Goal: Task Accomplishment & Management: Manage account settings

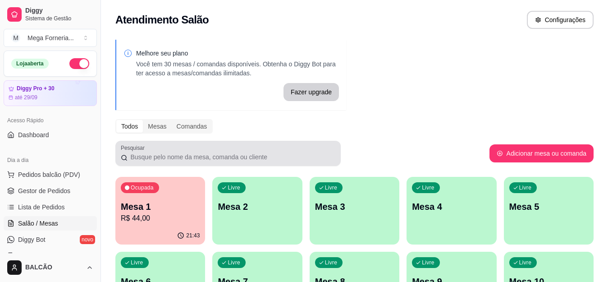
click at [280, 229] on div "Livre Mesa 2" at bounding box center [257, 205] width 90 height 57
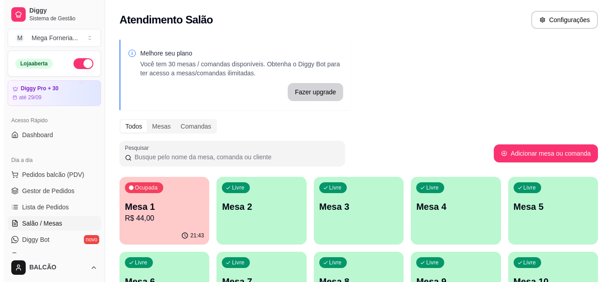
scroll to position [90, 0]
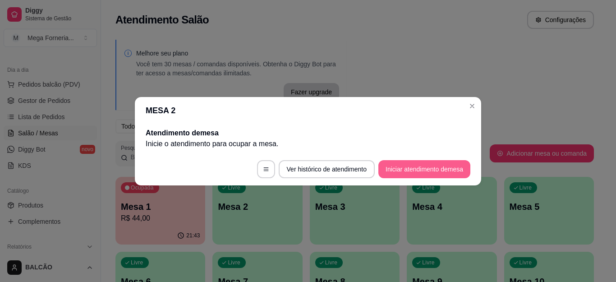
click at [435, 165] on button "Iniciar atendimento de mesa" at bounding box center [424, 169] width 92 height 18
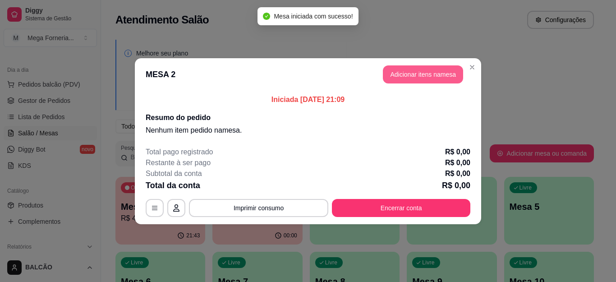
click at [426, 80] on button "Adicionar itens na mesa" at bounding box center [423, 74] width 80 height 18
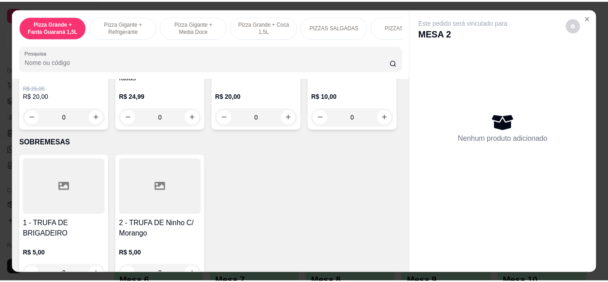
scroll to position [992, 0]
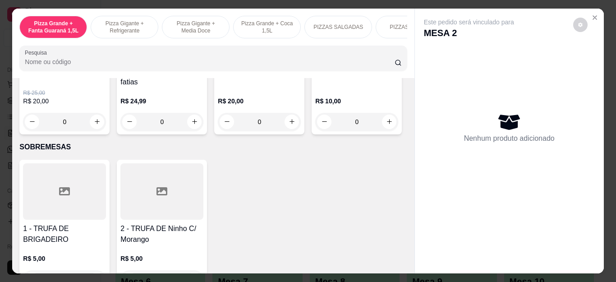
click at [287, 128] on div "0" at bounding box center [259, 122] width 83 height 18
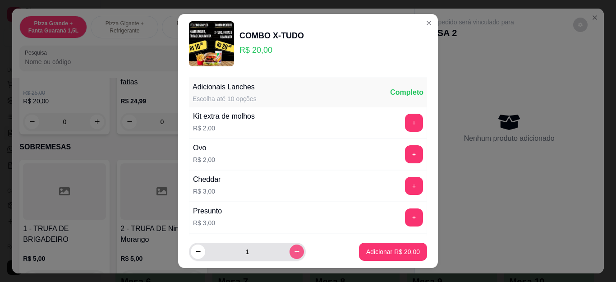
click at [294, 252] on icon "increase-product-quantity" at bounding box center [297, 251] width 7 height 7
type input "2"
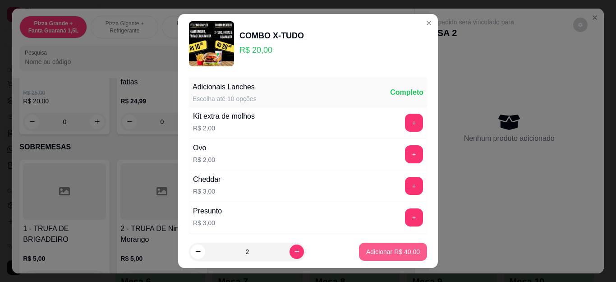
click at [366, 250] on p "Adicionar R$ 40,00" at bounding box center [393, 251] width 54 height 9
type input "2"
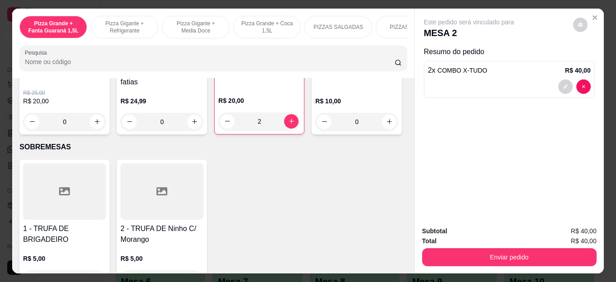
click at [315, 131] on div "0" at bounding box center [356, 122] width 83 height 18
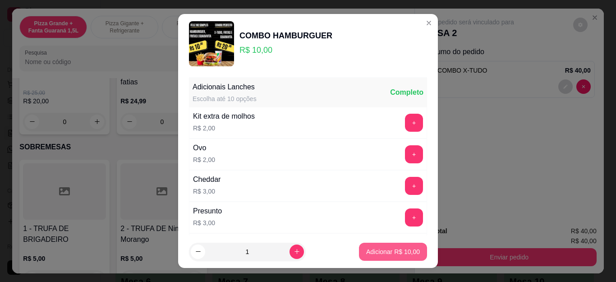
click at [395, 249] on p "Adicionar R$ 10,00" at bounding box center [393, 251] width 54 height 9
type input "1"
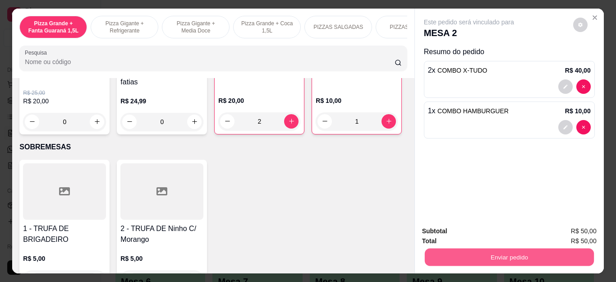
click at [489, 252] on button "Enviar pedido" at bounding box center [508, 257] width 169 height 18
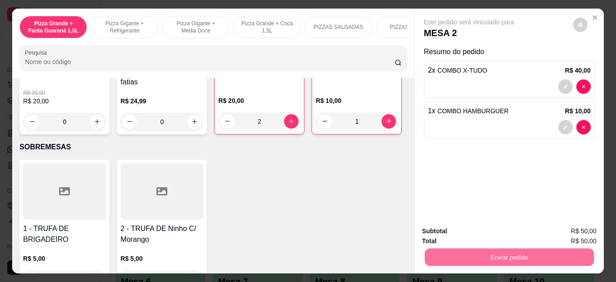
click at [553, 230] on button "Enviar pedido" at bounding box center [572, 231] width 51 height 17
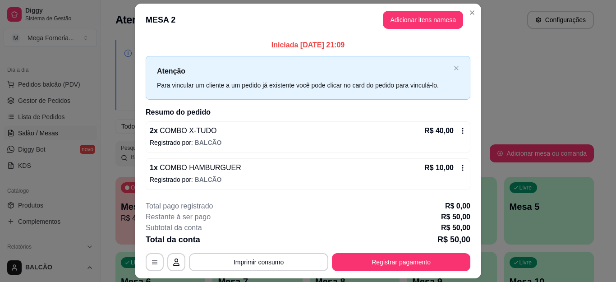
click at [468, 20] on header "MESA 2 Adicionar itens na mesa" at bounding box center [308, 20] width 346 height 32
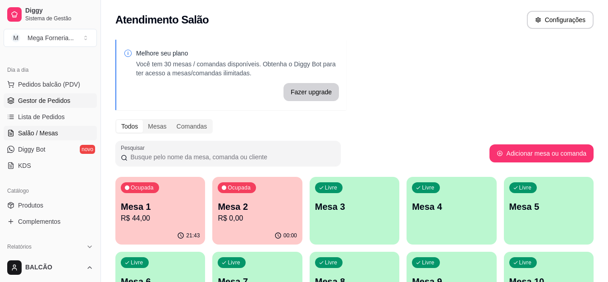
click at [29, 101] on span "Gestor de Pedidos" at bounding box center [44, 100] width 52 height 9
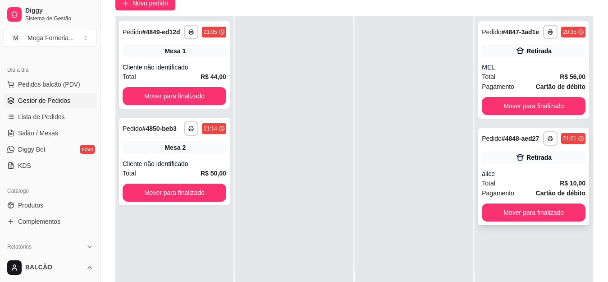
scroll to position [90, 0]
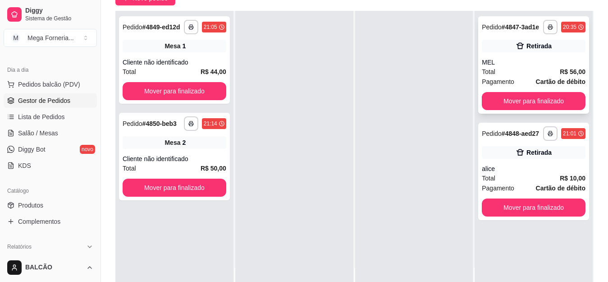
click at [544, 88] on div "**********" at bounding box center [533, 64] width 111 height 97
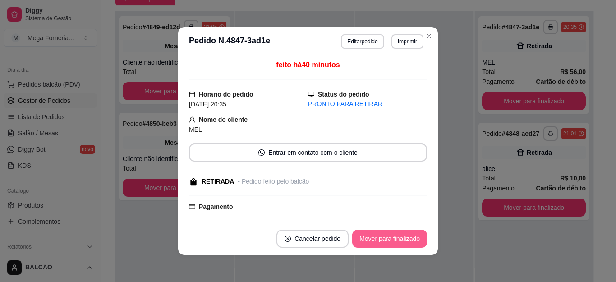
click at [381, 243] on button "Mover para finalizado" at bounding box center [389, 238] width 75 height 18
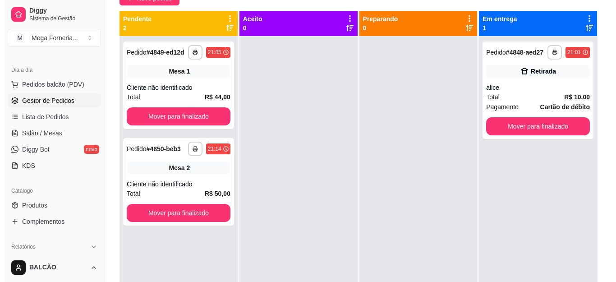
scroll to position [0, 0]
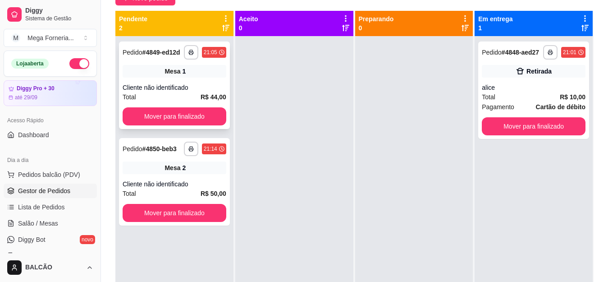
click at [170, 69] on span "Mesa" at bounding box center [173, 71] width 16 height 9
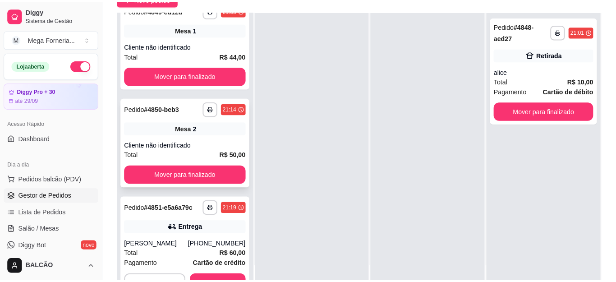
scroll to position [27, 0]
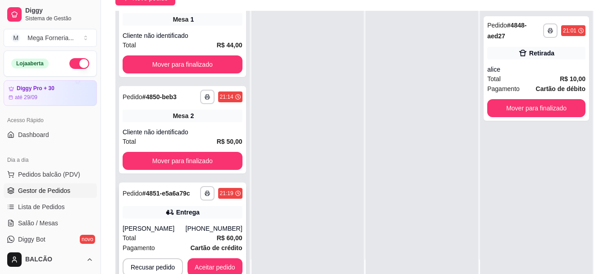
click at [190, 217] on div "Entrega" at bounding box center [183, 212] width 120 height 13
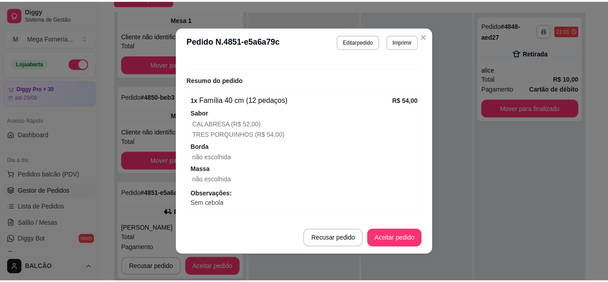
scroll to position [380, 0]
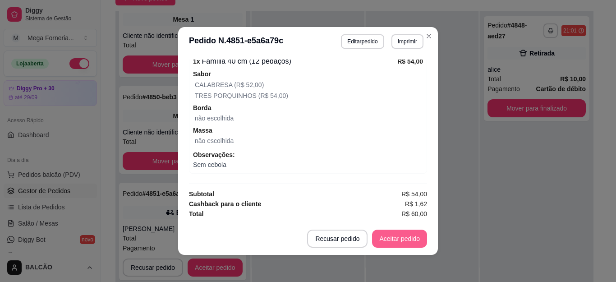
click at [392, 243] on button "Aceitar pedido" at bounding box center [399, 238] width 55 height 18
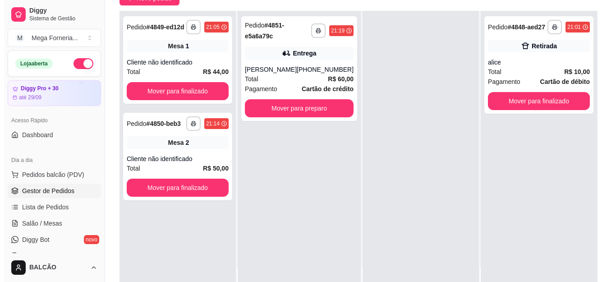
scroll to position [0, 0]
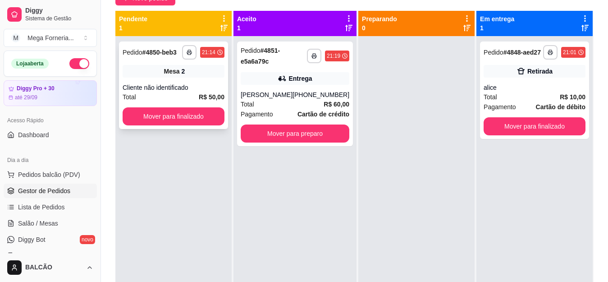
click at [144, 69] on div "Mesa 2" at bounding box center [174, 71] width 102 height 13
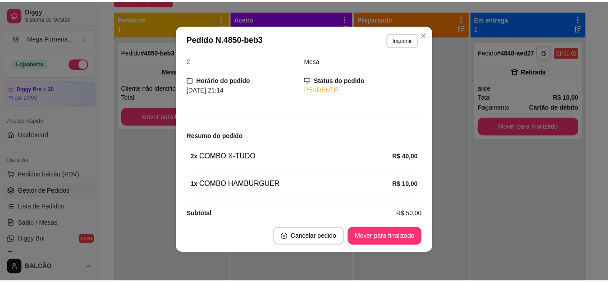
scroll to position [53, 0]
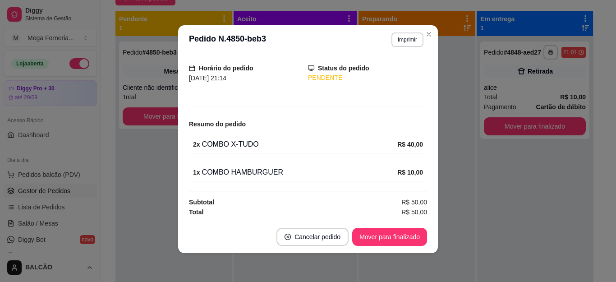
click at [431, 39] on header "**********" at bounding box center [308, 39] width 260 height 29
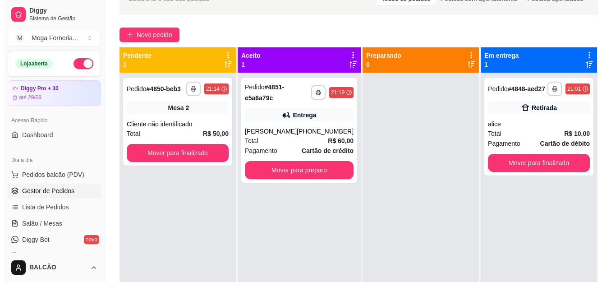
scroll to position [0, 0]
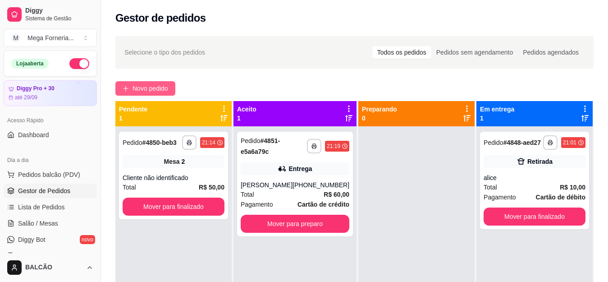
click at [168, 92] on span "Novo pedido" at bounding box center [151, 88] width 36 height 10
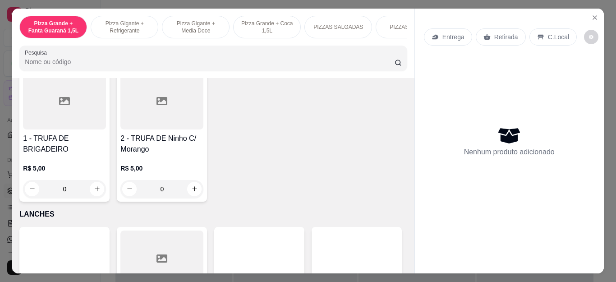
scroll to position [902, 0]
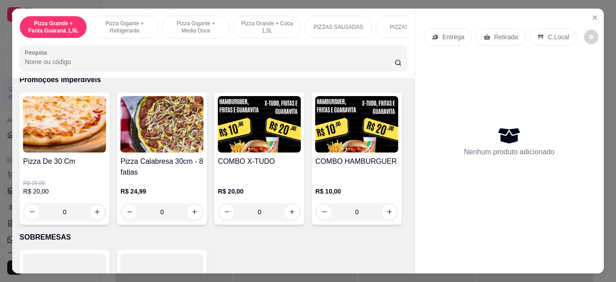
click at [289, 218] on div "0" at bounding box center [259, 212] width 83 height 18
click at [294, 250] on icon "increase-product-quantity" at bounding box center [297, 251] width 7 height 7
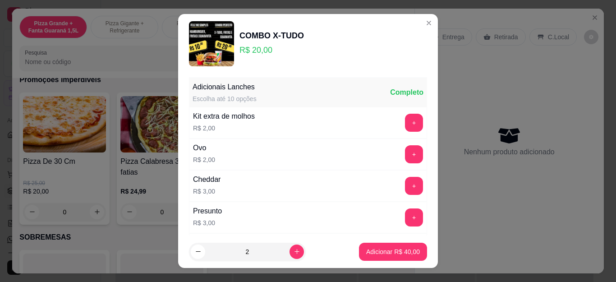
type input "2"
click at [368, 255] on p "Adicionar R$ 40,00" at bounding box center [393, 251] width 54 height 9
type input "2"
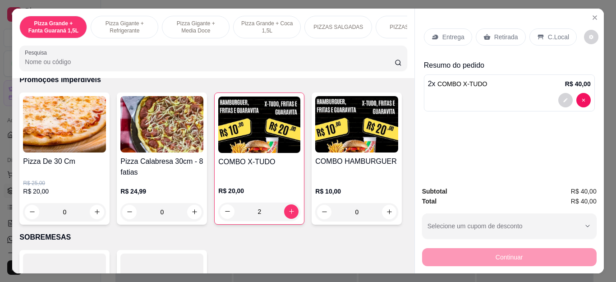
click at [461, 38] on div "Entrega" at bounding box center [448, 36] width 48 height 17
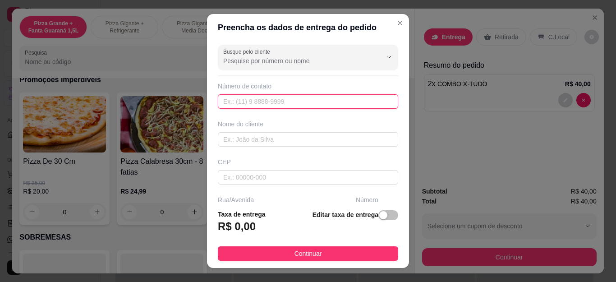
click at [251, 102] on input "text" at bounding box center [308, 101] width 180 height 14
type input "[PHONE_NUMBER]"
click at [264, 130] on div "Nome do cliente" at bounding box center [308, 132] width 184 height 27
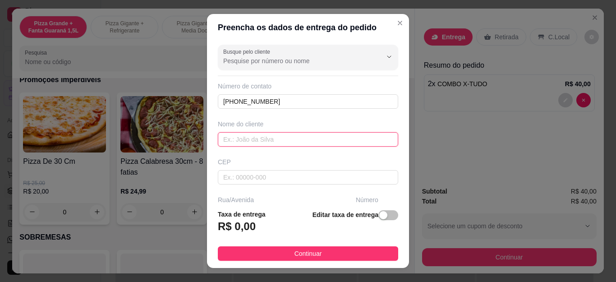
click at [269, 135] on input "text" at bounding box center [308, 139] width 180 height 14
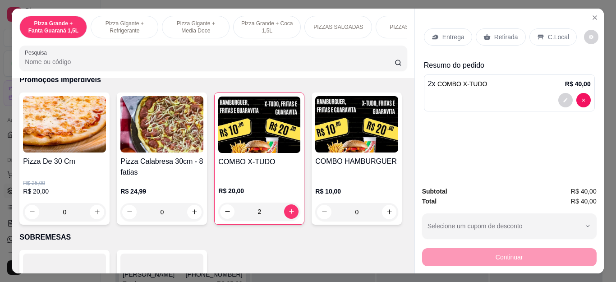
click at [447, 32] on p "Entrega" at bounding box center [453, 36] width 22 height 9
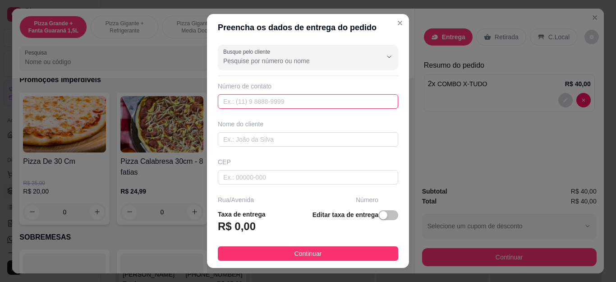
click at [239, 97] on input "text" at bounding box center [308, 101] width 180 height 14
type input "[PHONE_NUMBER]"
click at [243, 151] on div "Busque pelo cliente Número de contato [PHONE_NUMBER] Nome do cliente CEP Rua/[G…" at bounding box center [308, 121] width 202 height 161
click at [251, 129] on div "Nome do cliente" at bounding box center [308, 132] width 184 height 27
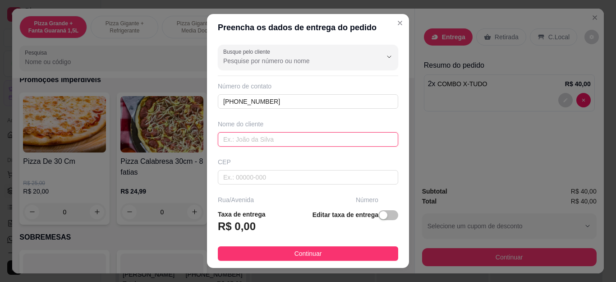
click at [248, 138] on input "text" at bounding box center [308, 139] width 180 height 14
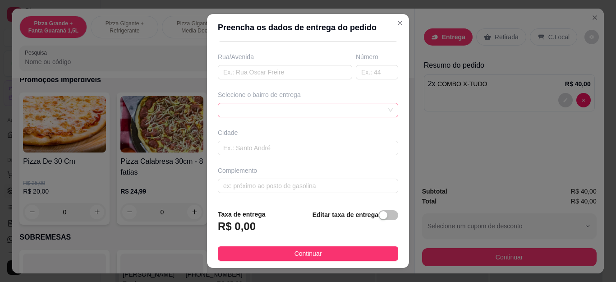
click at [267, 113] on div at bounding box center [308, 110] width 180 height 14
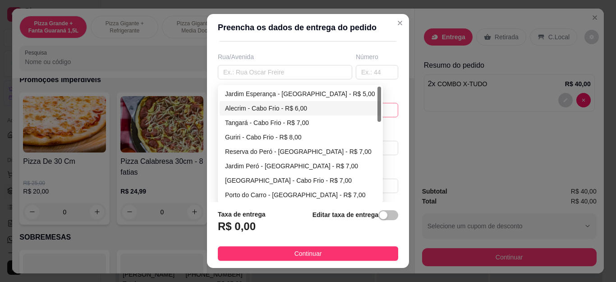
type input "Thiago"
click at [270, 110] on div "Alecrim - Cabo Frio - R$ 6,00" at bounding box center [300, 108] width 151 height 10
type input "Cabo Frio"
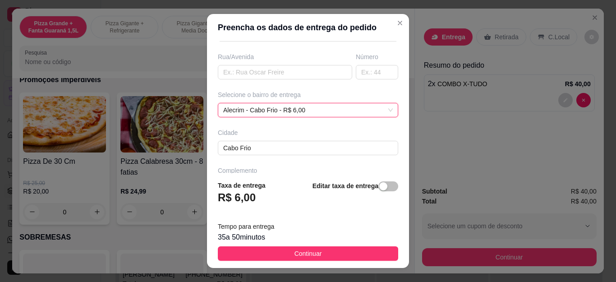
click at [286, 251] on button "Continuar" at bounding box center [308, 253] width 180 height 14
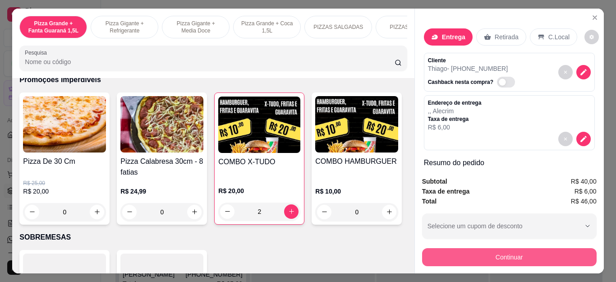
click at [477, 250] on button "Continuar" at bounding box center [509, 257] width 174 height 18
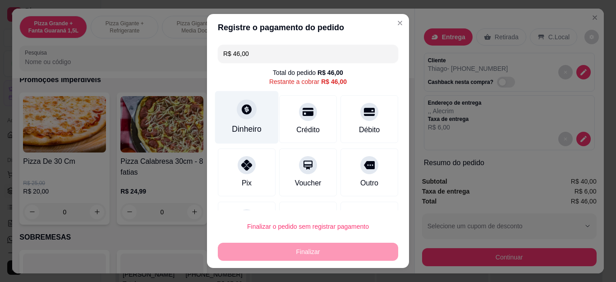
click at [231, 104] on div "Dinheiro" at bounding box center [247, 117] width 64 height 53
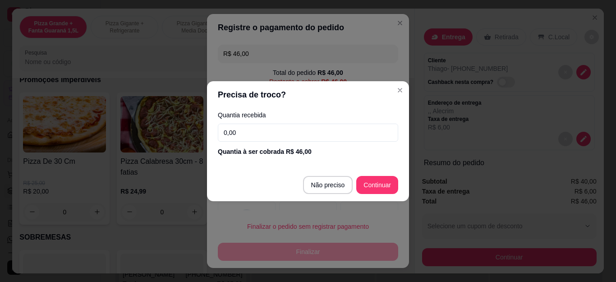
click at [247, 119] on div "Quantia recebida 0,00 Quantia à ser cobrada R$ 46,00" at bounding box center [308, 133] width 202 height 51
click at [241, 124] on input "0,00" at bounding box center [308, 133] width 180 height 18
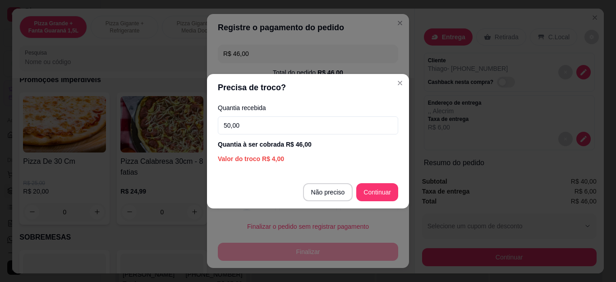
type input "50,00"
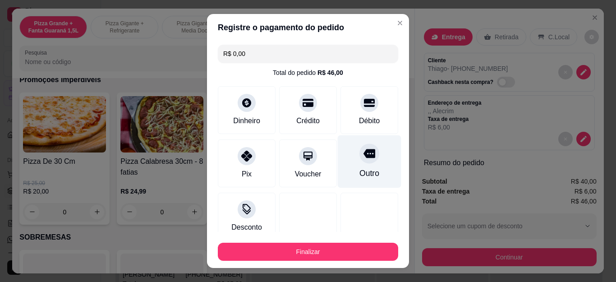
type input "R$ 0,00"
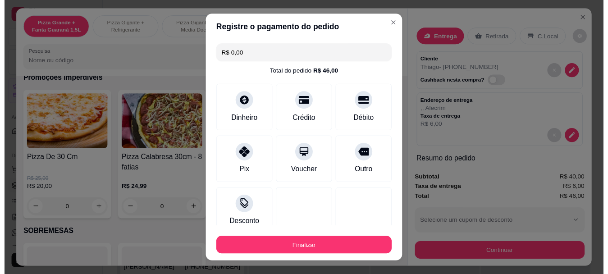
scroll to position [59, 0]
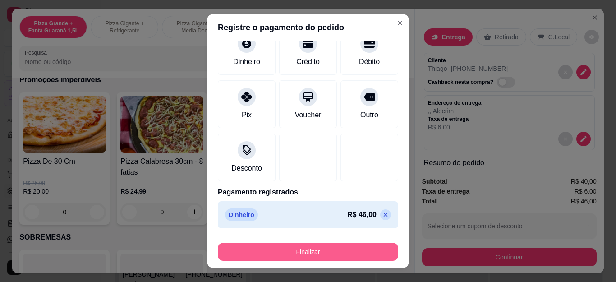
click at [326, 244] on button "Finalizar" at bounding box center [308, 252] width 180 height 18
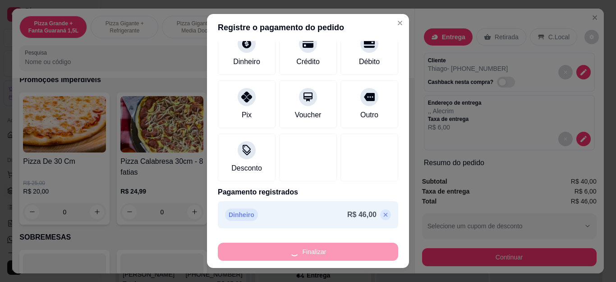
type input "0"
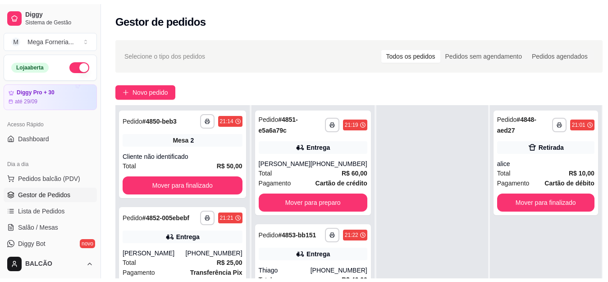
scroll to position [90, 0]
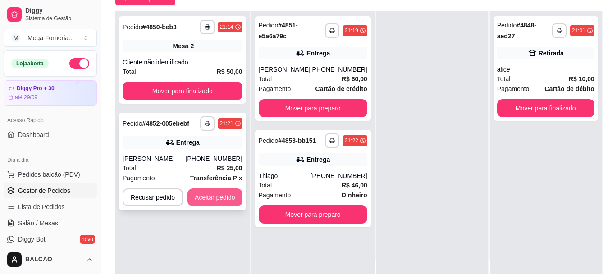
click at [228, 193] on button "Aceitar pedido" at bounding box center [215, 197] width 55 height 18
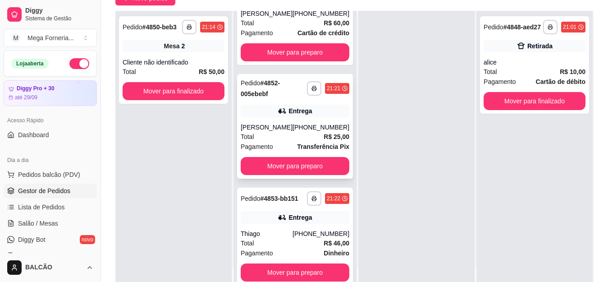
scroll to position [77, 0]
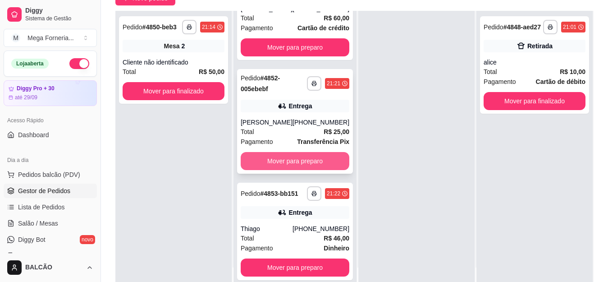
click at [294, 158] on button "Mover para preparo" at bounding box center [295, 161] width 109 height 18
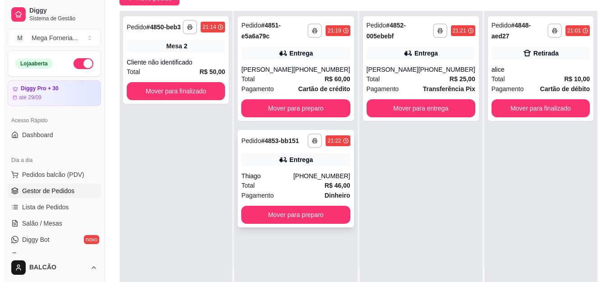
scroll to position [0, 0]
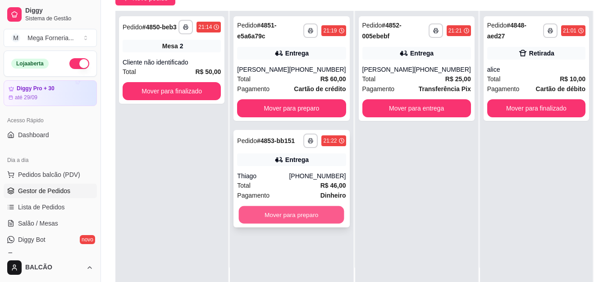
click at [295, 219] on button "Mover para preparo" at bounding box center [292, 215] width 106 height 18
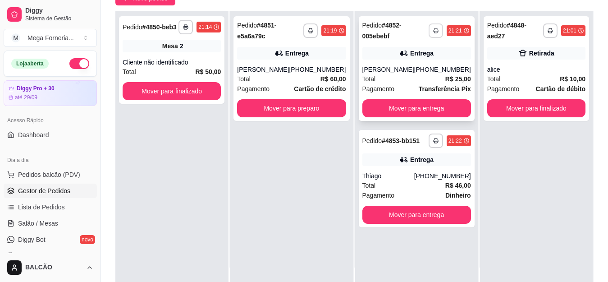
click at [434, 31] on icon "button" at bounding box center [436, 31] width 5 height 2
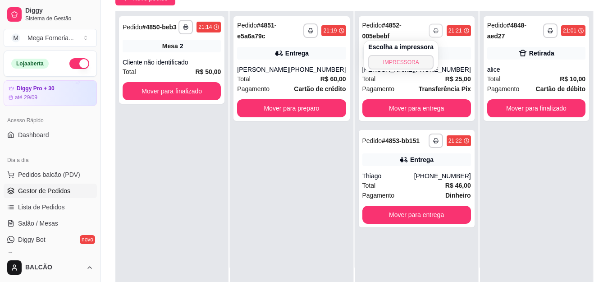
click at [406, 68] on button "IMPRESSORA" at bounding box center [400, 62] width 65 height 14
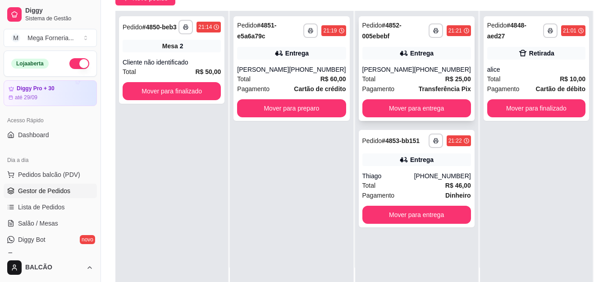
click at [404, 64] on div "**********" at bounding box center [417, 68] width 116 height 105
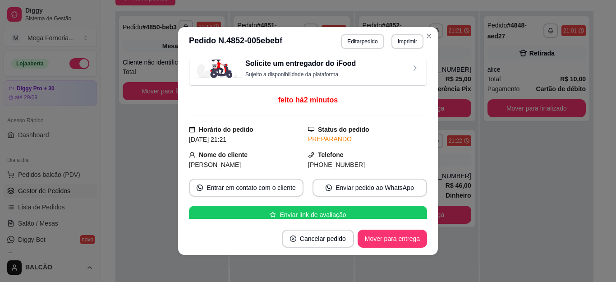
scroll to position [7, 0]
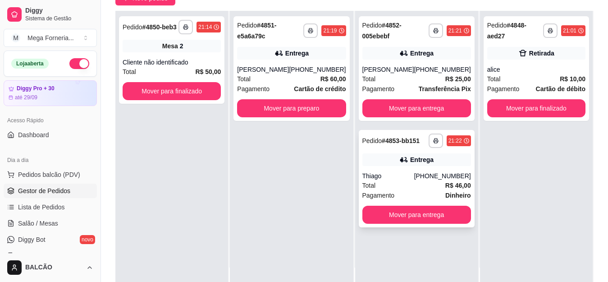
click at [436, 158] on div "Entrega" at bounding box center [416, 159] width 109 height 13
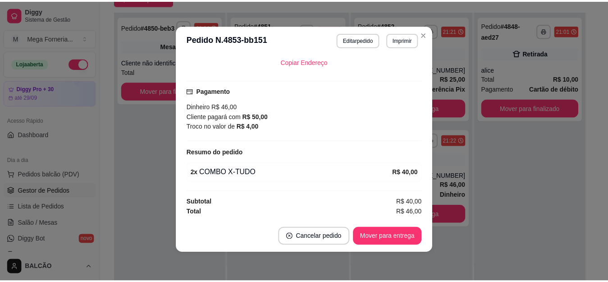
scroll to position [138, 0]
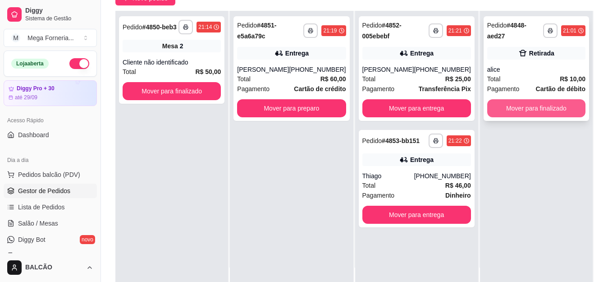
click at [506, 109] on button "Mover para finalizado" at bounding box center [536, 108] width 98 height 18
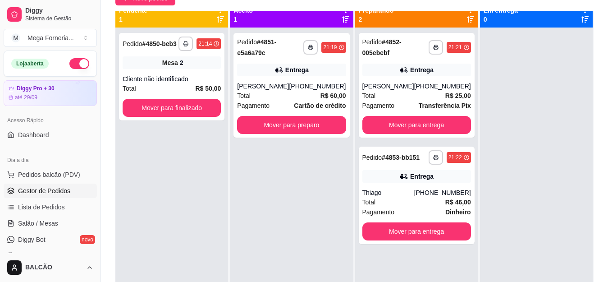
scroll to position [0, 0]
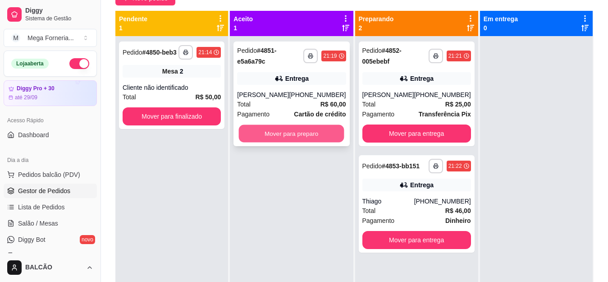
click at [280, 142] on button "Mover para preparo" at bounding box center [292, 134] width 106 height 18
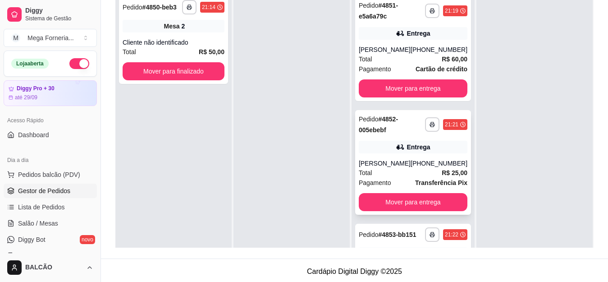
click at [427, 168] on div "[PHONE_NUMBER]" at bounding box center [439, 163] width 57 height 9
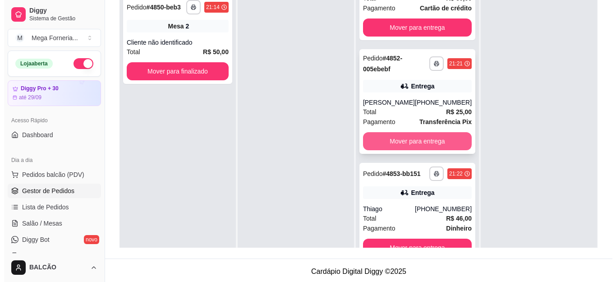
scroll to position [77, 0]
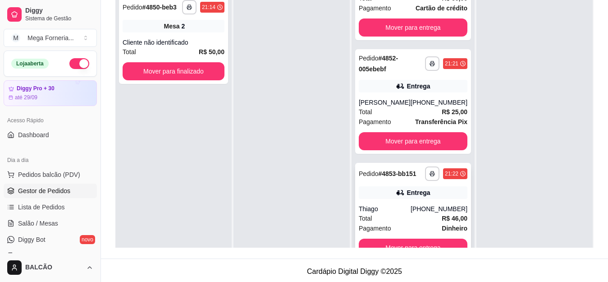
click at [407, 197] on div "Entrega" at bounding box center [418, 192] width 23 height 9
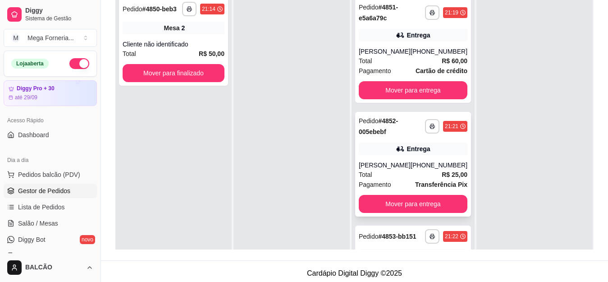
scroll to position [135, 0]
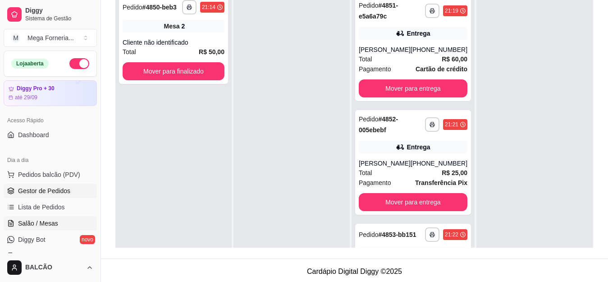
click at [49, 223] on span "Salão / Mesas" at bounding box center [38, 223] width 40 height 9
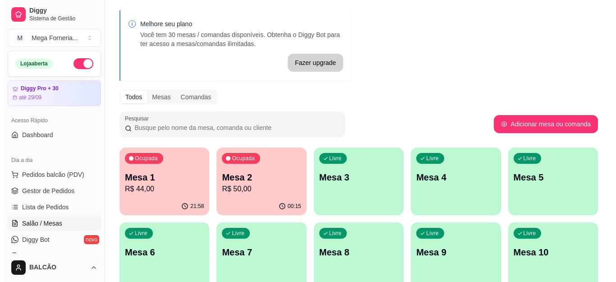
scroll to position [45, 0]
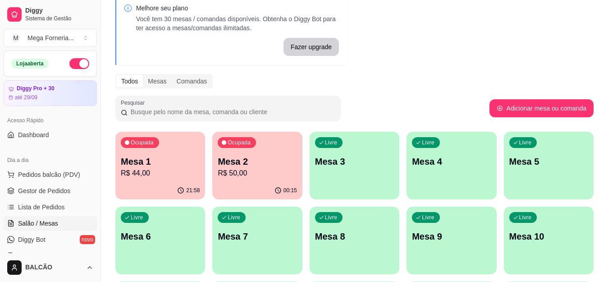
click at [164, 173] on p "R$ 44,00" at bounding box center [160, 173] width 79 height 11
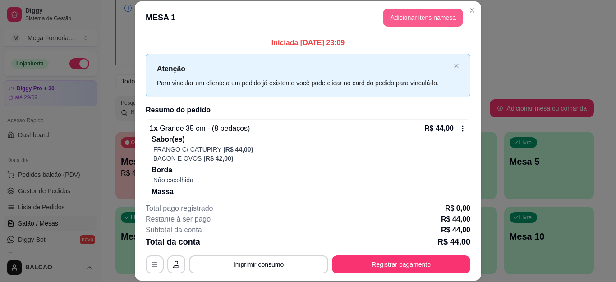
click at [417, 21] on button "Adicionar itens na mesa" at bounding box center [423, 18] width 80 height 18
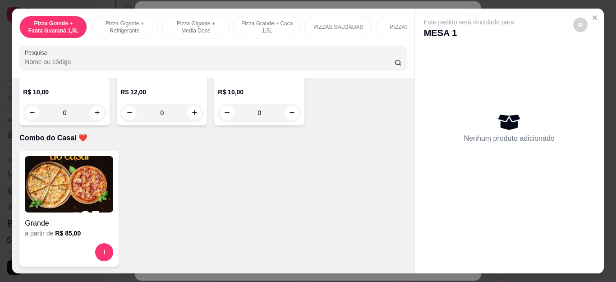
scroll to position [2435, 0]
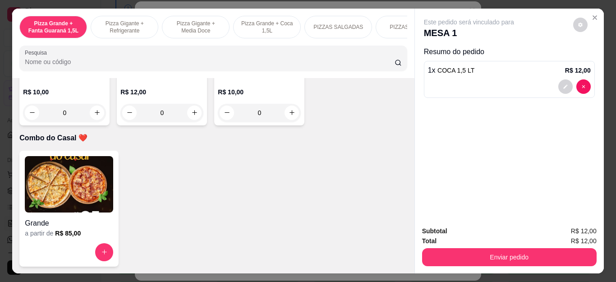
type input "1"
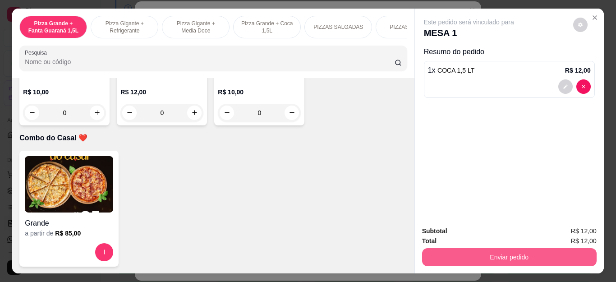
click at [505, 256] on button "Enviar pedido" at bounding box center [509, 257] width 174 height 18
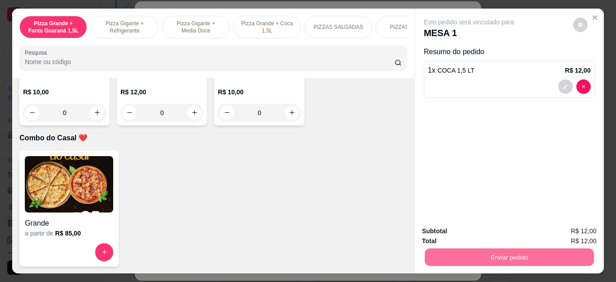
click at [570, 228] on button "Enviar pedido" at bounding box center [572, 231] width 51 height 17
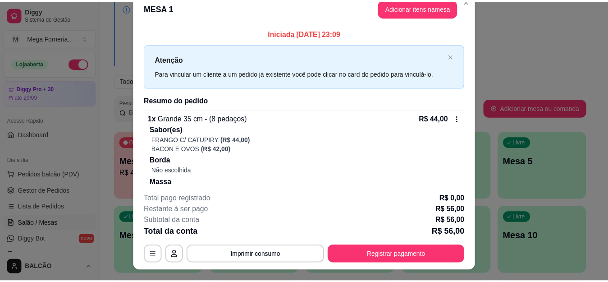
scroll to position [0, 0]
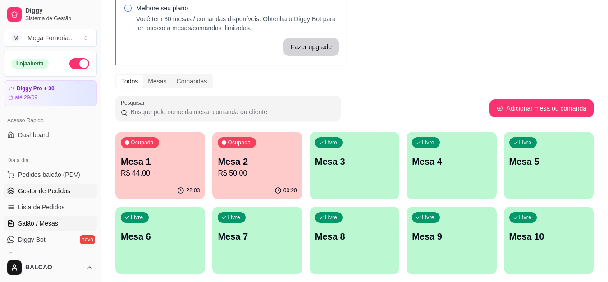
click at [47, 190] on span "Gestor de Pedidos" at bounding box center [44, 190] width 52 height 9
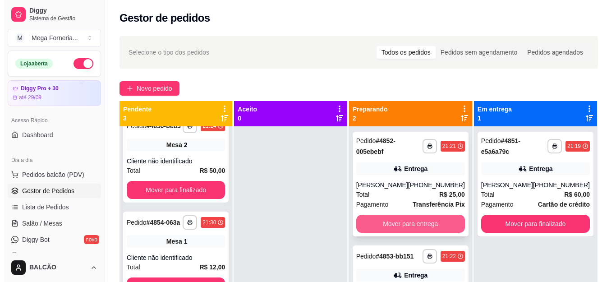
scroll to position [25, 0]
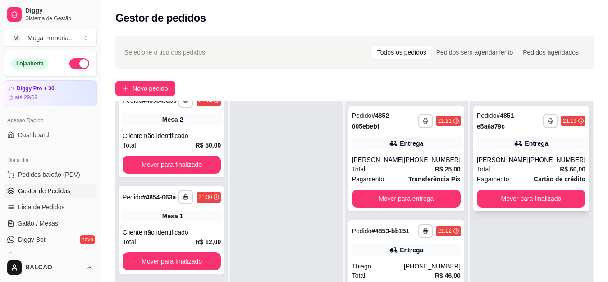
click at [509, 150] on div "**********" at bounding box center [531, 158] width 116 height 105
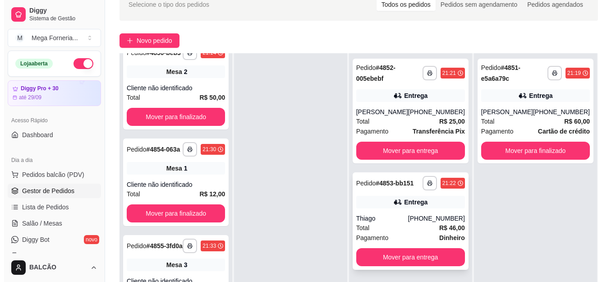
scroll to position [90, 0]
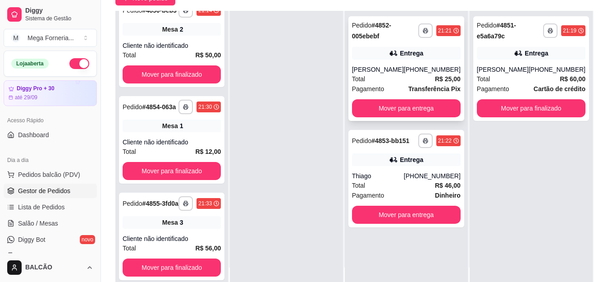
click at [406, 49] on div "Entrega" at bounding box center [411, 53] width 23 height 9
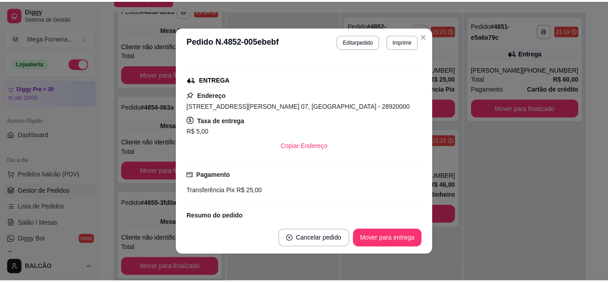
scroll to position [245, 0]
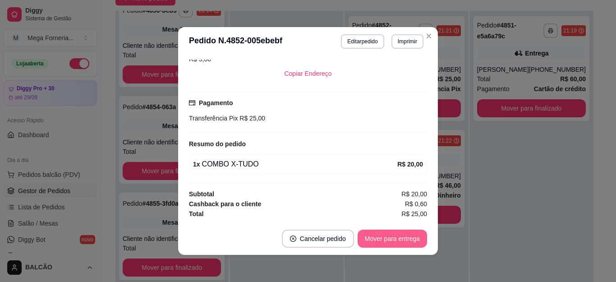
click at [387, 244] on button "Mover para entrega" at bounding box center [392, 238] width 69 height 18
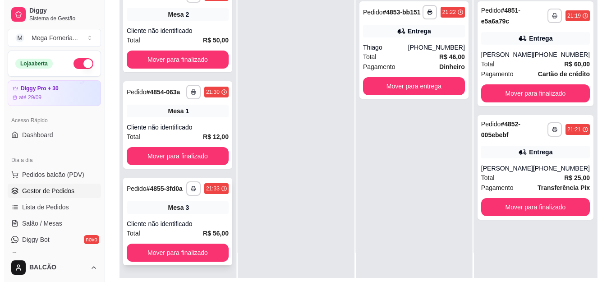
scroll to position [138, 0]
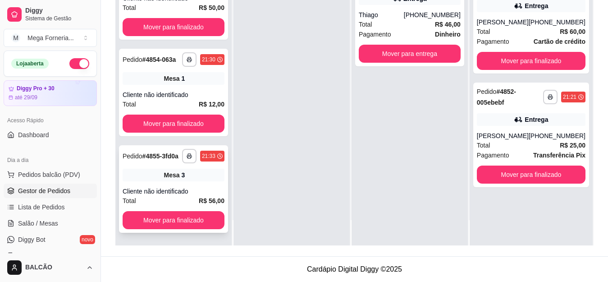
click at [152, 184] on div "**********" at bounding box center [173, 188] width 109 height 87
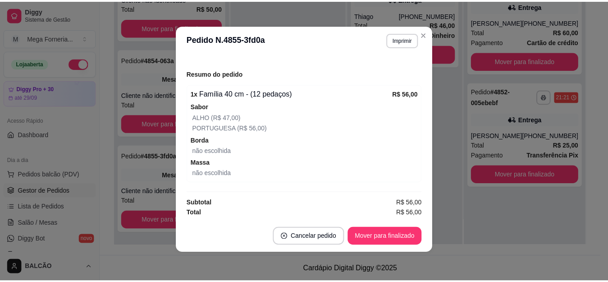
scroll to position [105, 0]
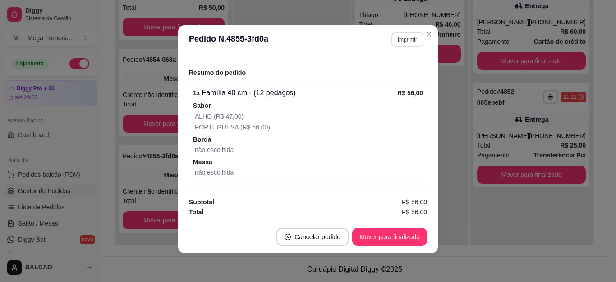
click at [419, 35] on section "**********" at bounding box center [308, 139] width 260 height 228
click at [426, 39] on button "Close" at bounding box center [429, 34] width 14 height 14
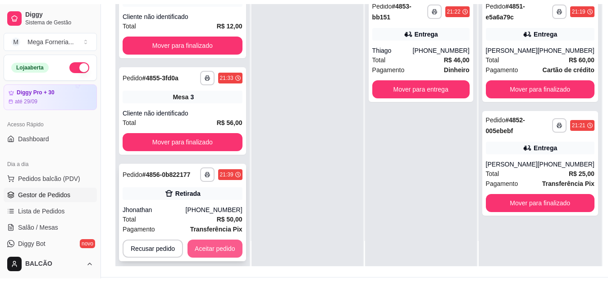
scroll to position [127, 0]
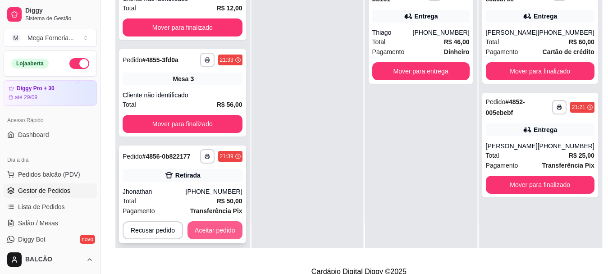
click at [207, 234] on button "Aceitar pedido" at bounding box center [215, 230] width 55 height 18
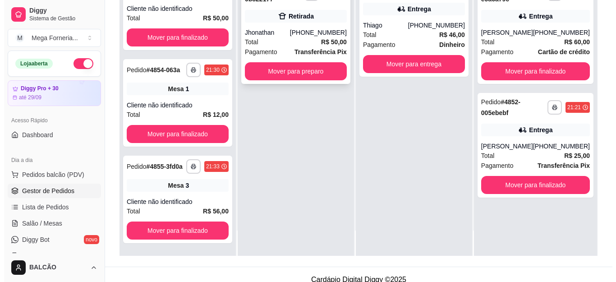
scroll to position [38, 0]
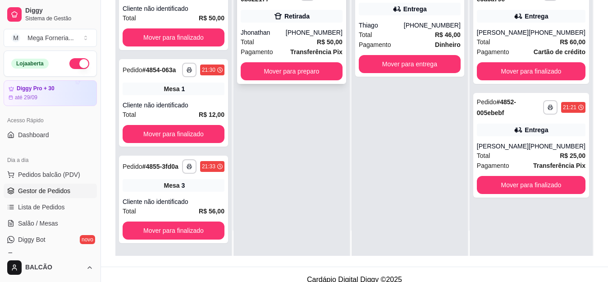
click at [309, 35] on div "[PHONE_NUMBER]" at bounding box center [314, 32] width 57 height 9
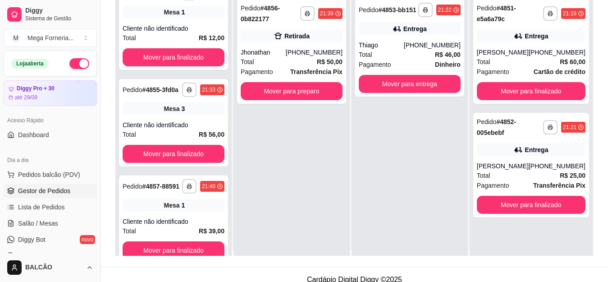
scroll to position [0, 0]
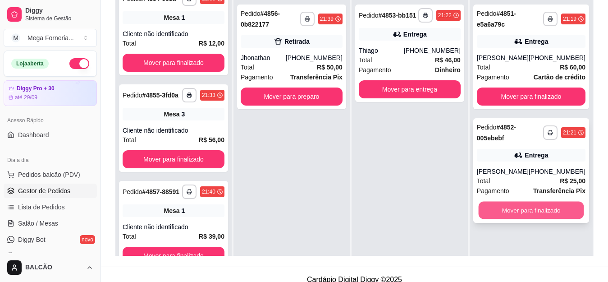
click at [532, 219] on button "Mover para finalizado" at bounding box center [531, 211] width 106 height 18
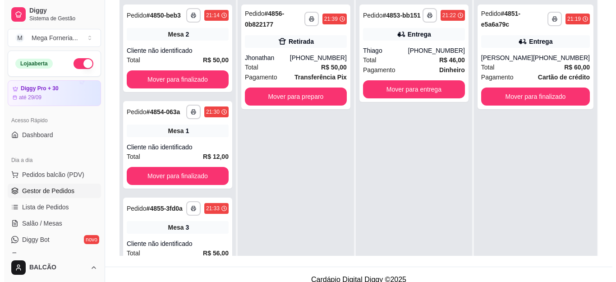
scroll to position [37, 0]
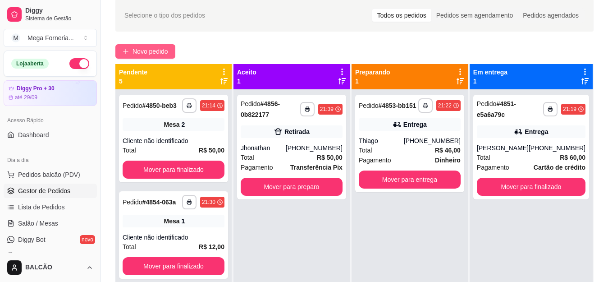
click at [154, 50] on span "Novo pedido" at bounding box center [151, 51] width 36 height 10
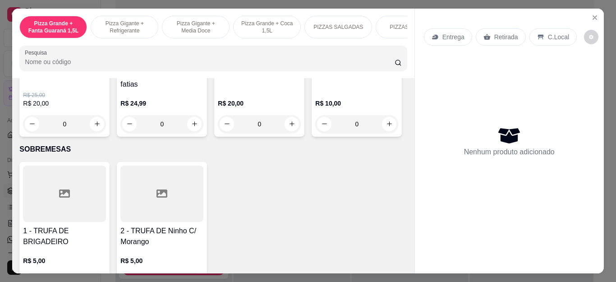
scroll to position [992, 0]
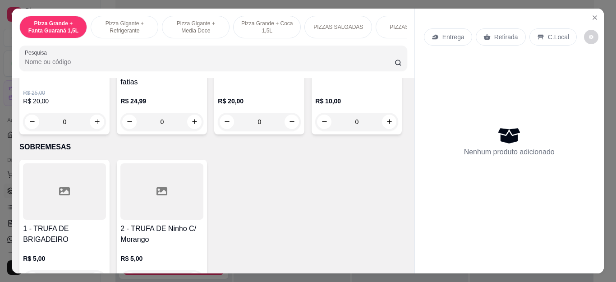
click at [315, 131] on div "0" at bounding box center [356, 122] width 83 height 18
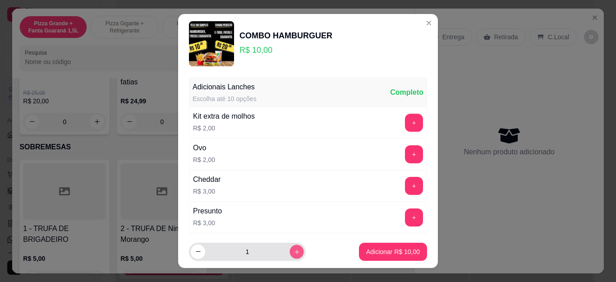
click at [294, 249] on icon "increase-product-quantity" at bounding box center [297, 251] width 7 height 7
type input "2"
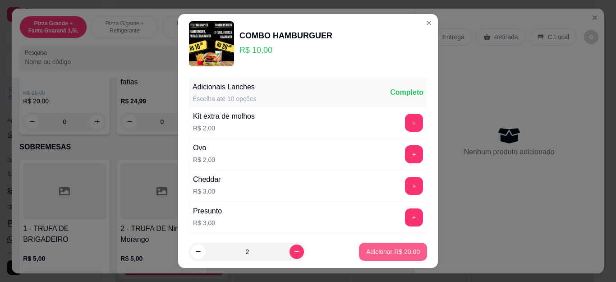
click at [401, 255] on p "Adicionar R$ 20,00" at bounding box center [393, 251] width 54 height 9
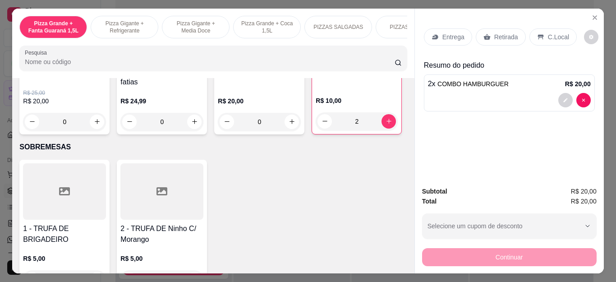
type input "2"
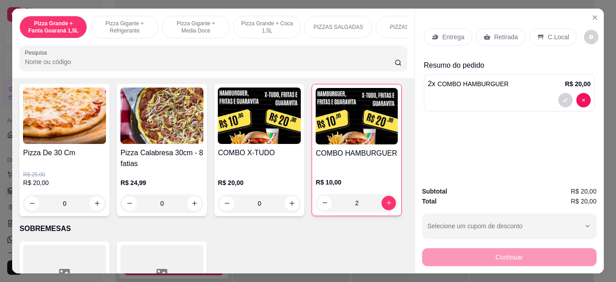
scroll to position [902, 0]
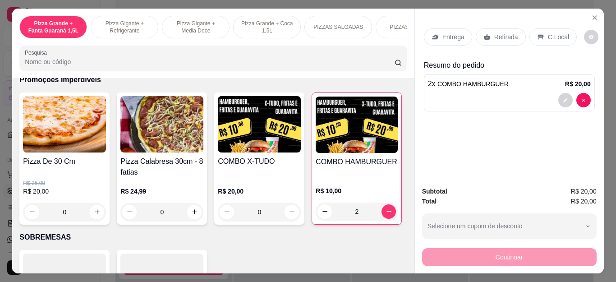
click at [450, 35] on p "Entrega" at bounding box center [453, 36] width 22 height 9
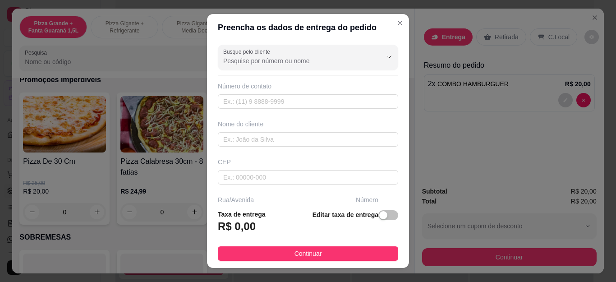
click at [251, 109] on div "Busque pelo cliente Número de contato Nome do cliente CEP Rua/[GEOGRAPHIC_DATA]…" at bounding box center [308, 121] width 202 height 161
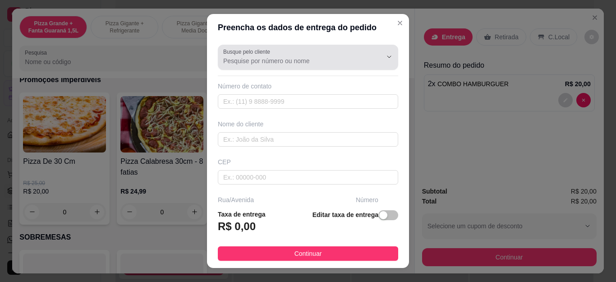
click at [251, 59] on input "Busque pelo cliente" at bounding box center [295, 60] width 144 height 9
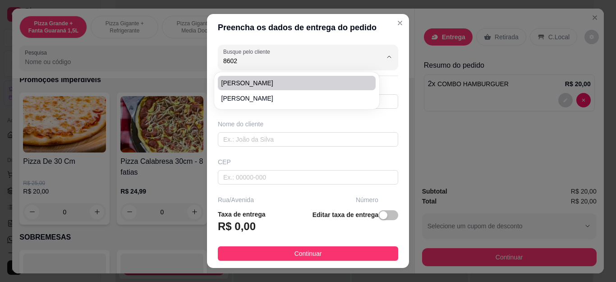
click at [248, 87] on span "[PERSON_NAME]" at bounding box center [292, 82] width 142 height 9
type input "[PERSON_NAME]"
type input "5522999638602"
type input "[PERSON_NAME]"
type input "Rua Caboclo"
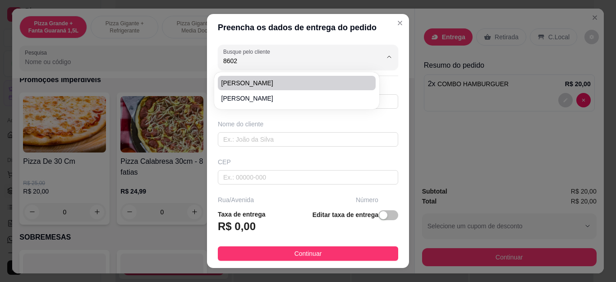
type input "30"
type input "Cabo Frio"
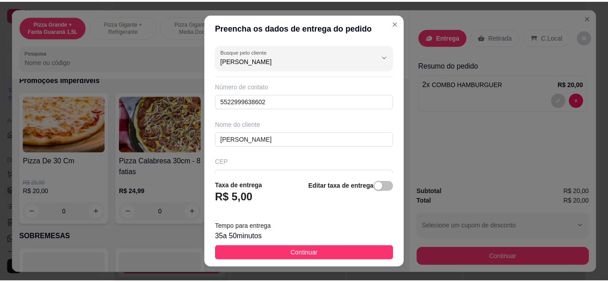
scroll to position [133, 0]
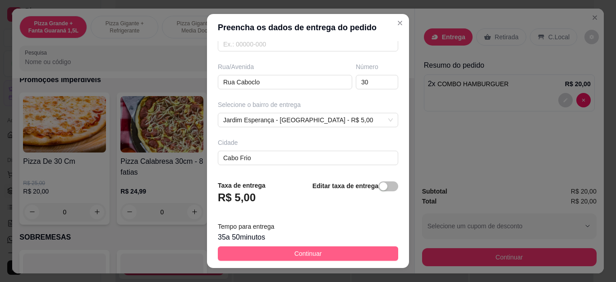
click at [275, 255] on button "Continuar" at bounding box center [308, 253] width 180 height 14
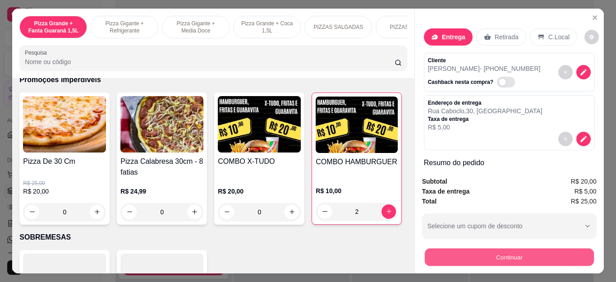
click at [448, 251] on button "Continuar" at bounding box center [508, 257] width 169 height 18
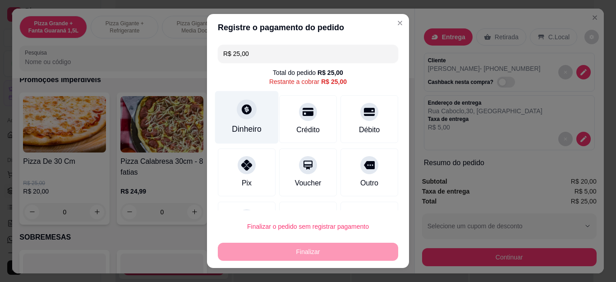
click at [246, 123] on div "Dinheiro" at bounding box center [247, 117] width 64 height 53
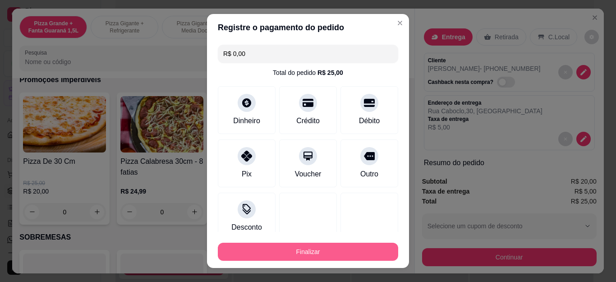
type input "R$ 0,00"
click at [307, 248] on button "Finalizar" at bounding box center [308, 252] width 180 height 18
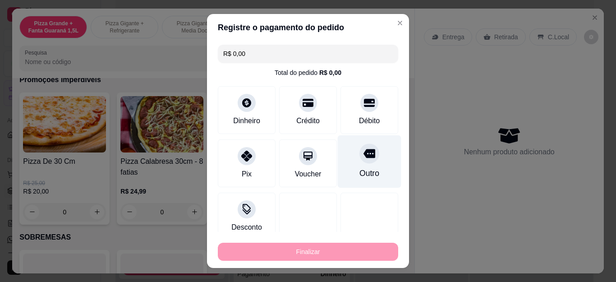
type input "0"
type input "-R$ 25,00"
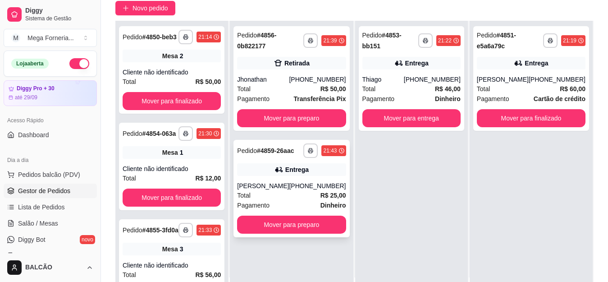
scroll to position [82, 0]
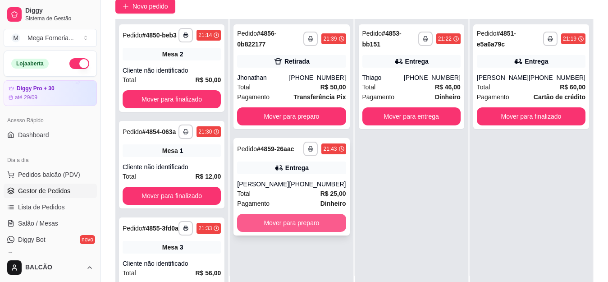
click at [290, 223] on button "Mover para preparo" at bounding box center [291, 223] width 109 height 18
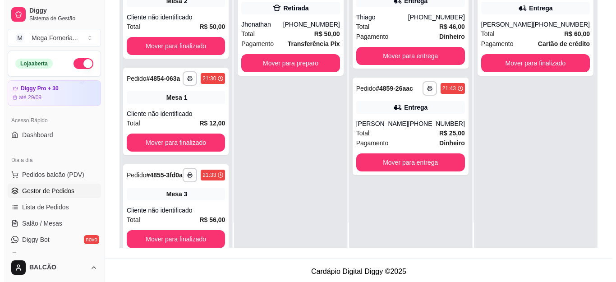
scroll to position [138, 0]
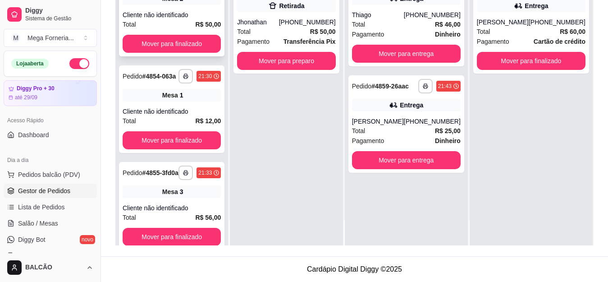
click at [173, 16] on div "**********" at bounding box center [172, 12] width 106 height 87
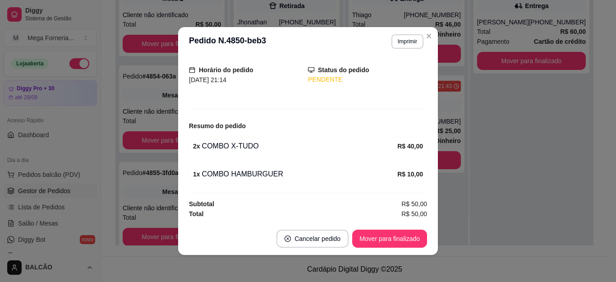
scroll to position [2, 0]
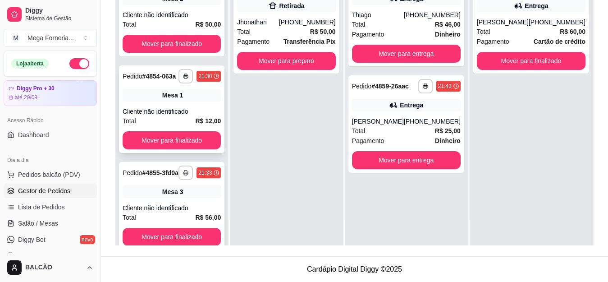
click at [174, 82] on div "Pedido # 4854-063a" at bounding box center [149, 76] width 53 height 11
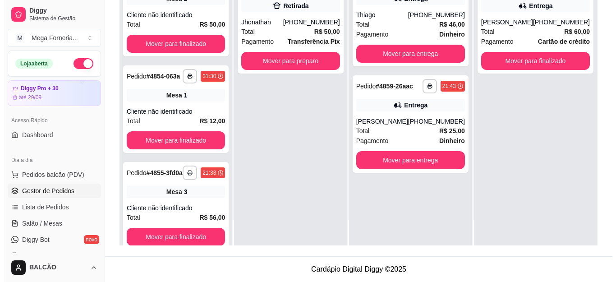
scroll to position [0, 0]
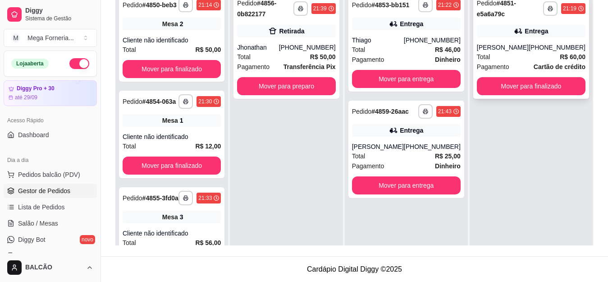
click at [527, 61] on div "Total R$ 60,00" at bounding box center [531, 57] width 109 height 10
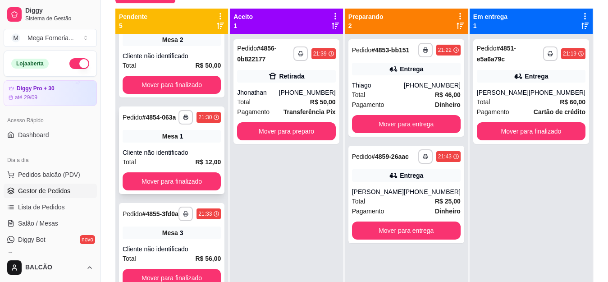
scroll to position [45, 0]
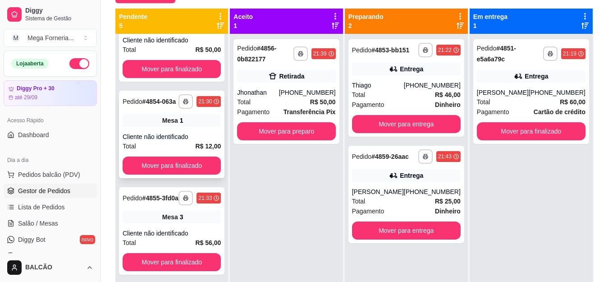
click at [192, 141] on div "Cliente não identificado" at bounding box center [172, 136] width 98 height 9
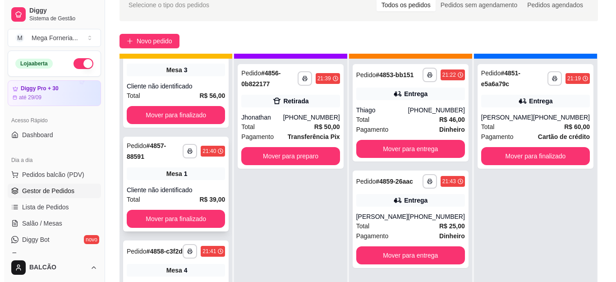
scroll to position [25, 0]
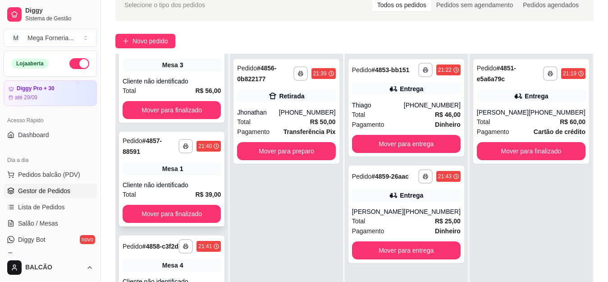
click at [177, 166] on div "Mesa 1" at bounding box center [172, 168] width 98 height 13
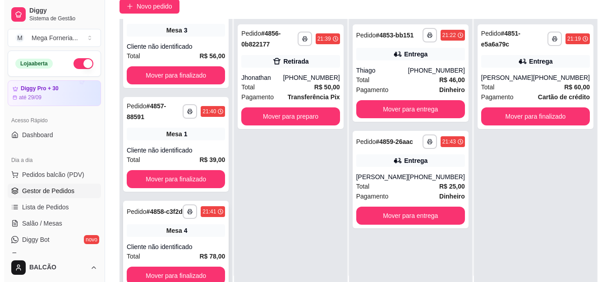
scroll to position [138, 0]
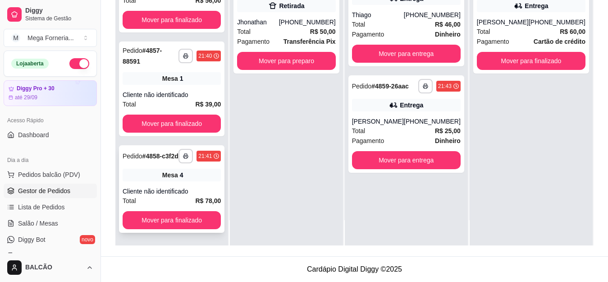
click at [188, 159] on div "**********" at bounding box center [200, 156] width 42 height 14
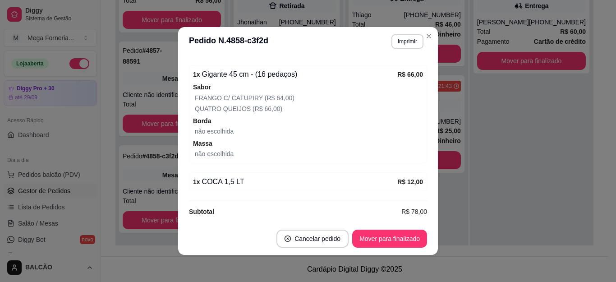
scroll to position [133, 0]
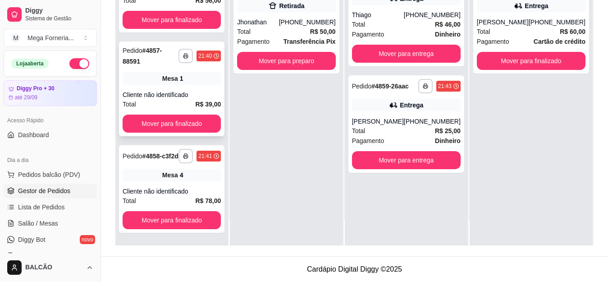
click at [134, 83] on div "**********" at bounding box center [172, 88] width 106 height 95
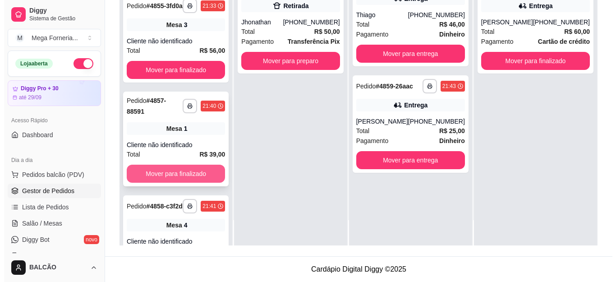
scroll to position [156, 0]
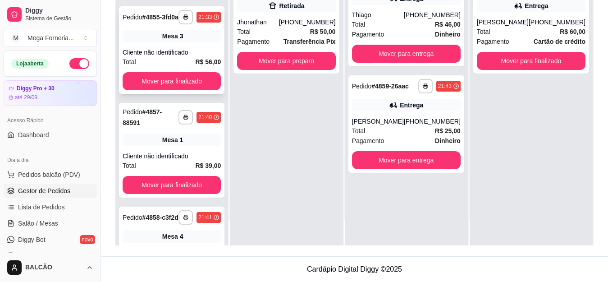
click at [177, 64] on div "**********" at bounding box center [172, 49] width 106 height 87
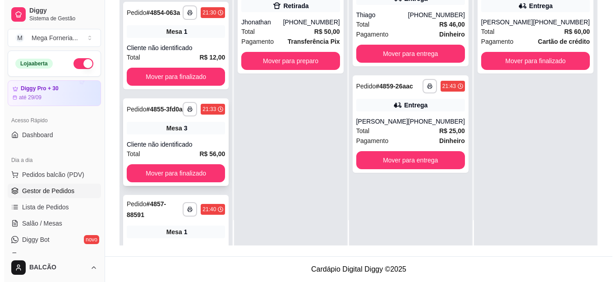
scroll to position [20, 0]
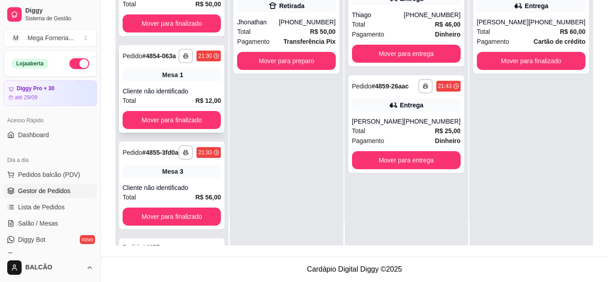
click at [171, 96] on div "Cliente não identificado" at bounding box center [172, 91] width 98 height 9
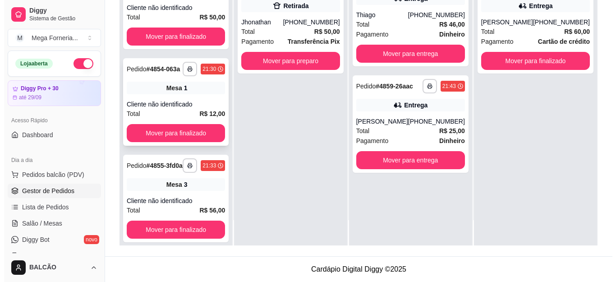
scroll to position [0, 0]
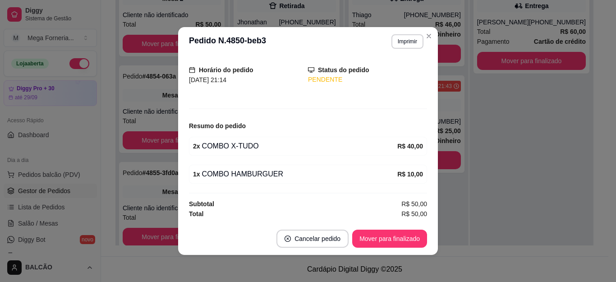
scroll to position [2, 0]
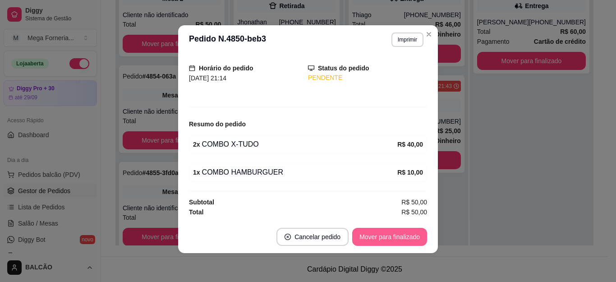
click at [407, 233] on button "Mover para finalizado" at bounding box center [389, 237] width 75 height 18
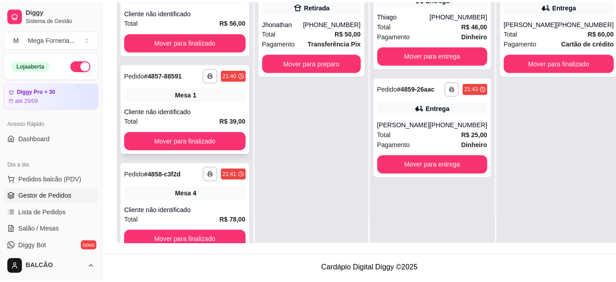
scroll to position [220, 0]
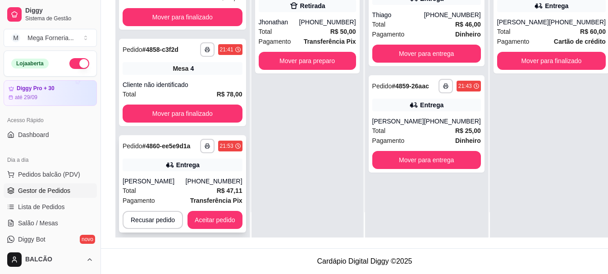
click at [204, 188] on div "Total R$ 47,11" at bounding box center [183, 191] width 120 height 10
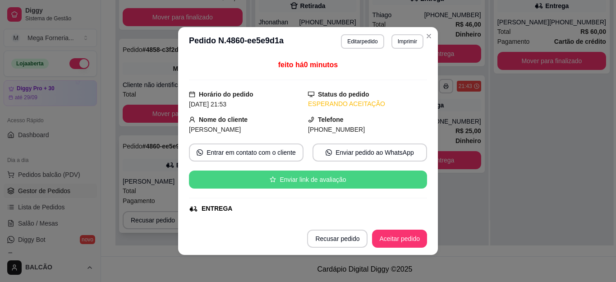
scroll to position [335, 0]
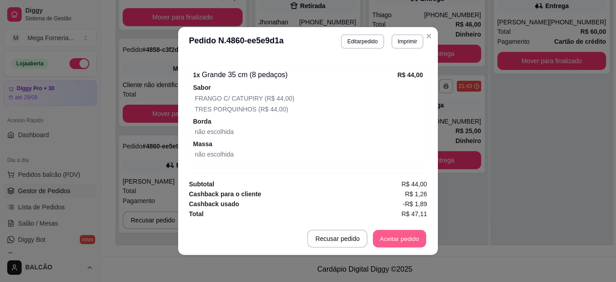
click at [406, 245] on button "Aceitar pedido" at bounding box center [399, 239] width 53 height 18
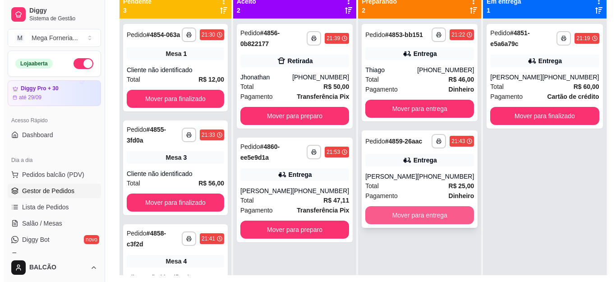
scroll to position [92, 0]
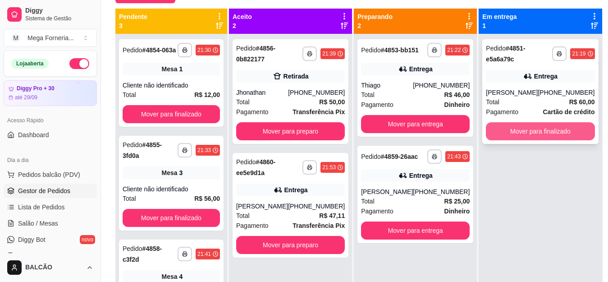
click at [512, 140] on button "Mover para finalizado" at bounding box center [540, 131] width 109 height 18
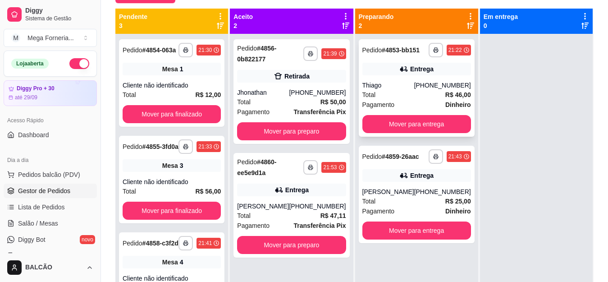
click at [394, 91] on div "Total R$ 46,00" at bounding box center [416, 95] width 109 height 10
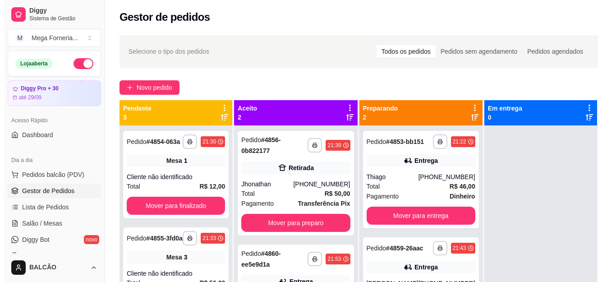
scroll to position [0, 0]
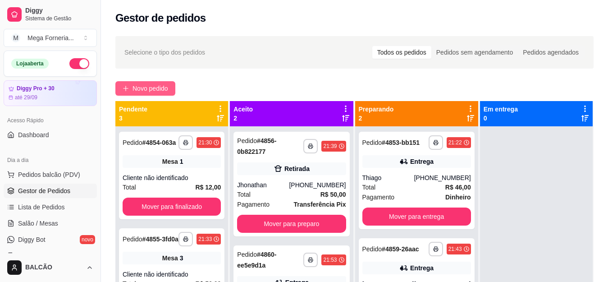
click at [132, 83] on button "Novo pedido" at bounding box center [145, 88] width 60 height 14
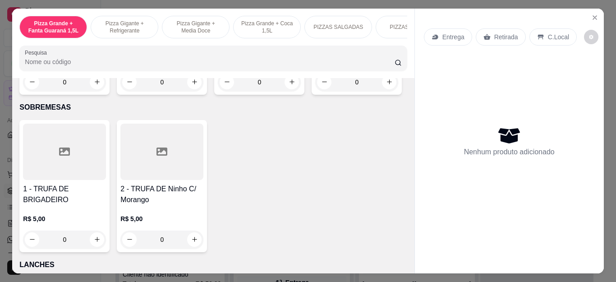
scroll to position [1037, 0]
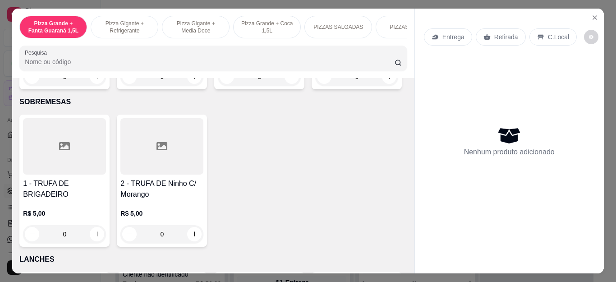
click at [315, 86] on div "0" at bounding box center [356, 77] width 83 height 18
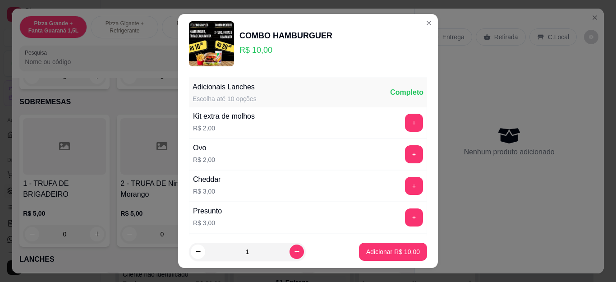
click at [410, 26] on div "COMBO HAMBURGUER R$ 10,00" at bounding box center [308, 43] width 238 height 45
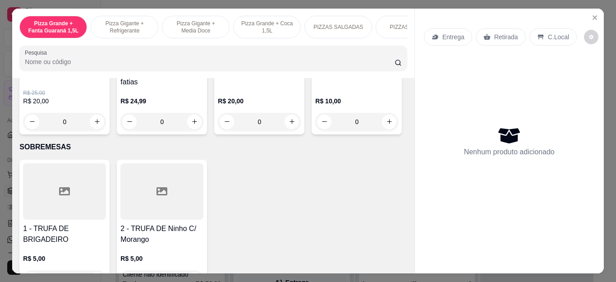
scroll to position [947, 0]
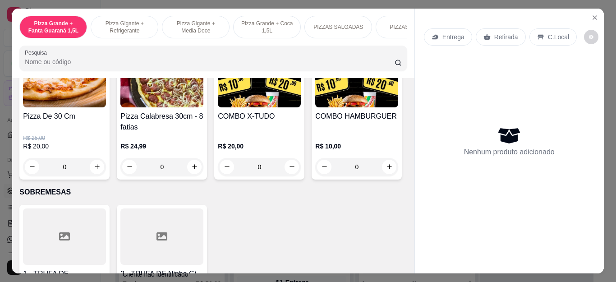
click at [281, 173] on div "0" at bounding box center [259, 167] width 83 height 18
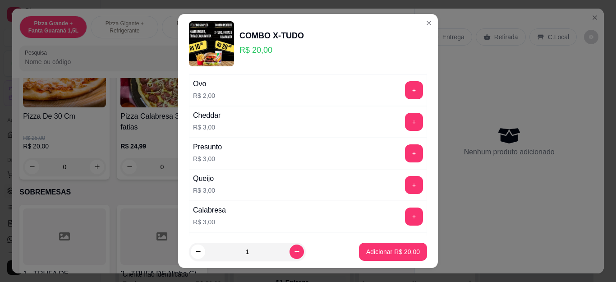
scroll to position [90, 0]
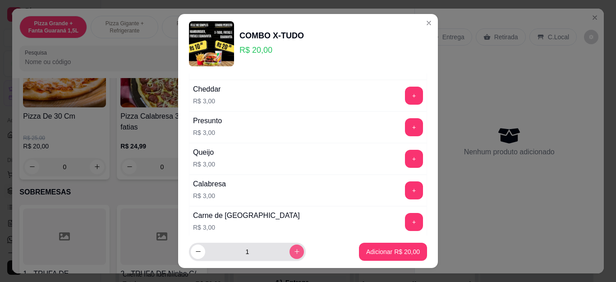
click at [294, 250] on icon "increase-product-quantity" at bounding box center [297, 251] width 7 height 7
type input "4"
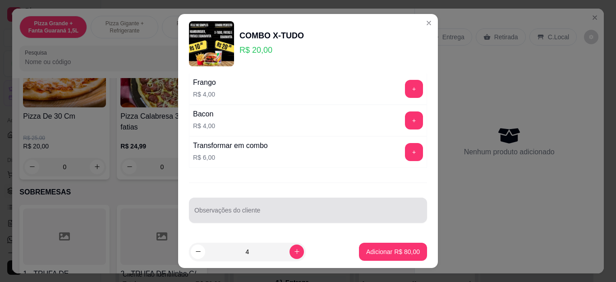
click at [266, 219] on div at bounding box center [307, 210] width 227 height 18
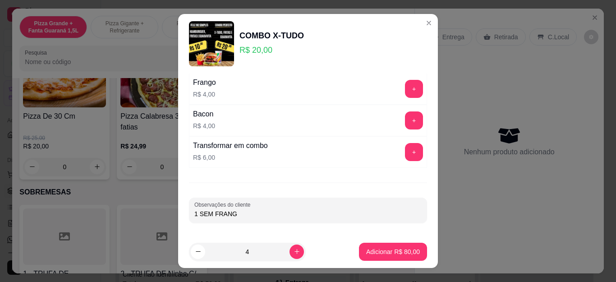
type input "1 SEM FRANGO"
click at [382, 257] on button "Adicionar R$ 80,00" at bounding box center [393, 252] width 68 height 18
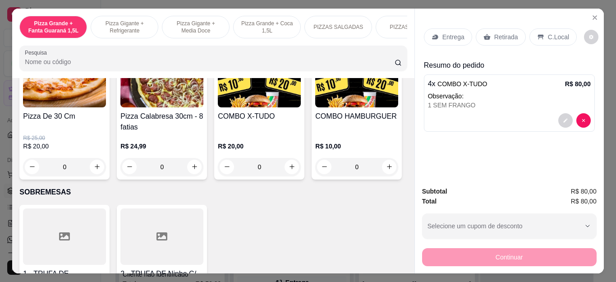
click at [436, 32] on div "Entrega" at bounding box center [448, 36] width 48 height 17
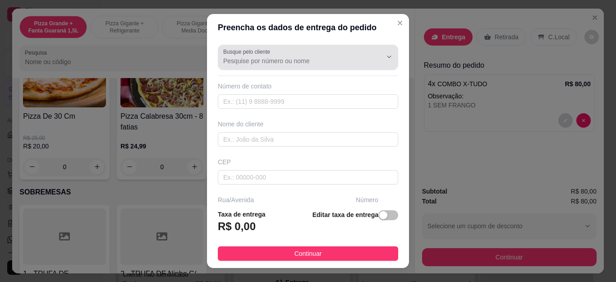
click at [269, 65] on input "Busque pelo cliente" at bounding box center [295, 60] width 144 height 9
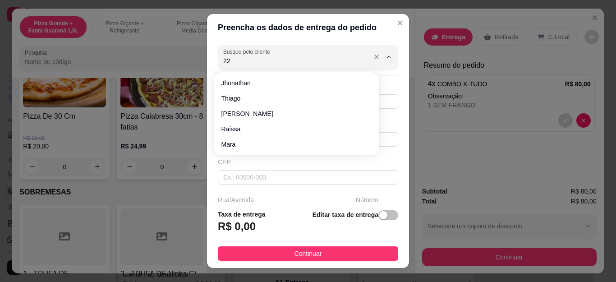
type input "2"
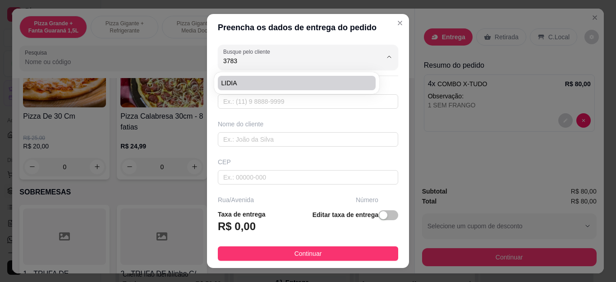
click at [258, 77] on li "LIDIA" at bounding box center [297, 83] width 158 height 14
type input "LIDIA"
type input "22997443783"
type input "LIDIA"
type input "Cabo Frio"
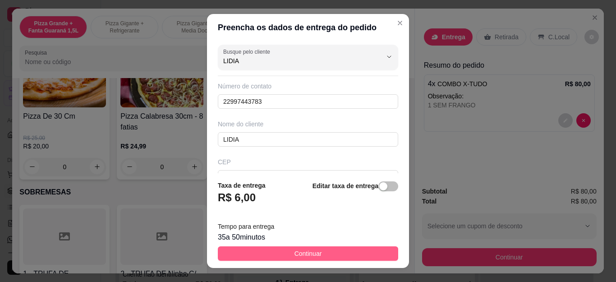
type input "LIDIA"
click at [288, 247] on button "Continuar" at bounding box center [308, 253] width 180 height 14
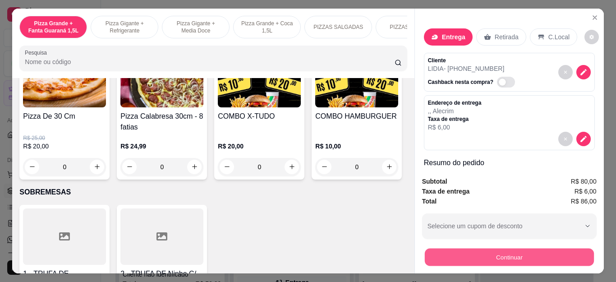
click at [448, 254] on button "Continuar" at bounding box center [508, 257] width 169 height 18
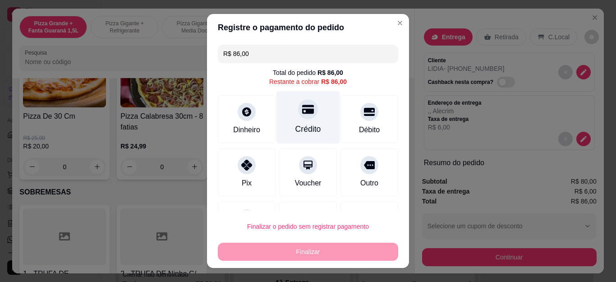
click at [303, 128] on div "Crédito" at bounding box center [308, 129] width 26 height 12
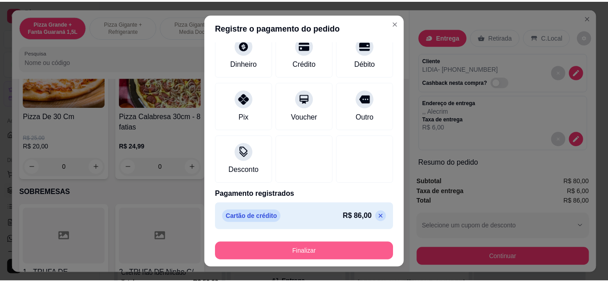
scroll to position [59, 0]
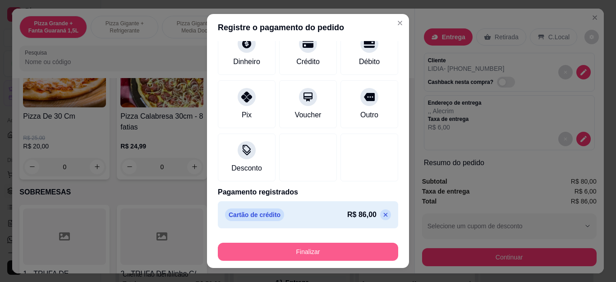
click at [311, 249] on button "Finalizar" at bounding box center [308, 252] width 180 height 18
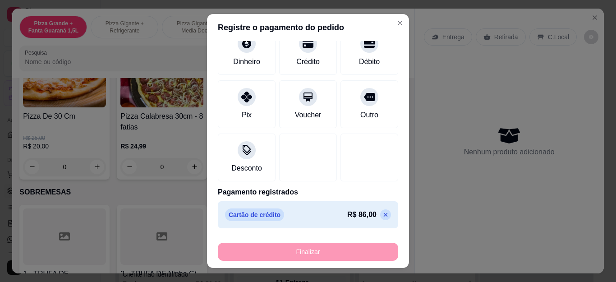
type input "-R$ 86,00"
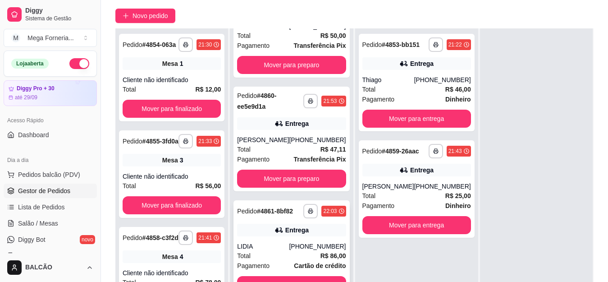
scroll to position [135, 0]
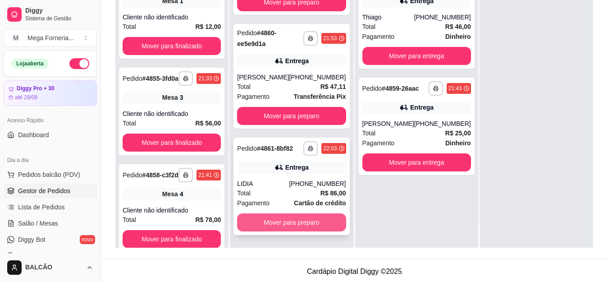
click at [308, 216] on button "Mover para preparo" at bounding box center [291, 222] width 109 height 18
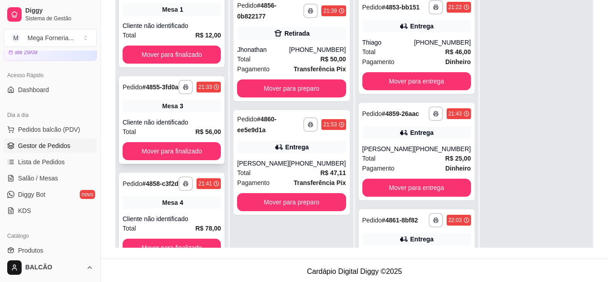
scroll to position [0, 0]
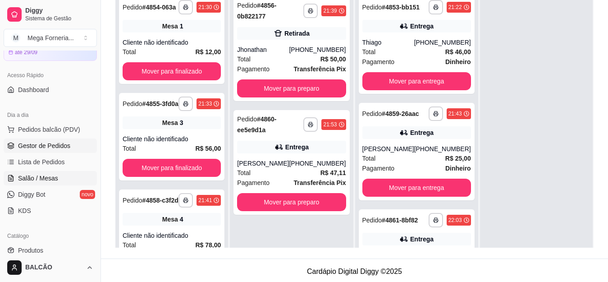
click at [61, 179] on link "Salão / Mesas" at bounding box center [50, 178] width 93 height 14
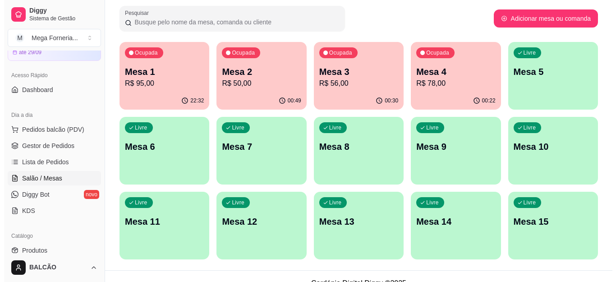
scroll to position [135, 0]
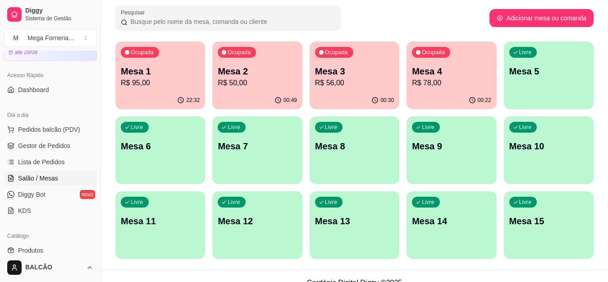
click at [456, 80] on p "R$ 78,00" at bounding box center [451, 83] width 79 height 11
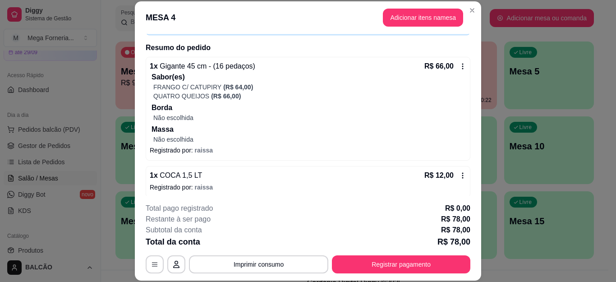
scroll to position [68, 0]
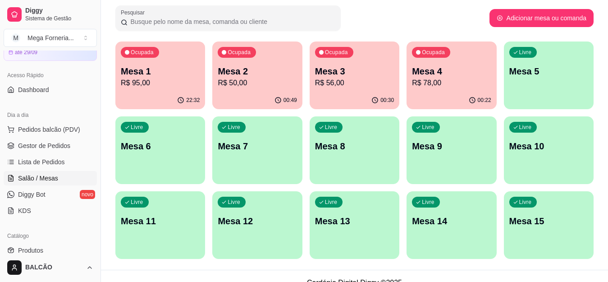
click at [156, 80] on p "R$ 95,00" at bounding box center [160, 83] width 79 height 11
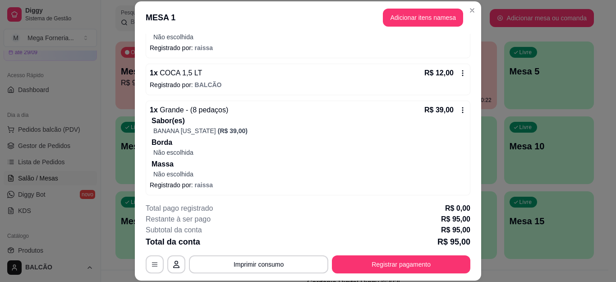
scroll to position [168, 0]
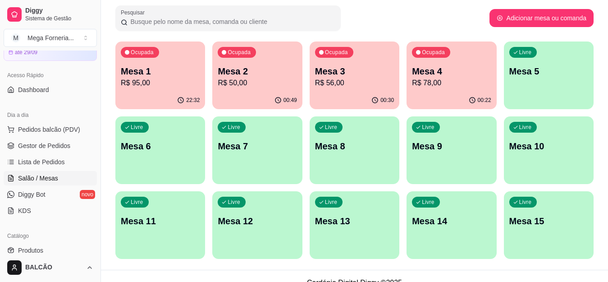
click at [250, 84] on p "R$ 50,00" at bounding box center [257, 83] width 79 height 11
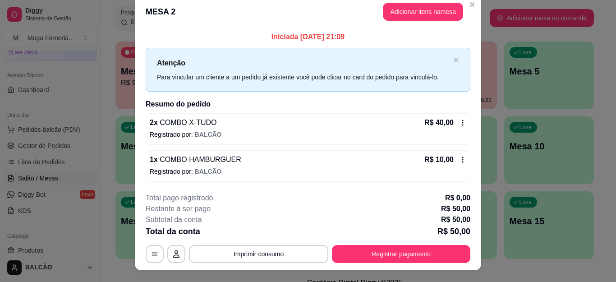
scroll to position [0, 0]
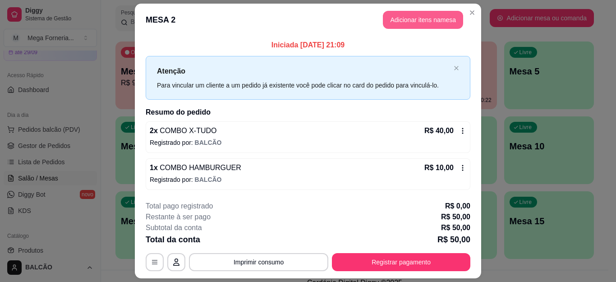
click at [423, 21] on button "Adicionar itens na mesa" at bounding box center [423, 20] width 80 height 18
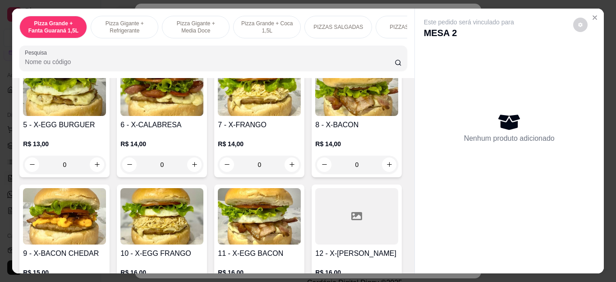
scroll to position [1398, 0]
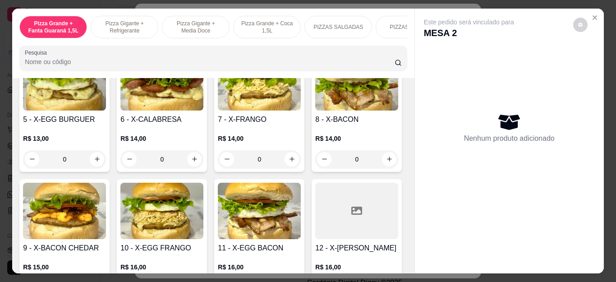
click at [288, 40] on div "0" at bounding box center [259, 31] width 83 height 18
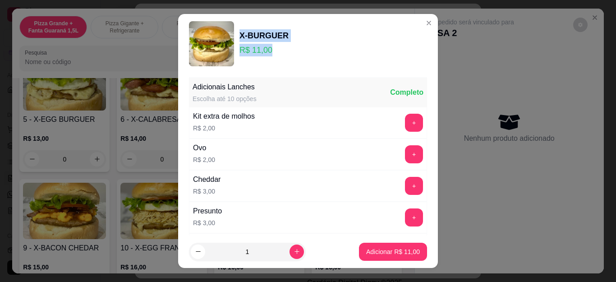
drag, startPoint x: 266, startPoint y: 47, endPoint x: 236, endPoint y: 40, distance: 30.6
click at [239, 40] on div "X-BURGUER R$ 11,00" at bounding box center [263, 43] width 49 height 29
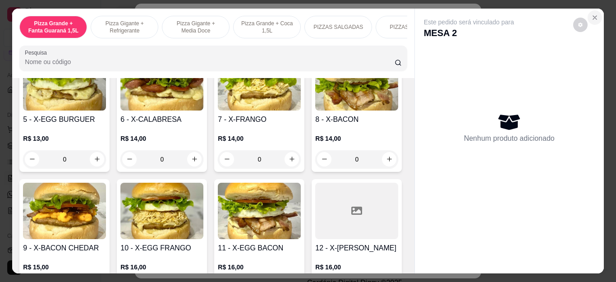
click at [591, 14] on icon "Close" at bounding box center [594, 17] width 7 height 7
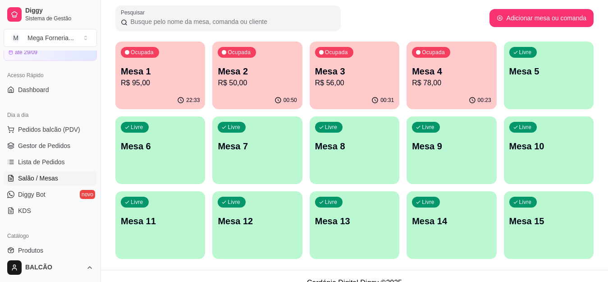
click at [239, 71] on p "Mesa 2" at bounding box center [257, 71] width 79 height 13
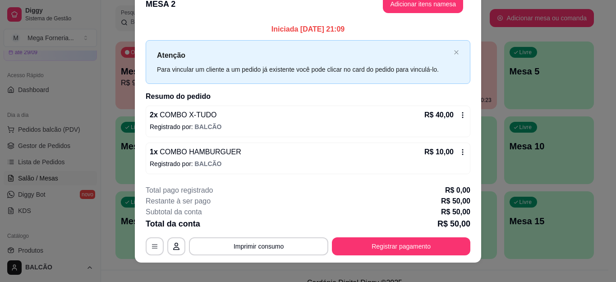
scroll to position [0, 0]
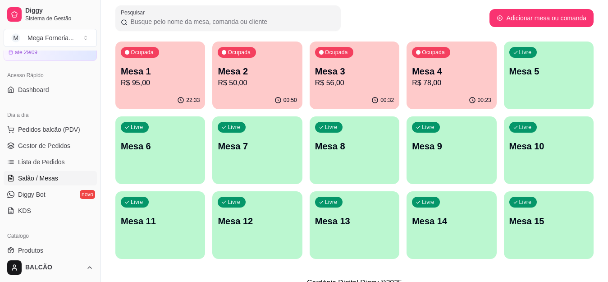
click at [330, 85] on p "R$ 56,00" at bounding box center [354, 83] width 79 height 11
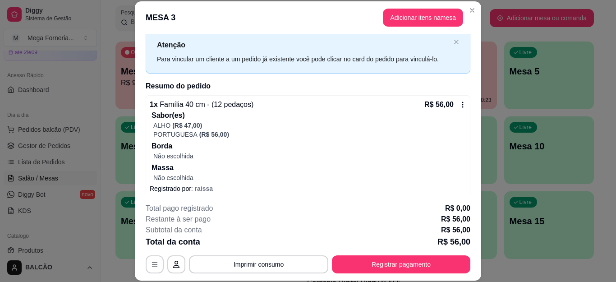
scroll to position [31, 0]
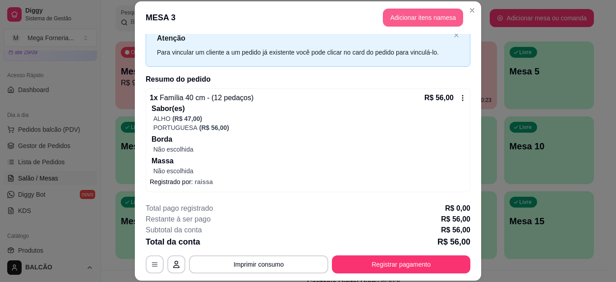
click at [424, 23] on button "Adicionar itens na mesa" at bounding box center [423, 18] width 80 height 18
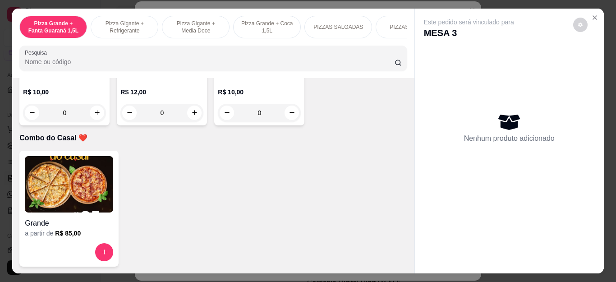
scroll to position [2480, 0]
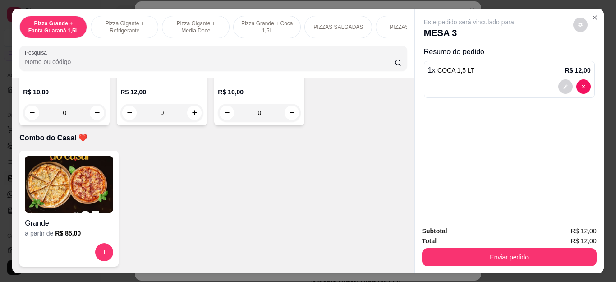
type input "1"
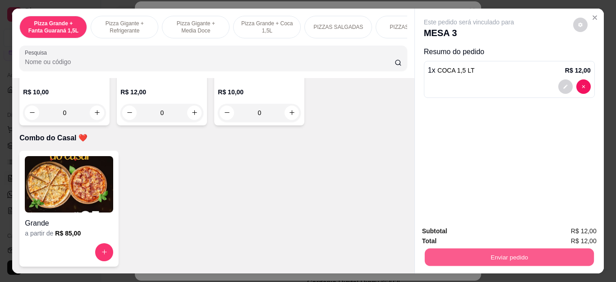
click at [482, 255] on button "Enviar pedido" at bounding box center [508, 257] width 169 height 18
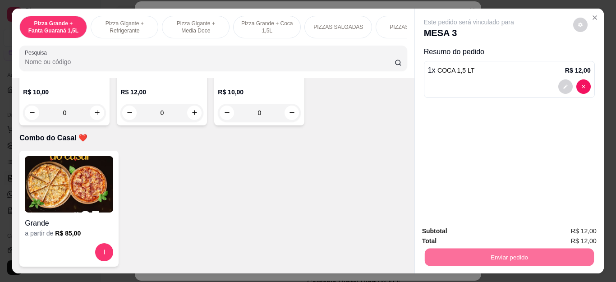
click at [566, 229] on button "Enviar pedido" at bounding box center [572, 231] width 51 height 17
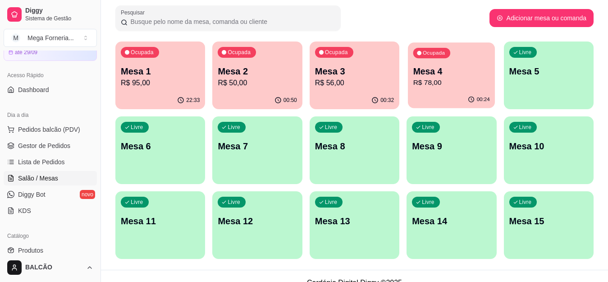
click at [471, 83] on p "R$ 78,00" at bounding box center [451, 83] width 77 height 10
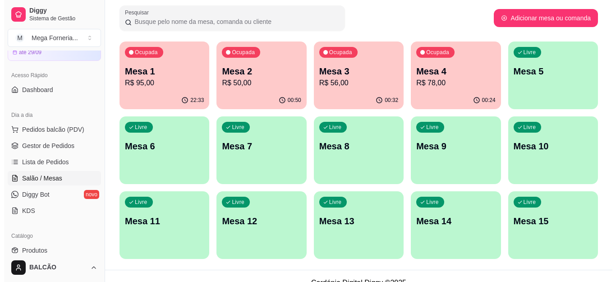
scroll to position [90, 0]
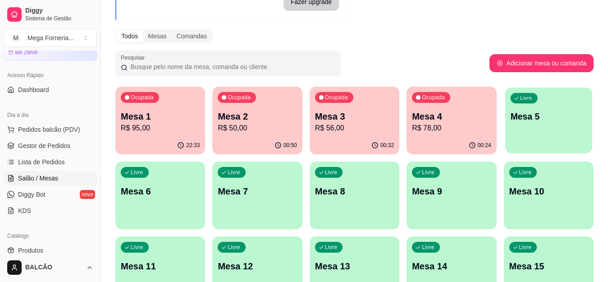
click at [554, 109] on div "Livre Mesa 5" at bounding box center [548, 114] width 87 height 55
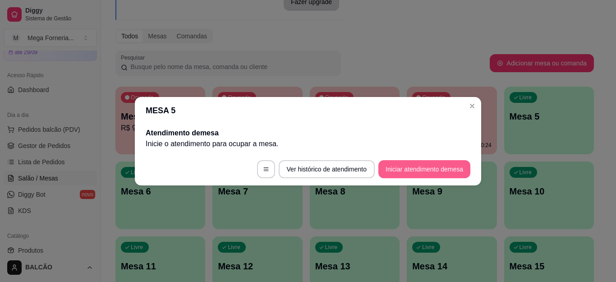
click at [406, 171] on button "Iniciar atendimento de mesa" at bounding box center [424, 169] width 92 height 18
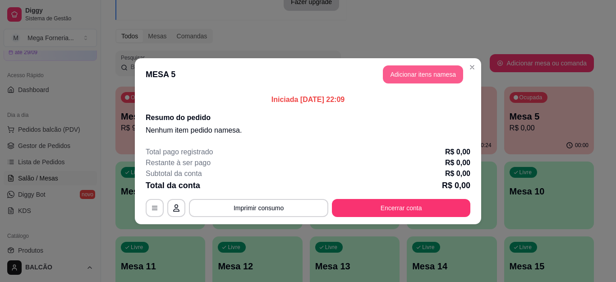
click at [422, 68] on button "Adicionar itens na mesa" at bounding box center [423, 74] width 80 height 18
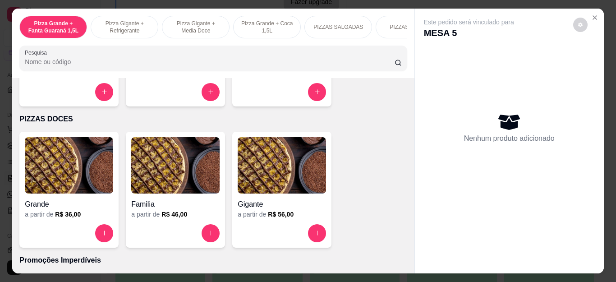
scroll to position [676, 0]
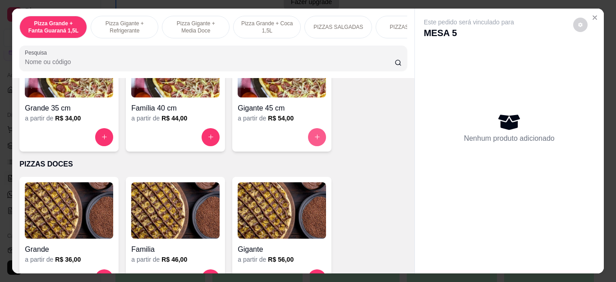
click at [314, 140] on icon "increase-product-quantity" at bounding box center [317, 136] width 7 height 7
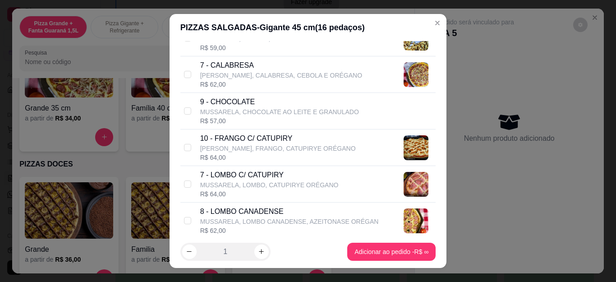
scroll to position [180, 0]
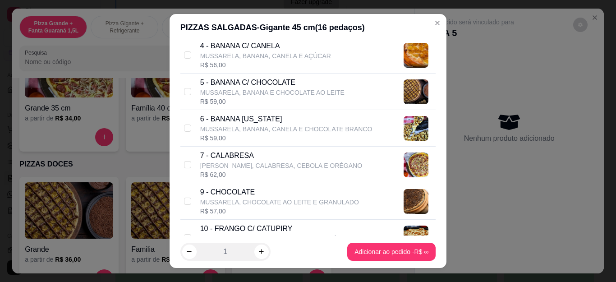
click at [248, 160] on p "7 - CALABRESA" at bounding box center [281, 155] width 162 height 11
checkbox input "true"
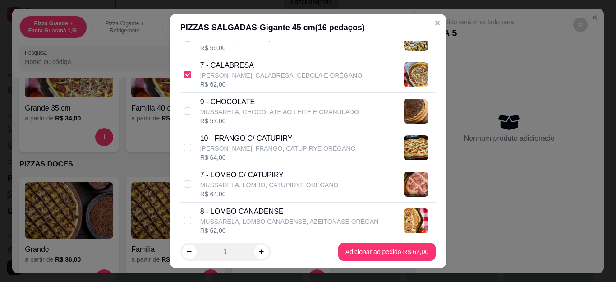
click at [244, 156] on div "R$ 64,00" at bounding box center [278, 157] width 156 height 9
checkbox input "true"
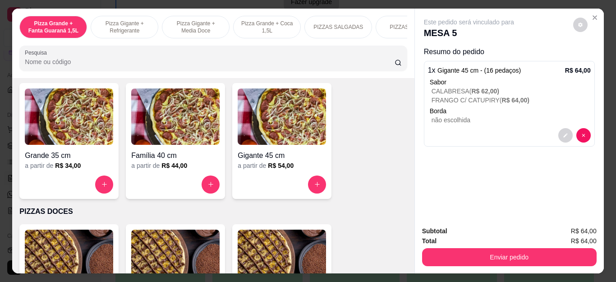
scroll to position [586, 0]
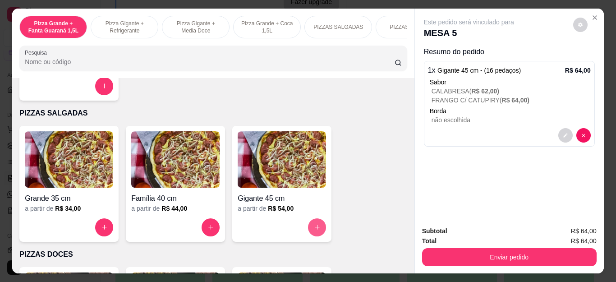
click at [315, 230] on icon "increase-product-quantity" at bounding box center [317, 227] width 7 height 7
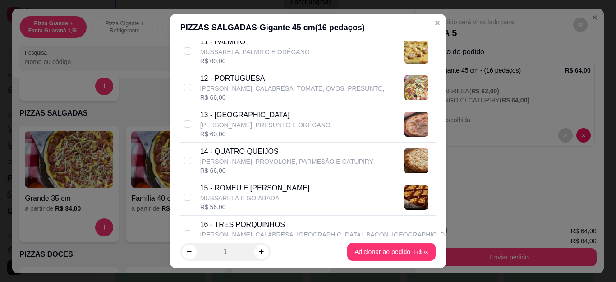
scroll to position [631, 0]
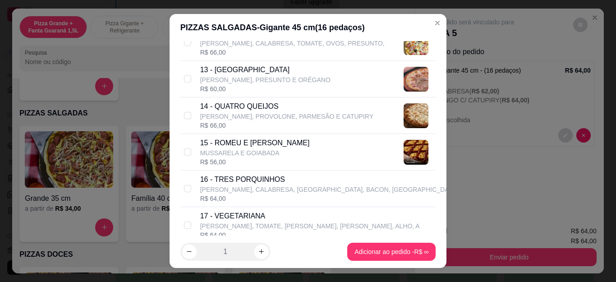
click at [225, 111] on p "14 - QUATRO QUEIJOS" at bounding box center [286, 106] width 173 height 11
checkbox input "true"
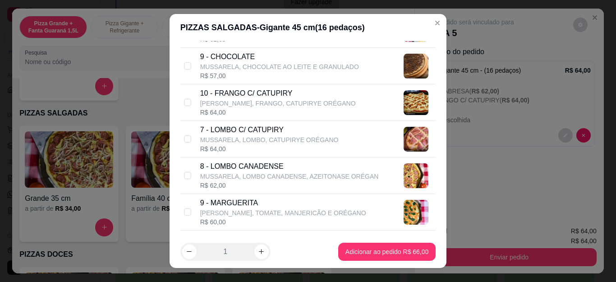
scroll to position [271, 0]
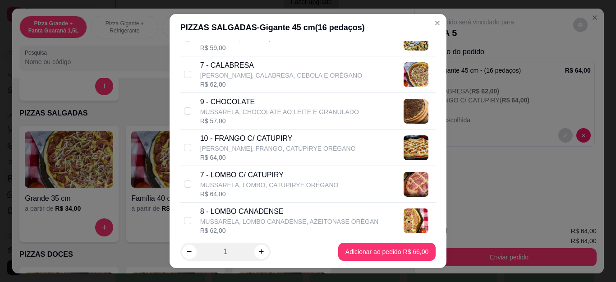
click at [224, 110] on p "MUSSARELA, CHOCOLATE AO LEITE E GRANULADO" at bounding box center [279, 111] width 159 height 9
checkbox input "true"
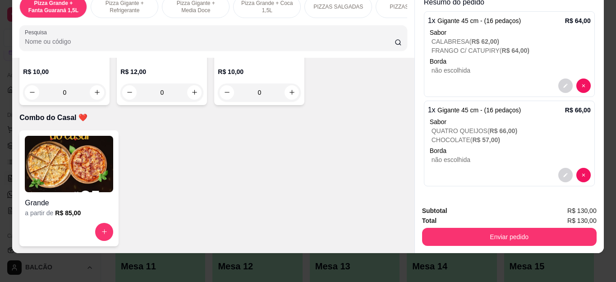
scroll to position [2638, 0]
click at [191, 96] on icon "increase-product-quantity" at bounding box center [194, 92] width 7 height 7
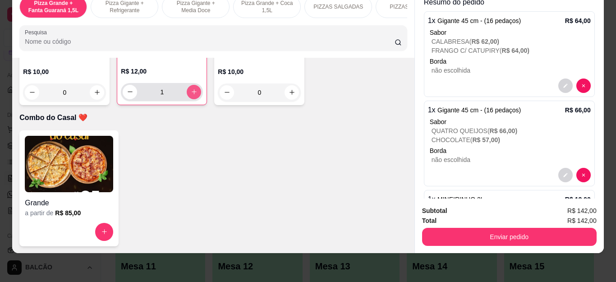
type input "1"
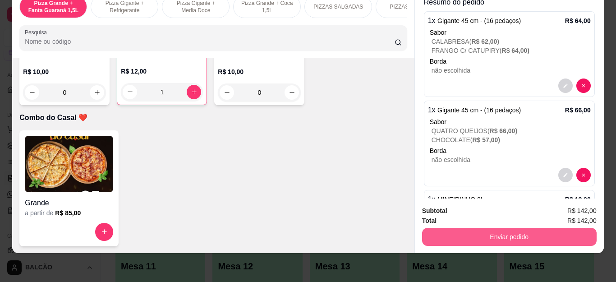
click at [505, 230] on button "Enviar pedido" at bounding box center [509, 237] width 174 height 18
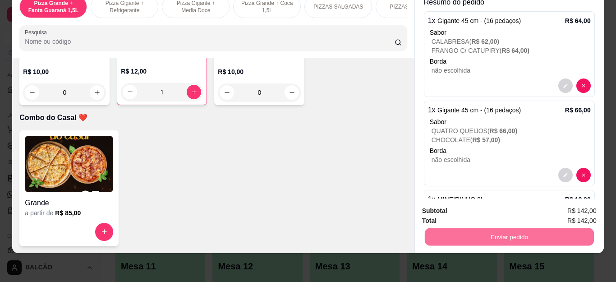
click at [559, 207] on button "Enviar pedido" at bounding box center [573, 206] width 50 height 17
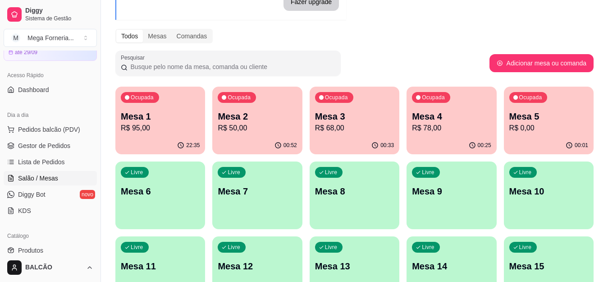
click at [462, 45] on div "Melhore seu plano Você tem 30 mesas / comandas disponíveis. Obtenha o Diggy Bot…" at bounding box center [354, 129] width 507 height 371
click at [428, 130] on p "R$ 78,00" at bounding box center [451, 128] width 79 height 11
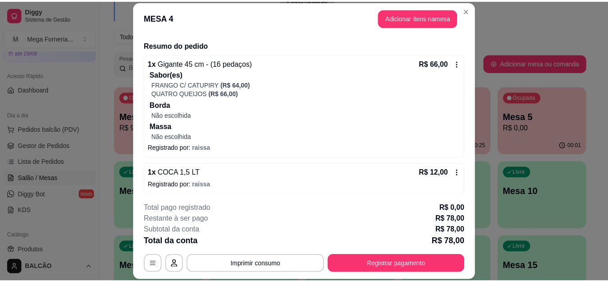
scroll to position [68, 0]
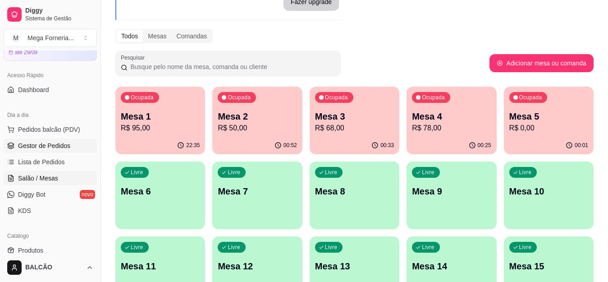
click at [29, 148] on span "Gestor de Pedidos" at bounding box center [44, 145] width 52 height 9
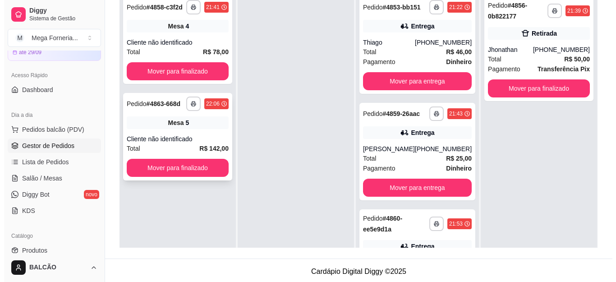
scroll to position [90, 0]
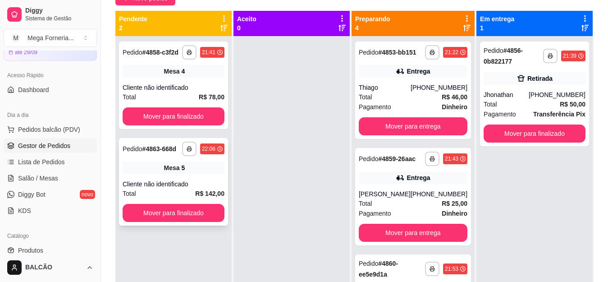
click at [141, 177] on div "**********" at bounding box center [173, 181] width 109 height 87
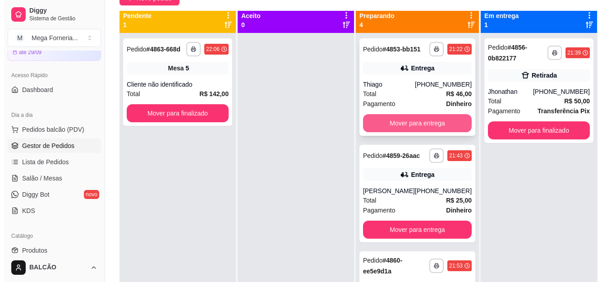
scroll to position [0, 0]
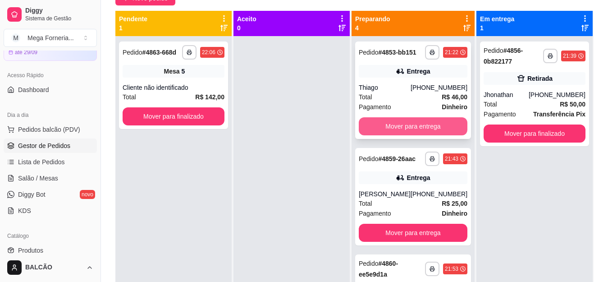
click at [400, 135] on button "Mover para entrega" at bounding box center [413, 126] width 109 height 18
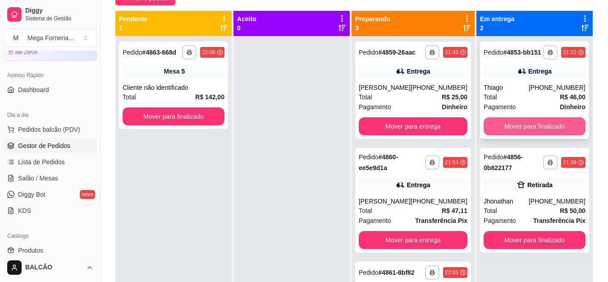
click at [537, 106] on div "Pagamento Dinheiro" at bounding box center [535, 107] width 102 height 10
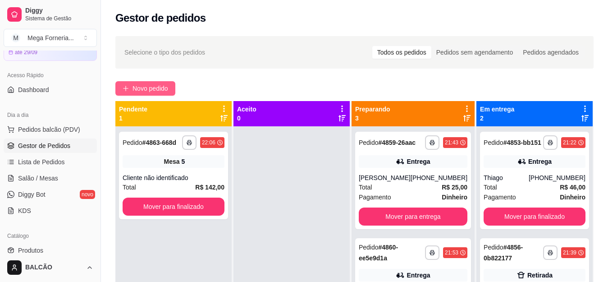
click at [137, 91] on span "Novo pedido" at bounding box center [151, 88] width 36 height 10
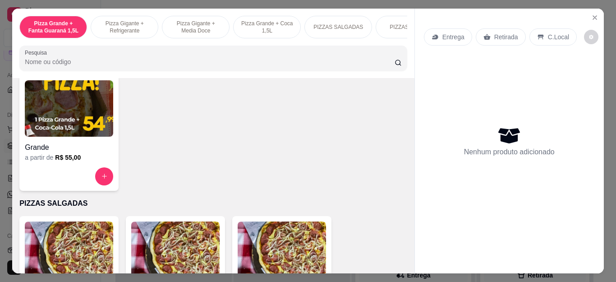
scroll to position [631, 0]
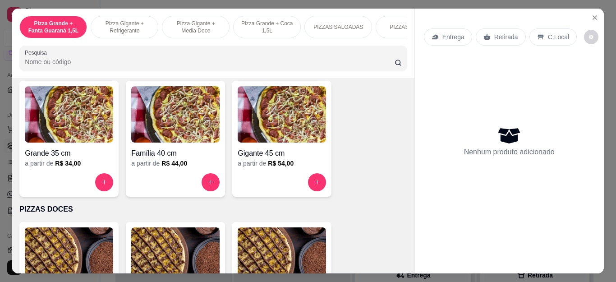
click at [91, 178] on div at bounding box center [69, 182] width 88 height 18
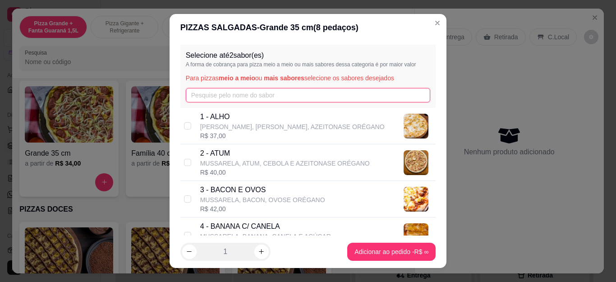
click at [192, 90] on input "text" at bounding box center [308, 95] width 245 height 14
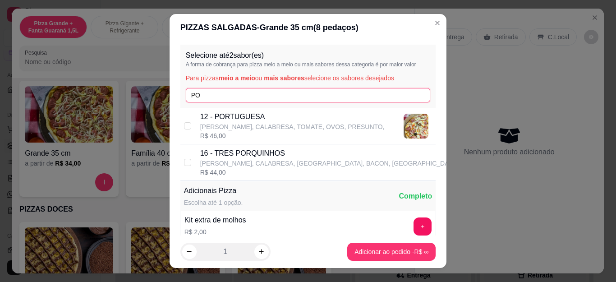
type input "PO"
click at [197, 110] on div "12 - PORTUGUESA MUSSARELA, CALABRESA, TOMATE, OVOS, PRESUNTO, R$ 46,00" at bounding box center [308, 126] width 256 height 37
checkbox input "true"
click at [202, 105] on div "Selecione até 2 sabor(es) A forma de cobrança para pizza meio a meio ou mais sa…" at bounding box center [308, 76] width 256 height 63
click at [205, 100] on input "PO" at bounding box center [308, 95] width 245 height 14
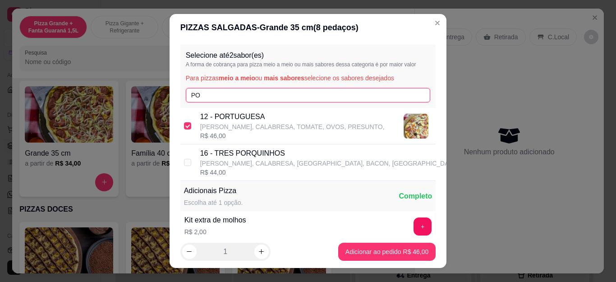
click at [205, 100] on input "PO" at bounding box center [308, 95] width 245 height 14
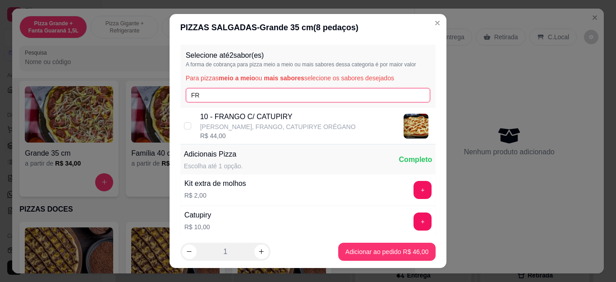
type input "FR"
click at [204, 116] on p "10 - FRANGO C/ CATUPIRY" at bounding box center [278, 116] width 156 height 11
checkbox input "true"
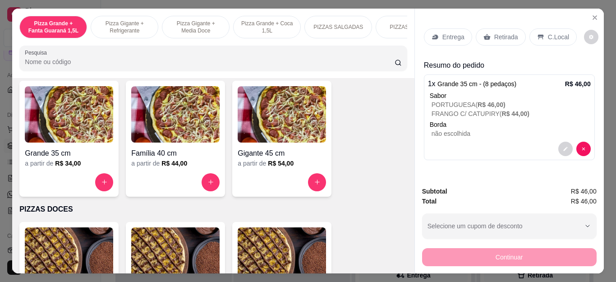
click at [492, 39] on div "Retirada" at bounding box center [501, 36] width 50 height 17
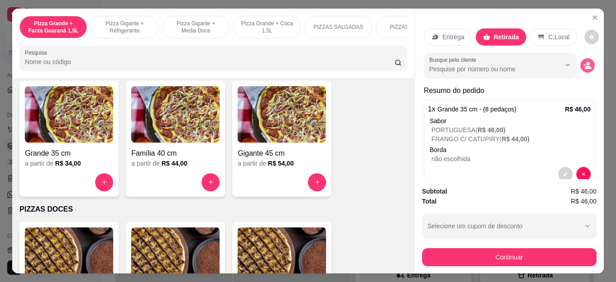
click at [586, 62] on circle "decrease-product-quantity" at bounding box center [588, 64] width 4 height 4
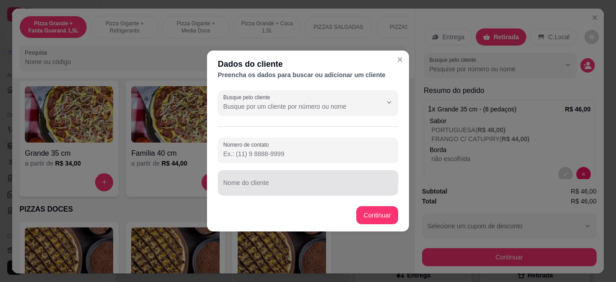
click at [277, 186] on input "Nome do cliente" at bounding box center [308, 186] width 170 height 9
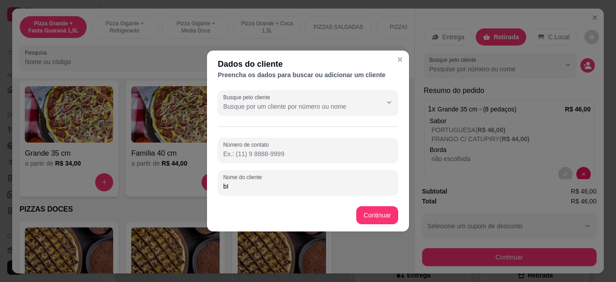
type input "b"
type input "[PERSON_NAME]"
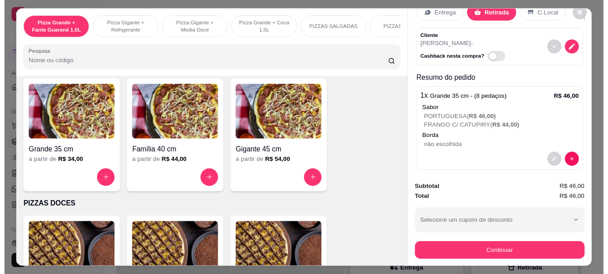
scroll to position [0, 0]
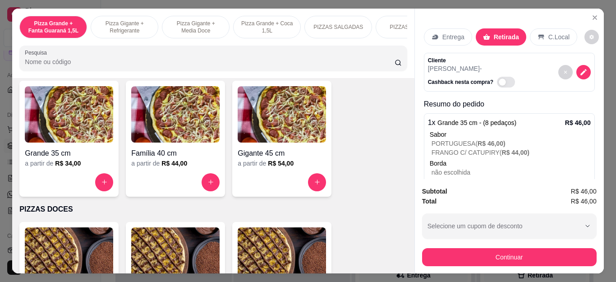
click at [422, 254] on button "Continuar" at bounding box center [509, 257] width 174 height 18
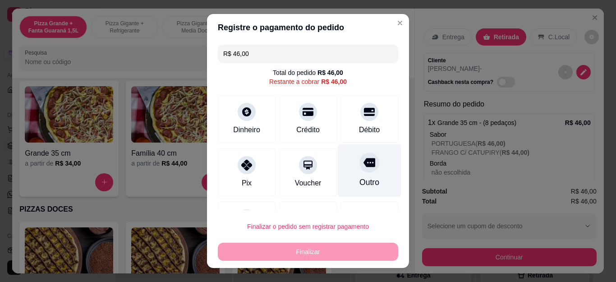
click at [363, 166] on icon at bounding box center [369, 162] width 12 height 9
type input "R$ 0,00"
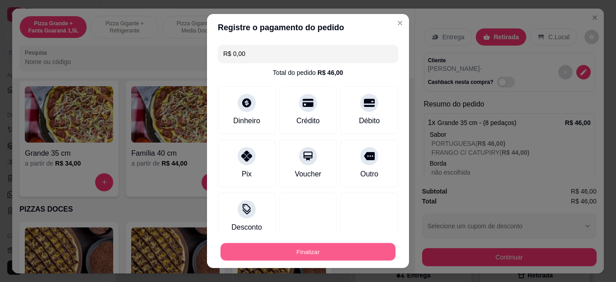
click at [317, 258] on button "Finalizar" at bounding box center [307, 252] width 175 height 18
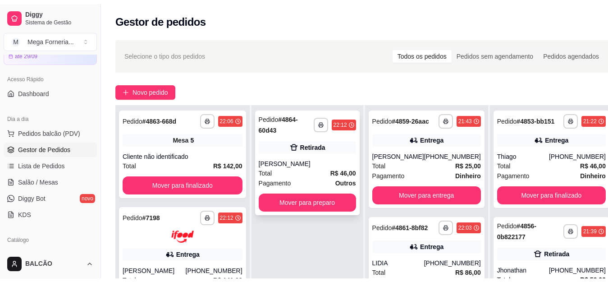
scroll to position [90, 0]
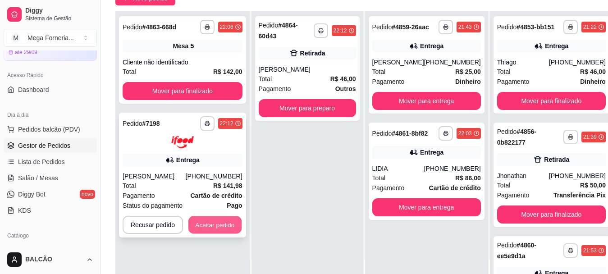
click at [213, 225] on button "Aceitar pedido" at bounding box center [214, 225] width 53 height 18
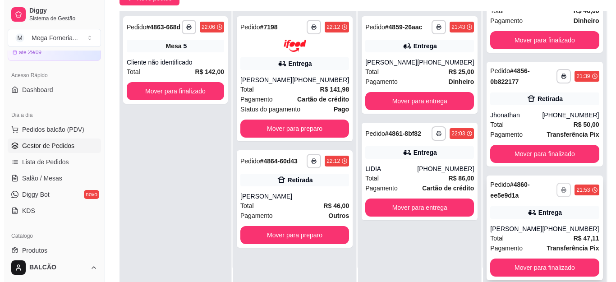
scroll to position [23, 0]
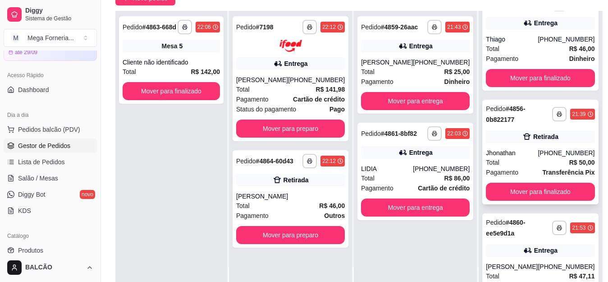
click at [524, 167] on div "Total R$ 50,00" at bounding box center [540, 162] width 109 height 10
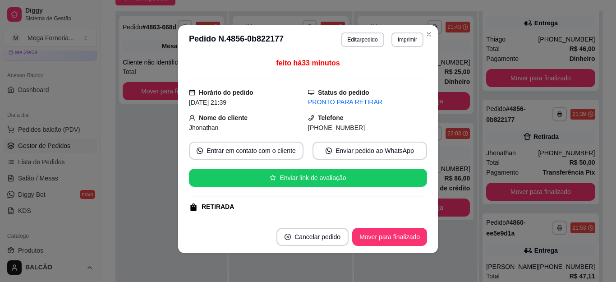
scroll to position [180, 0]
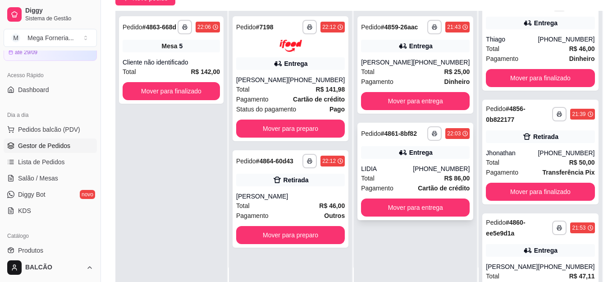
click at [367, 169] on div "LIDIA" at bounding box center [387, 168] width 52 height 9
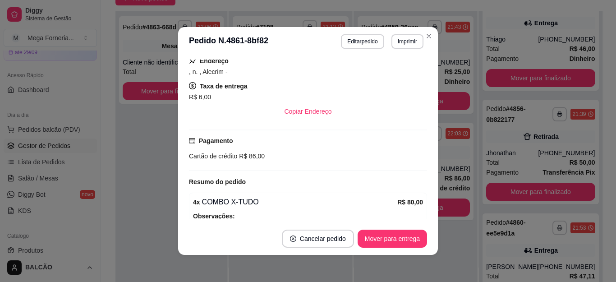
scroll to position [232, 0]
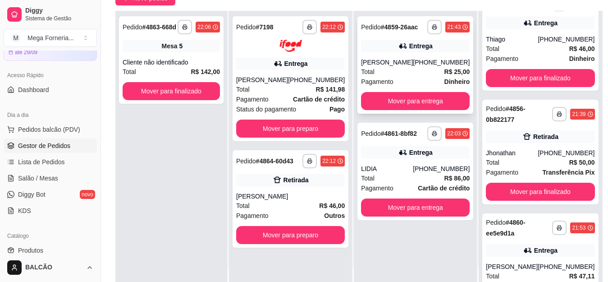
click at [432, 77] on div "Pagamento Dinheiro" at bounding box center [415, 82] width 109 height 10
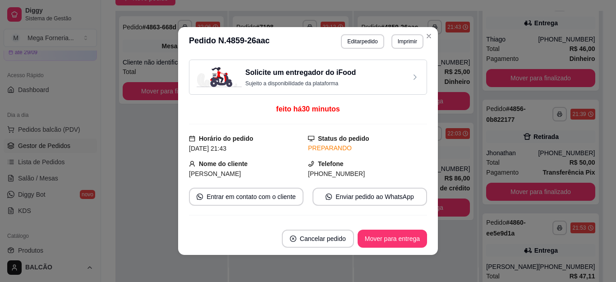
scroll to position [208, 0]
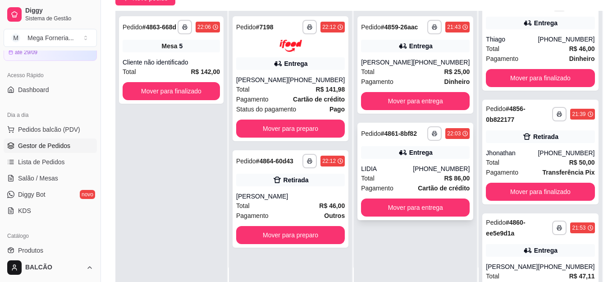
click at [429, 148] on div "Entrega" at bounding box center [415, 152] width 109 height 13
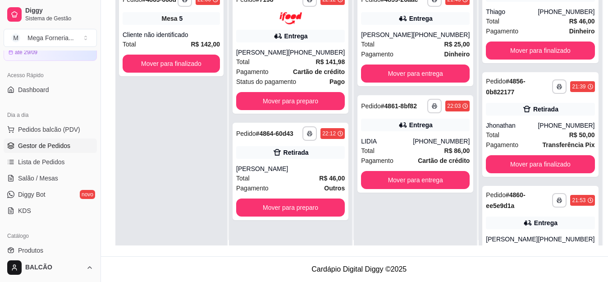
scroll to position [0, 0]
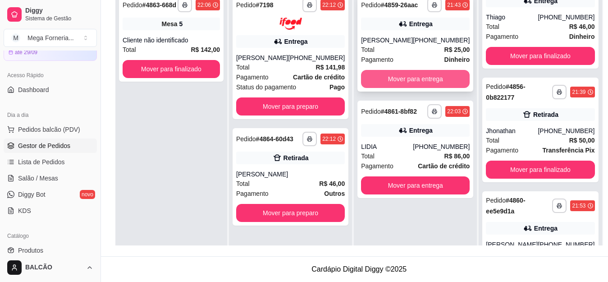
click at [394, 87] on button "Mover para entrega" at bounding box center [415, 79] width 109 height 18
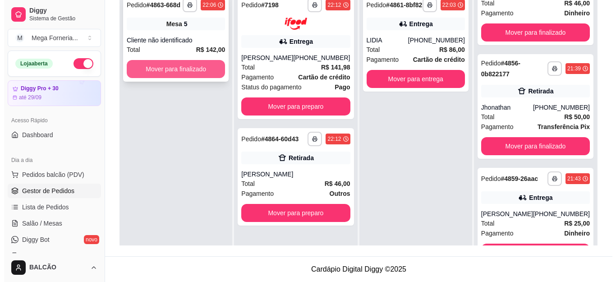
scroll to position [47, 0]
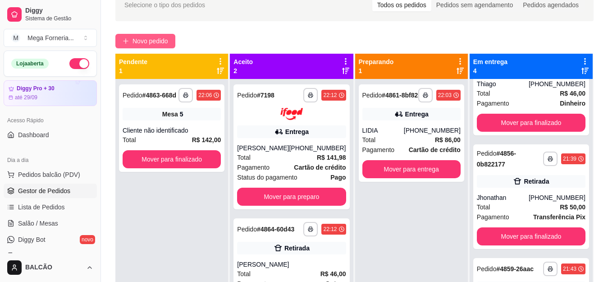
click at [137, 47] on button "Novo pedido" at bounding box center [145, 41] width 60 height 14
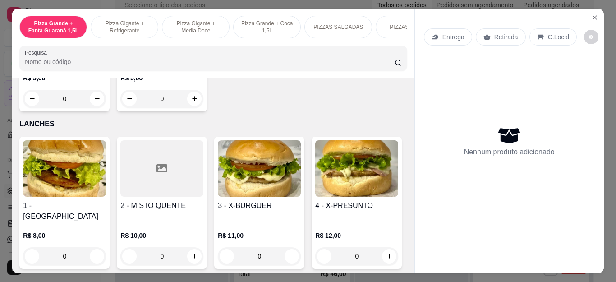
scroll to position [1353, 0]
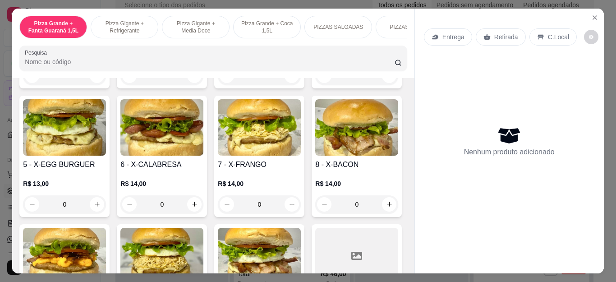
click at [94, 85] on div "0" at bounding box center [64, 76] width 83 height 18
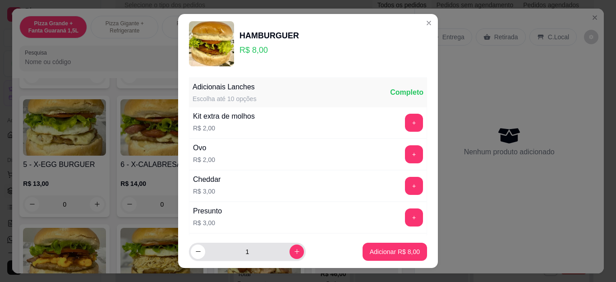
click at [294, 251] on icon "increase-product-quantity" at bounding box center [297, 251] width 7 height 7
click at [294, 250] on icon "increase-product-quantity" at bounding box center [297, 251] width 7 height 7
type input "4"
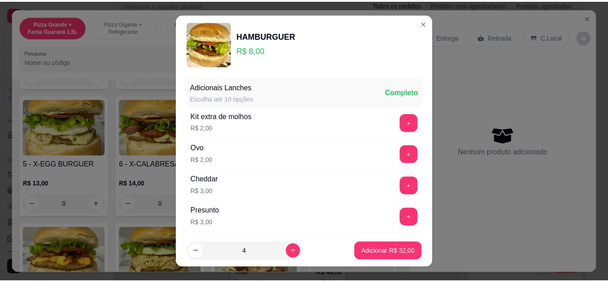
scroll to position [255, 0]
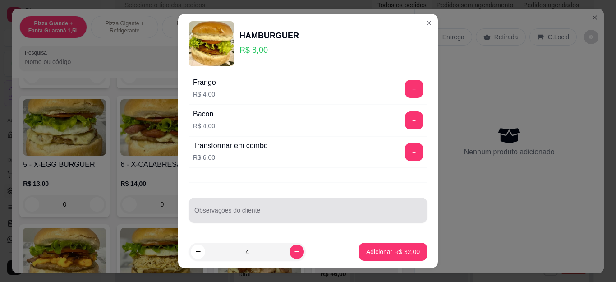
click at [244, 214] on input "Observações do cliente" at bounding box center [307, 213] width 227 height 9
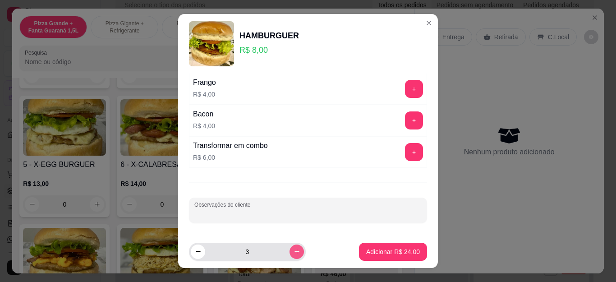
click at [294, 250] on icon "increase-product-quantity" at bounding box center [297, 251] width 7 height 7
type input "4"
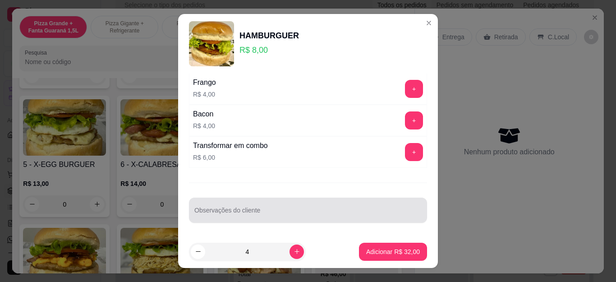
click at [201, 204] on div at bounding box center [307, 210] width 227 height 18
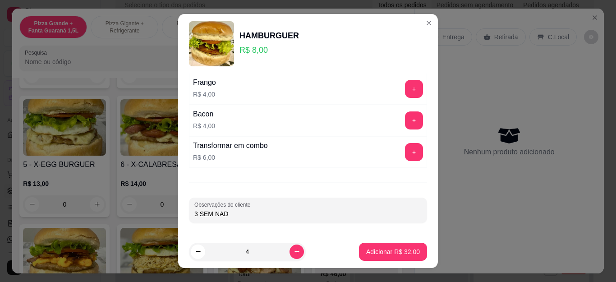
type input "3 SEM NADA"
click at [386, 252] on p "Adicionar R$ 32,00" at bounding box center [393, 251] width 54 height 9
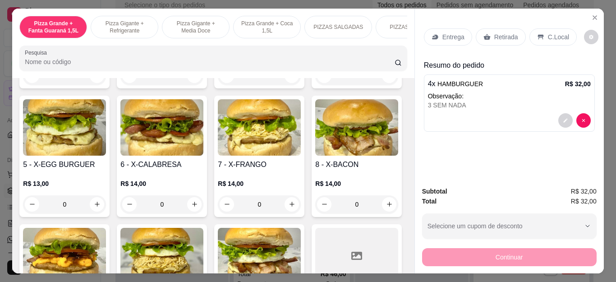
click at [502, 32] on p "Retirada" at bounding box center [506, 36] width 24 height 9
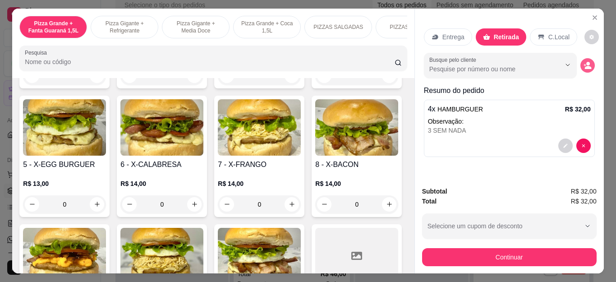
click at [590, 60] on button "decrease-product-quantity" at bounding box center [587, 65] width 14 height 14
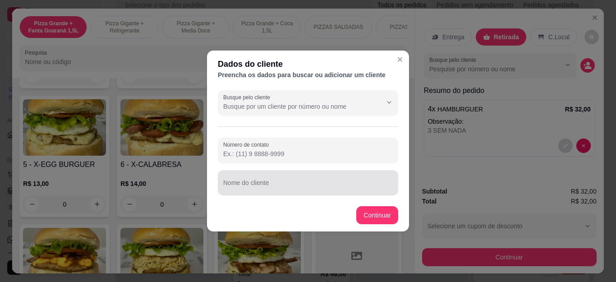
click at [258, 175] on div at bounding box center [308, 183] width 170 height 18
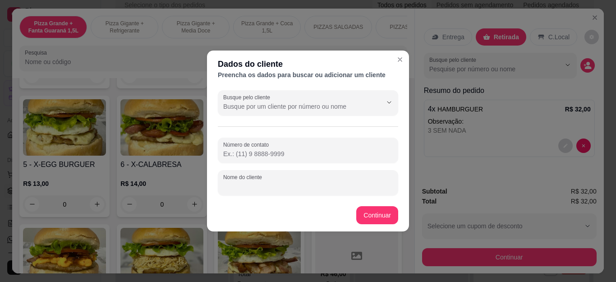
type input "a"
type input "Adailton"
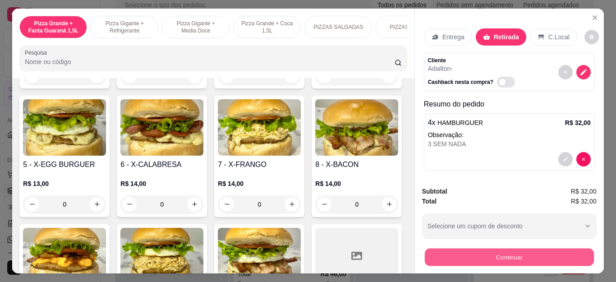
click at [472, 254] on button "Continuar" at bounding box center [508, 257] width 169 height 18
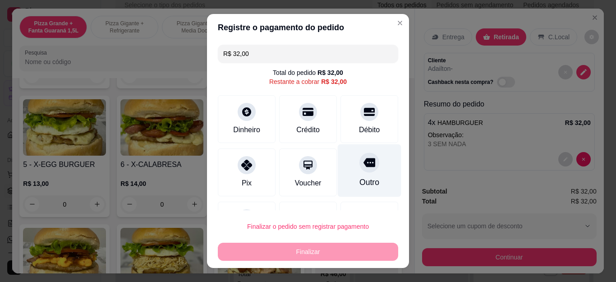
click at [363, 167] on icon at bounding box center [369, 162] width 12 height 12
type input "R$ 0,00"
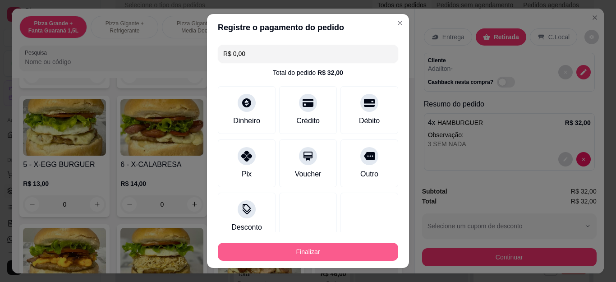
click at [333, 256] on button "Finalizar" at bounding box center [308, 252] width 180 height 18
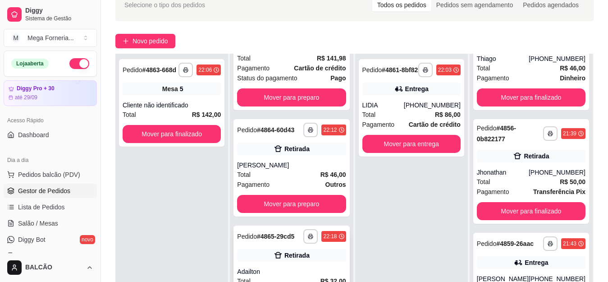
scroll to position [138, 0]
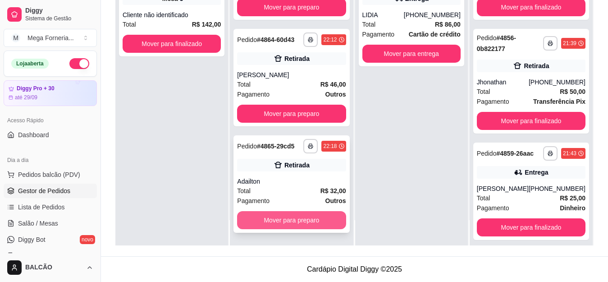
click at [311, 218] on button "Mover para preparo" at bounding box center [291, 220] width 109 height 18
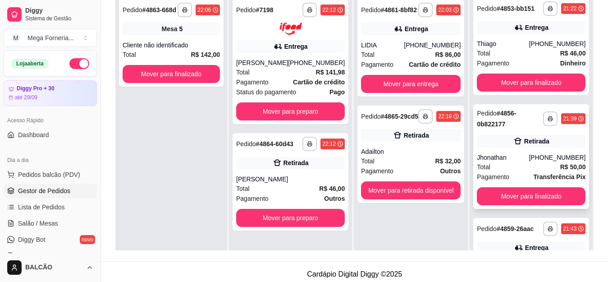
scroll to position [0, 0]
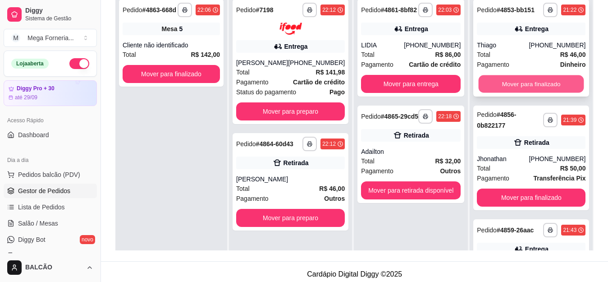
click at [525, 90] on button "Mover para finalizado" at bounding box center [532, 84] width 106 height 18
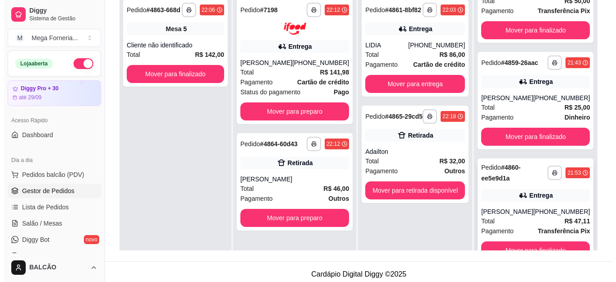
scroll to position [68, 0]
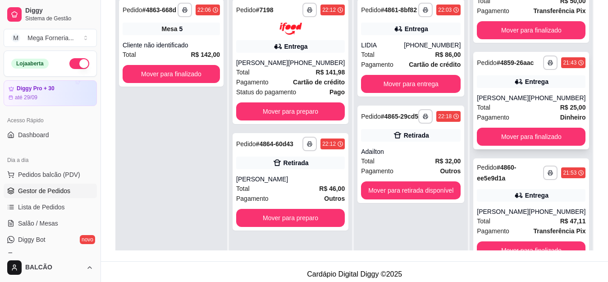
click at [490, 74] on div "**********" at bounding box center [531, 100] width 116 height 97
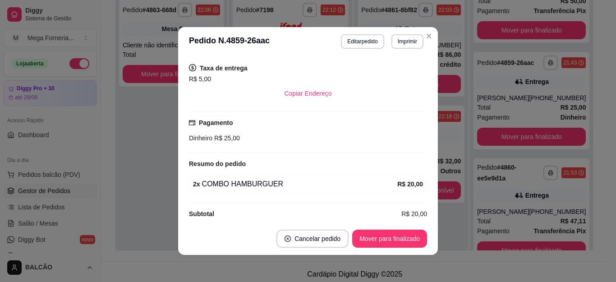
scroll to position [208, 0]
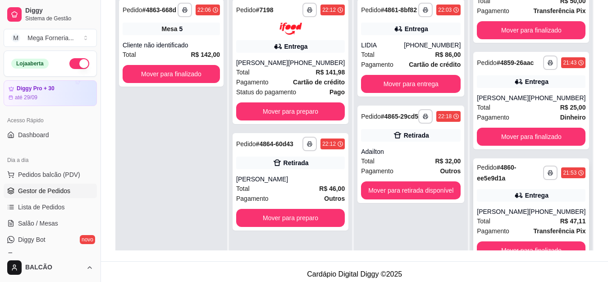
click at [533, 213] on div "[PHONE_NUMBER]" at bounding box center [557, 211] width 57 height 9
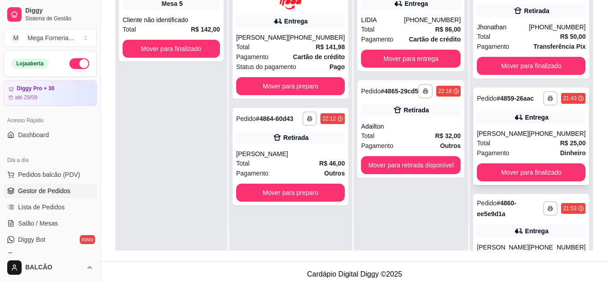
scroll to position [0, 0]
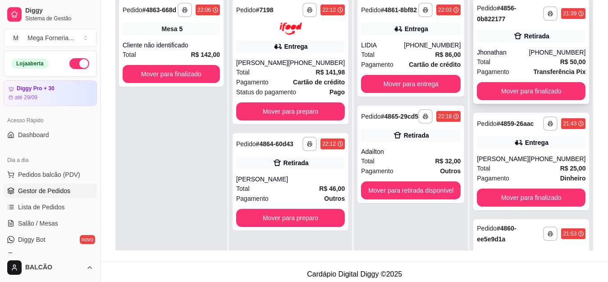
click at [497, 41] on div "Retirada" at bounding box center [531, 36] width 109 height 13
click at [516, 96] on button "Mover para finalizado" at bounding box center [531, 91] width 109 height 18
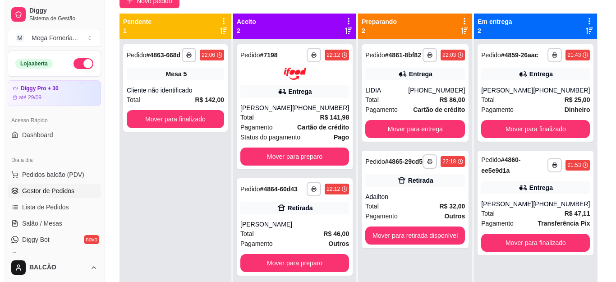
scroll to position [42, 0]
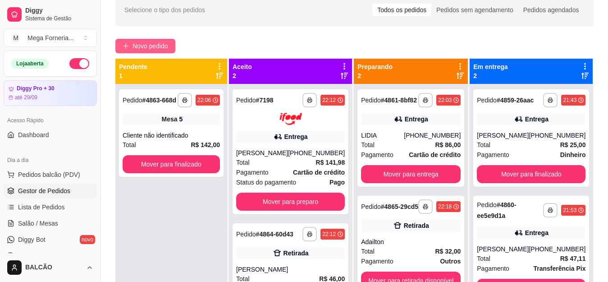
click at [157, 41] on button "Novo pedido" at bounding box center [145, 46] width 60 height 14
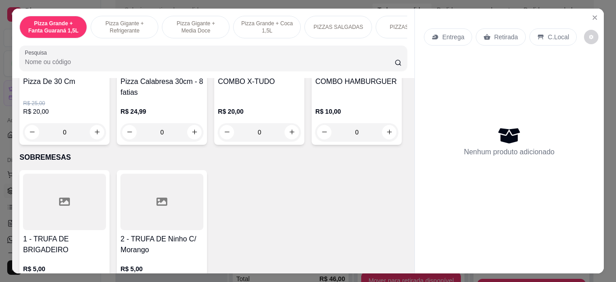
scroll to position [947, 0]
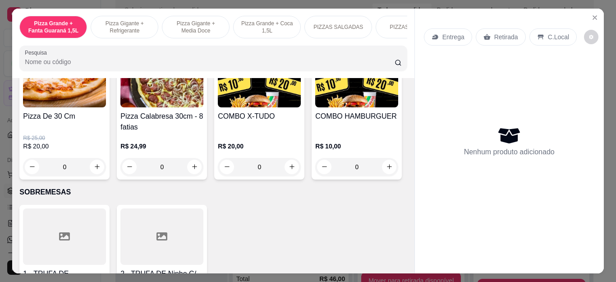
click at [287, 171] on div "0" at bounding box center [259, 167] width 83 height 18
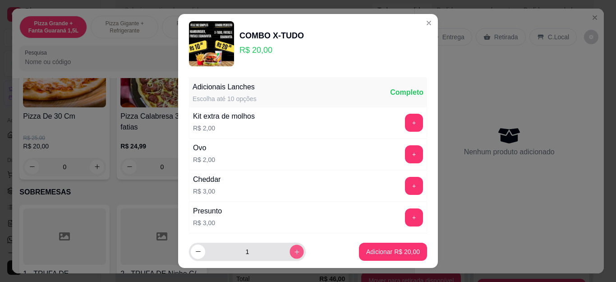
click at [294, 251] on icon "increase-product-quantity" at bounding box center [296, 251] width 5 height 5
type input "2"
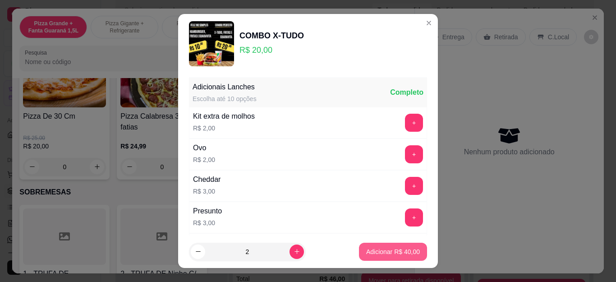
click at [359, 248] on button "Adicionar R$ 40,00" at bounding box center [393, 252] width 68 height 18
type input "2"
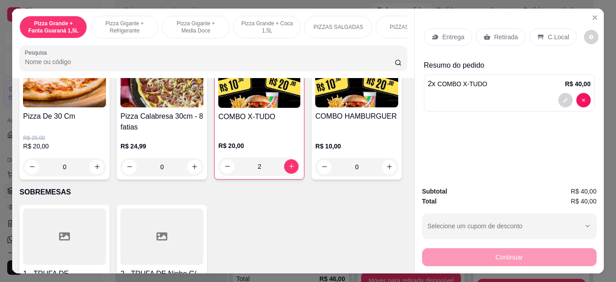
click at [492, 28] on div "Retirada" at bounding box center [501, 36] width 50 height 17
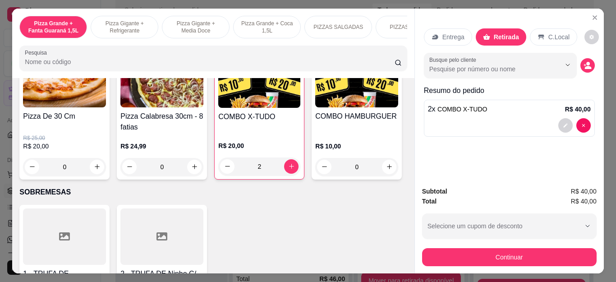
click at [502, 246] on div "Continuar" at bounding box center [509, 256] width 174 height 20
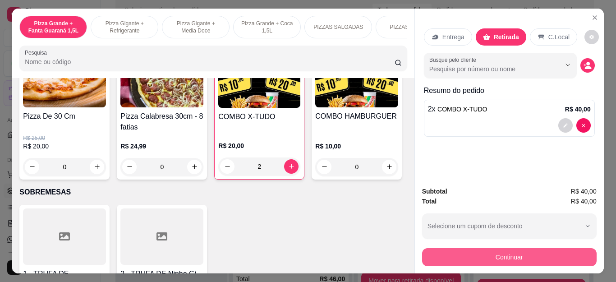
click at [461, 249] on button "Continuar" at bounding box center [509, 257] width 174 height 18
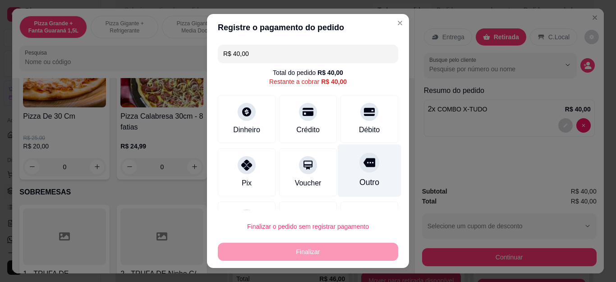
click at [352, 174] on div "Outro" at bounding box center [370, 170] width 64 height 53
type input "R$ 0,00"
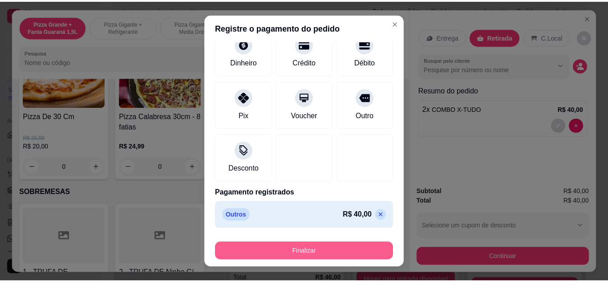
scroll to position [59, 0]
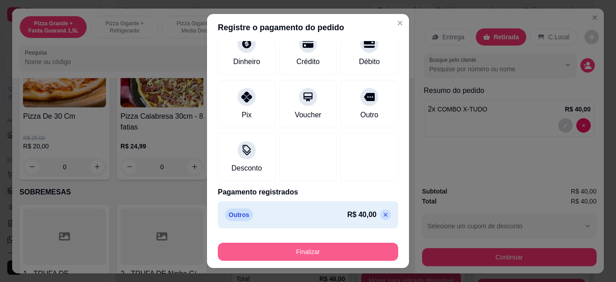
click at [333, 247] on button "Finalizar" at bounding box center [308, 252] width 180 height 18
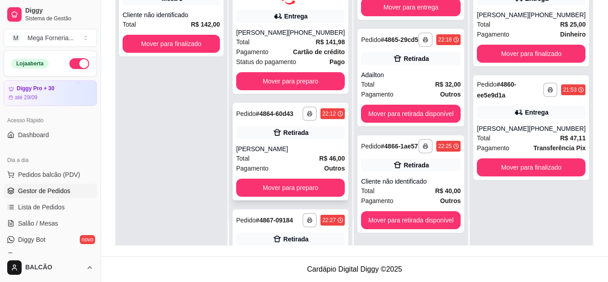
click at [271, 153] on div "[PERSON_NAME]" at bounding box center [290, 148] width 109 height 9
click at [284, 153] on div "[PERSON_NAME]" at bounding box center [290, 148] width 109 height 9
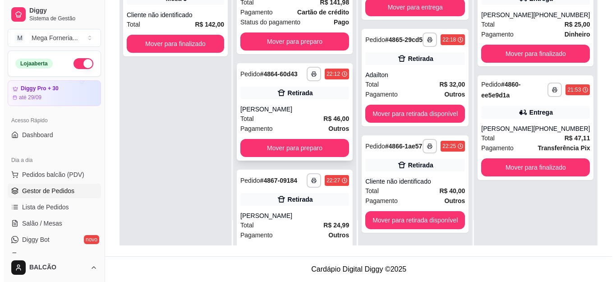
scroll to position [90, 0]
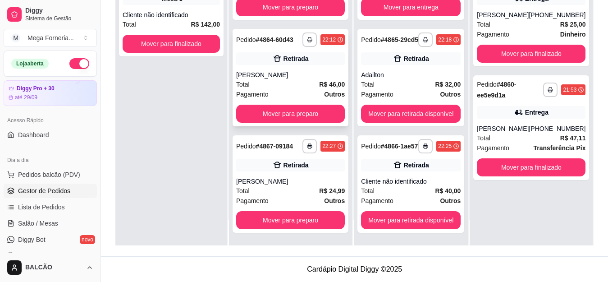
click at [299, 63] on div "Retirada" at bounding box center [296, 58] width 25 height 9
click at [315, 72] on div "feito há 17 minutos" at bounding box center [304, 68] width 244 height 21
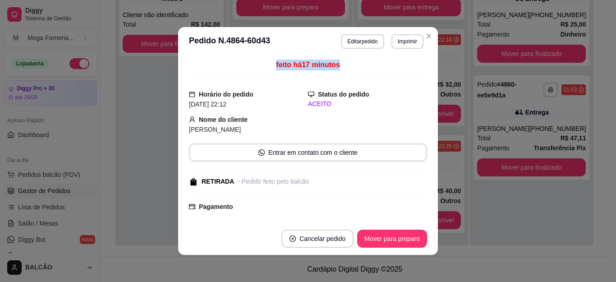
drag, startPoint x: 264, startPoint y: 66, endPoint x: 359, endPoint y: 67, distance: 95.1
click at [359, 67] on div "feito há 17 minutos" at bounding box center [308, 70] width 238 height 21
click at [371, 43] on button "Editar pedido" at bounding box center [362, 41] width 43 height 14
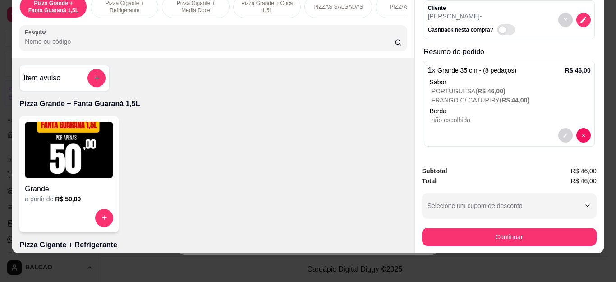
scroll to position [24, 0]
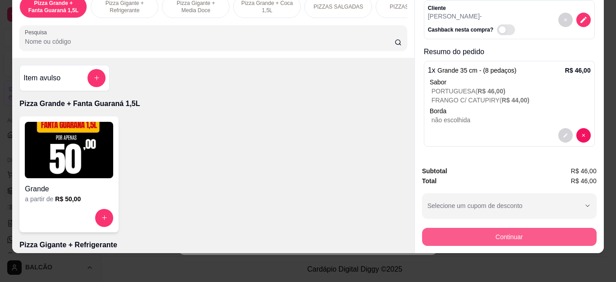
click at [500, 232] on button "Continuar" at bounding box center [509, 237] width 174 height 18
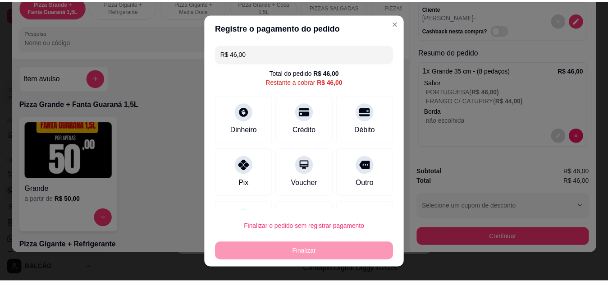
scroll to position [0, 0]
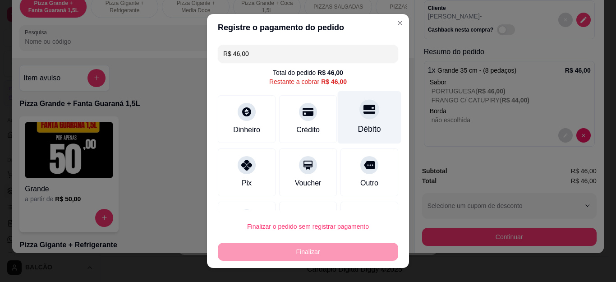
click at [363, 109] on div "Débito" at bounding box center [370, 117] width 64 height 53
type input "R$ 0,00"
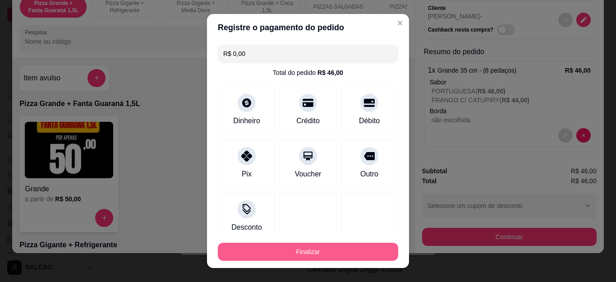
click at [314, 259] on button "Finalizar" at bounding box center [308, 252] width 180 height 18
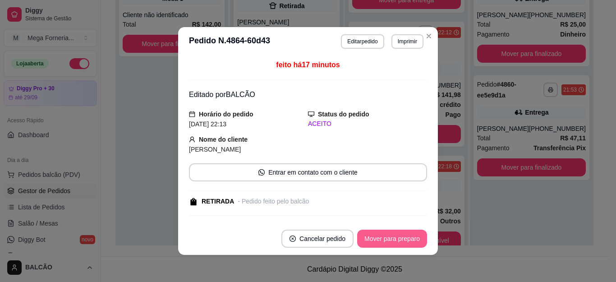
click at [383, 237] on button "Mover para preparo" at bounding box center [392, 238] width 70 height 18
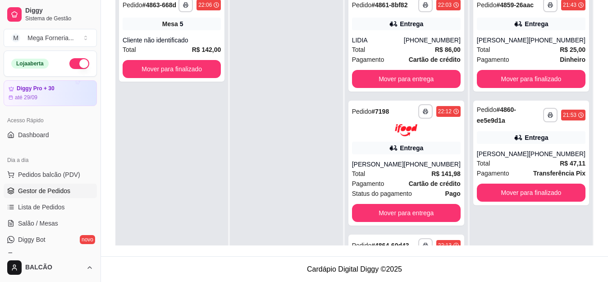
click at [256, 61] on div at bounding box center [286, 130] width 113 height 282
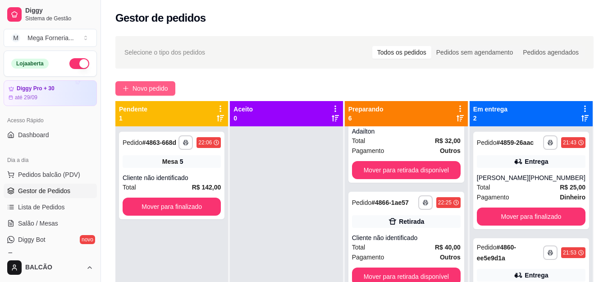
click at [150, 83] on span "Novo pedido" at bounding box center [151, 88] width 36 height 10
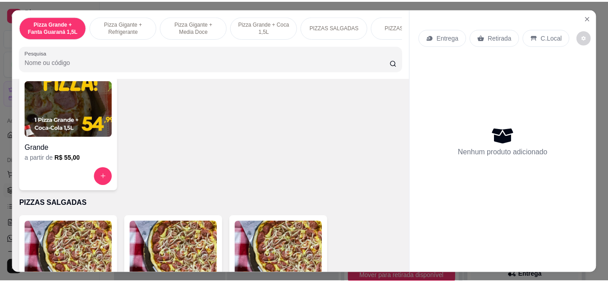
scroll to position [541, 0]
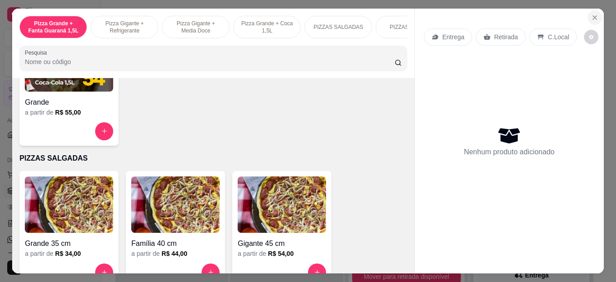
click at [591, 14] on icon "Close" at bounding box center [594, 17] width 7 height 7
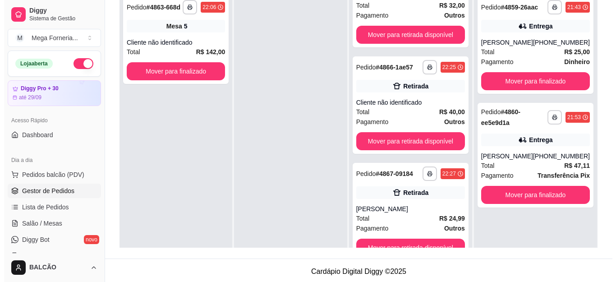
scroll to position [45, 0]
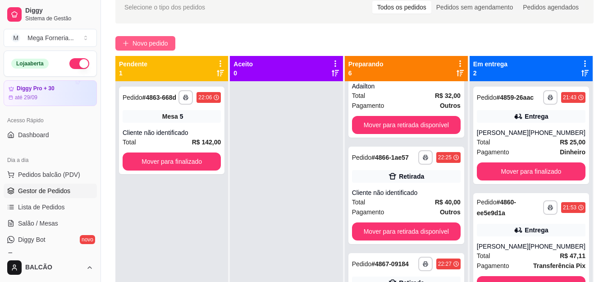
click at [154, 43] on span "Novo pedido" at bounding box center [151, 43] width 36 height 10
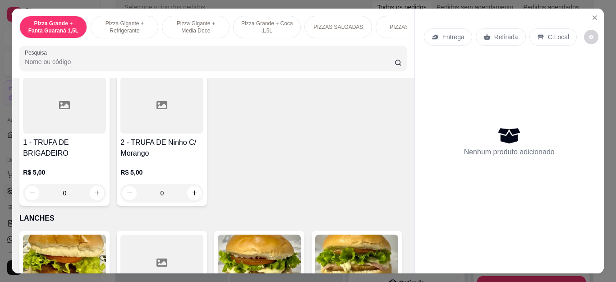
scroll to position [1127, 0]
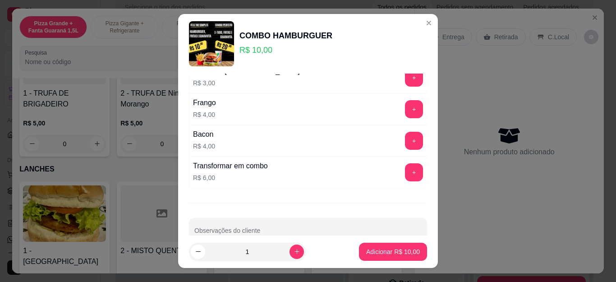
scroll to position [255, 0]
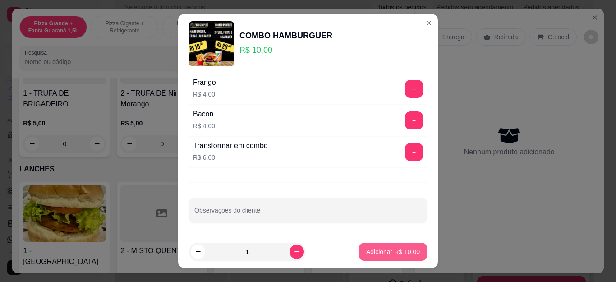
click at [377, 255] on p "Adicionar R$ 10,00" at bounding box center [393, 251] width 54 height 9
type input "1"
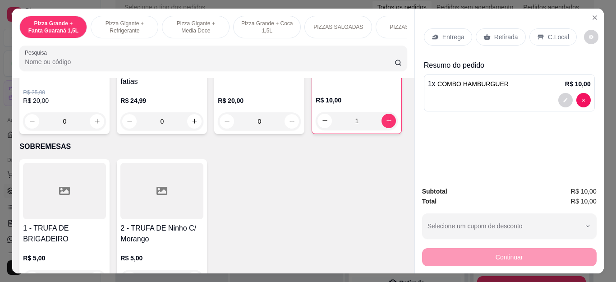
scroll to position [902, 0]
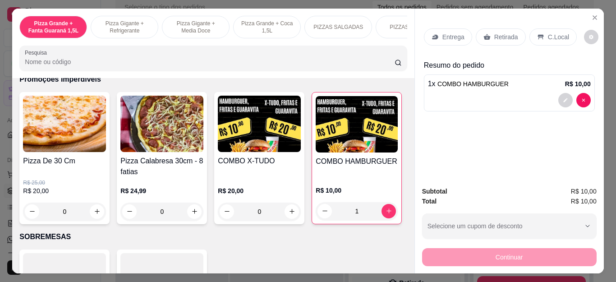
click at [293, 219] on div "0" at bounding box center [259, 211] width 83 height 18
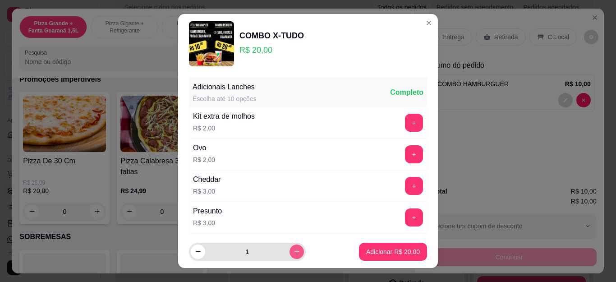
click at [294, 252] on icon "increase-product-quantity" at bounding box center [297, 251] width 7 height 7
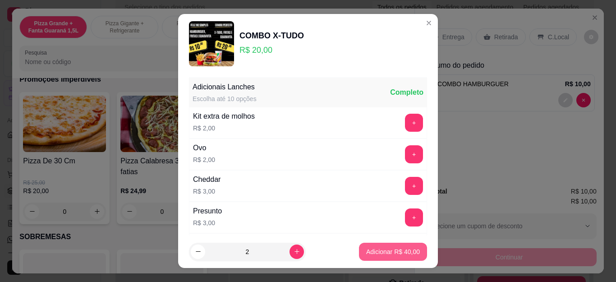
type input "2"
click at [385, 252] on p "Adicionar R$ 40,00" at bounding box center [393, 251] width 54 height 9
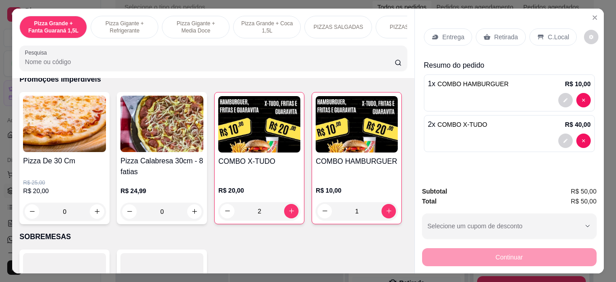
type input "2"
click at [483, 34] on icon at bounding box center [486, 37] width 7 height 6
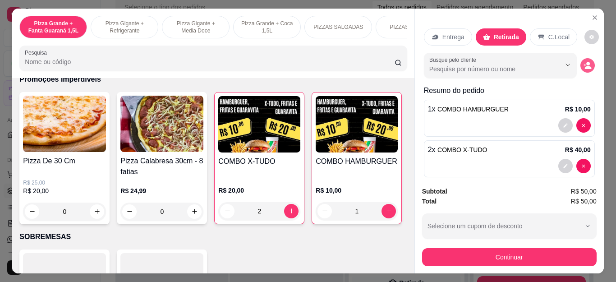
click at [583, 61] on icon "decrease-product-quantity" at bounding box center [587, 65] width 8 height 8
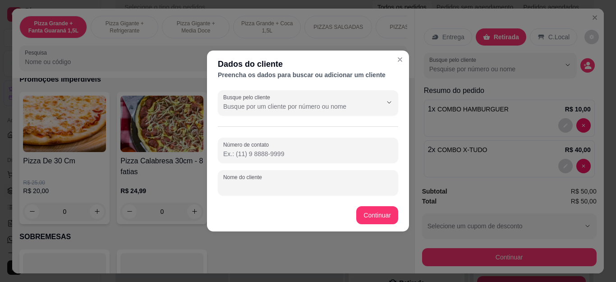
click at [280, 183] on input "Nome do cliente" at bounding box center [308, 186] width 170 height 9
type input "[PERSON_NAME]"
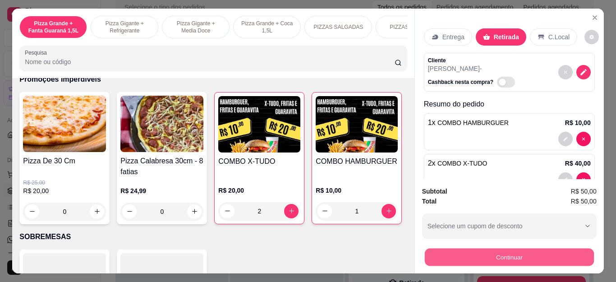
click at [487, 248] on button "Continuar" at bounding box center [508, 257] width 169 height 18
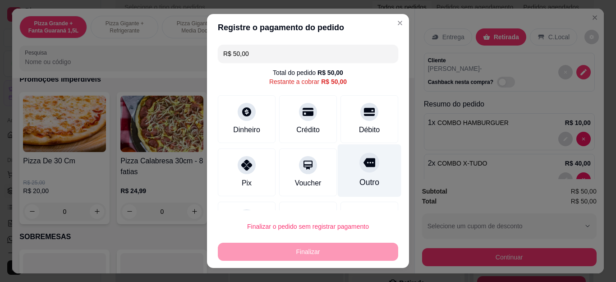
click at [347, 151] on div "Outro" at bounding box center [370, 170] width 64 height 53
type input "R$ 0,00"
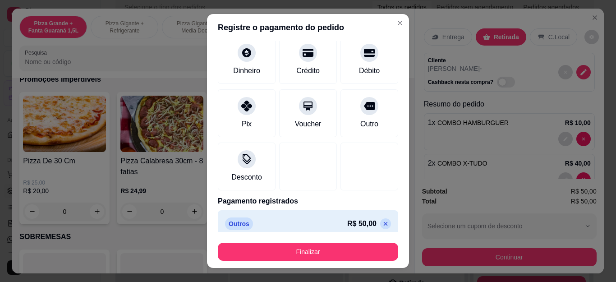
scroll to position [59, 0]
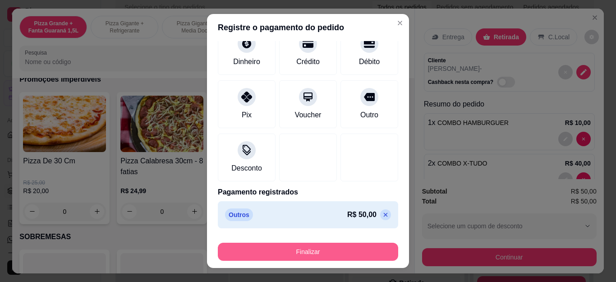
click at [310, 250] on button "Finalizar" at bounding box center [308, 252] width 180 height 18
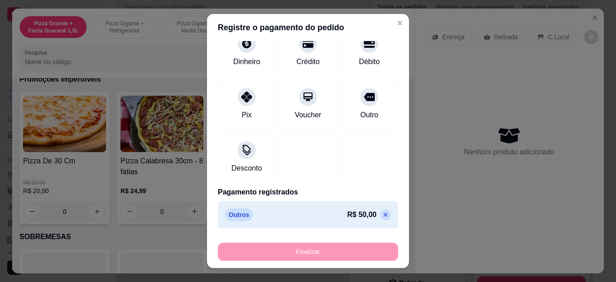
type input "0"
type input "-R$ 50,00"
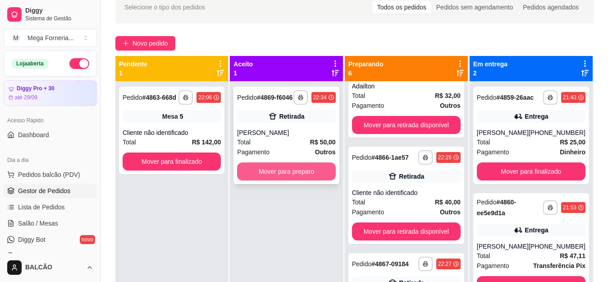
click at [280, 135] on div "[PERSON_NAME]" at bounding box center [286, 132] width 98 height 9
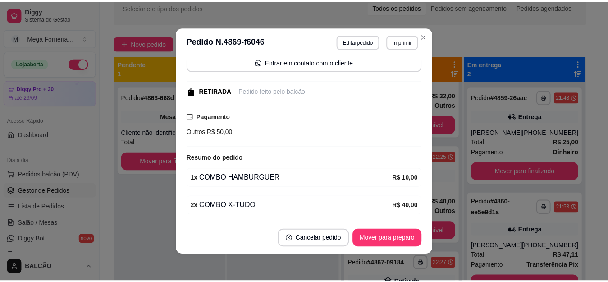
scroll to position [122, 0]
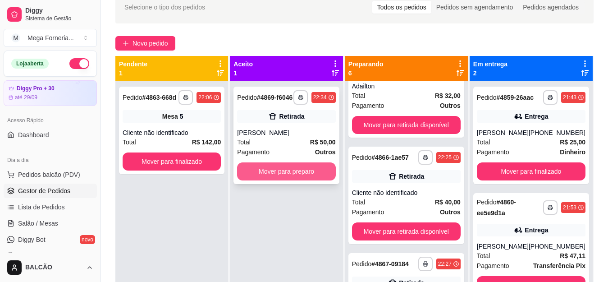
click at [314, 176] on button "Mover para preparo" at bounding box center [286, 171] width 98 height 18
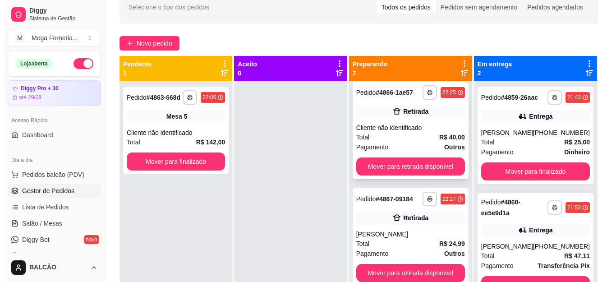
scroll to position [537, 0]
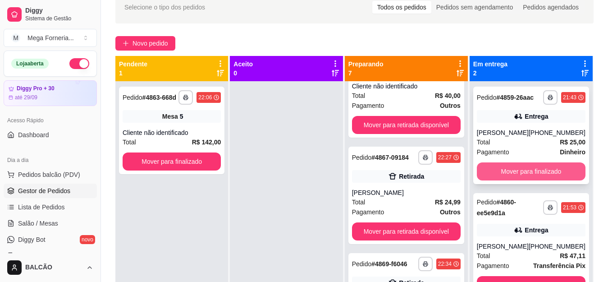
click at [484, 168] on div "**********" at bounding box center [531, 135] width 116 height 97
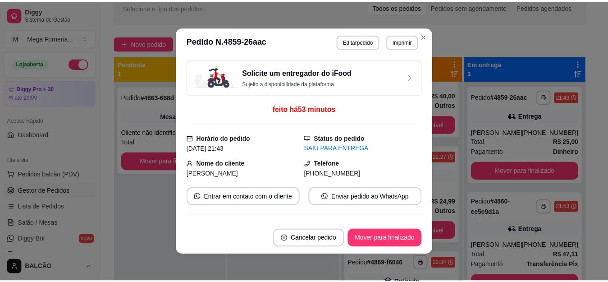
scroll to position [208, 0]
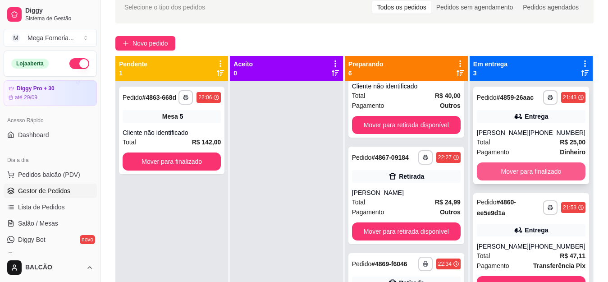
click at [509, 176] on button "Mover para finalizado" at bounding box center [531, 171] width 109 height 18
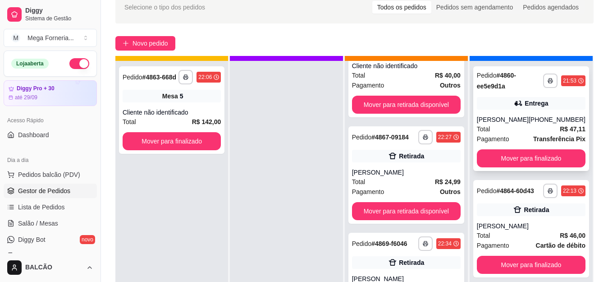
scroll to position [25, 0]
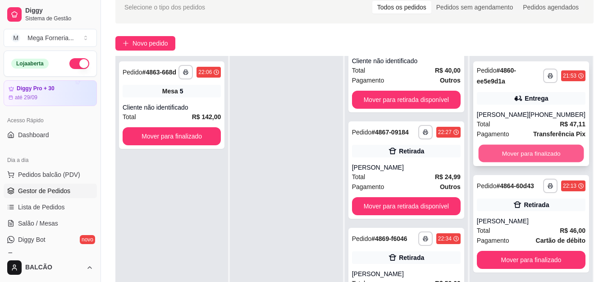
click at [504, 151] on button "Mover para finalizado" at bounding box center [531, 154] width 106 height 18
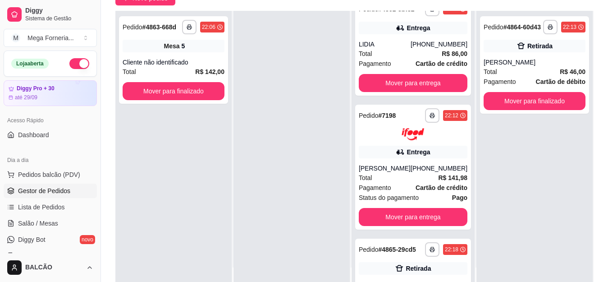
scroll to position [0, 0]
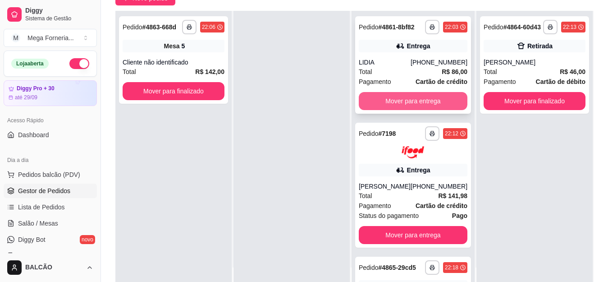
click at [400, 96] on button "Mover para entrega" at bounding box center [413, 101] width 109 height 18
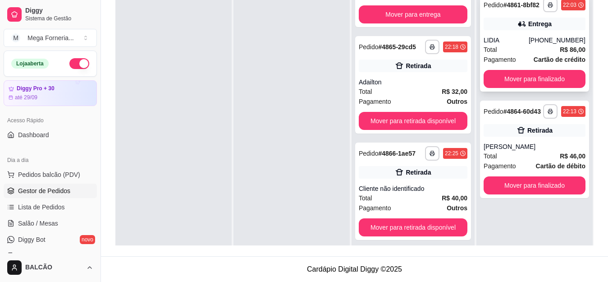
click at [500, 48] on div "Total R$ 86,00" at bounding box center [535, 50] width 102 height 10
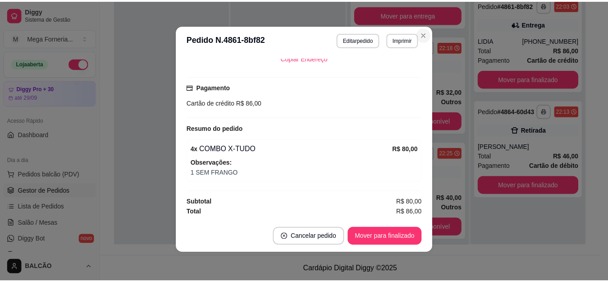
scroll to position [188, 0]
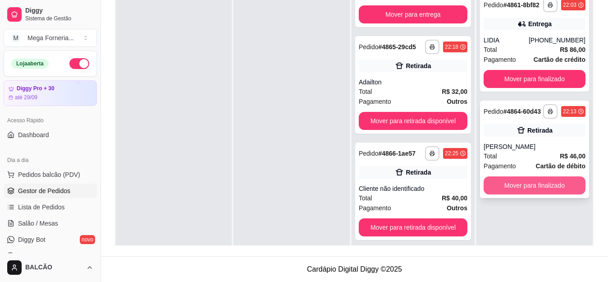
click at [506, 184] on button "Mover para finalizado" at bounding box center [535, 185] width 102 height 18
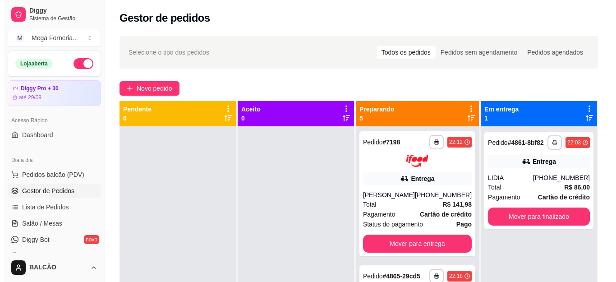
scroll to position [0, 0]
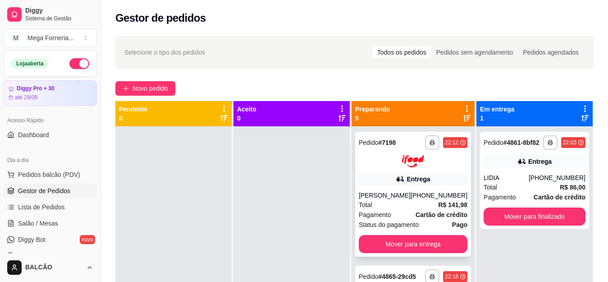
click at [378, 191] on div "[PERSON_NAME]" at bounding box center [385, 195] width 52 height 9
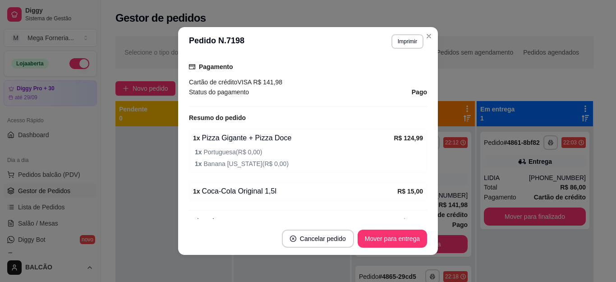
scroll to position [289, 0]
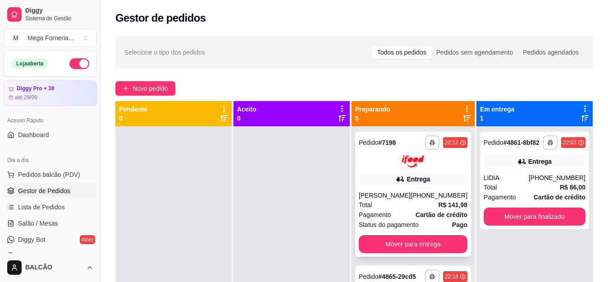
click at [376, 200] on div "[PERSON_NAME]" at bounding box center [385, 195] width 52 height 9
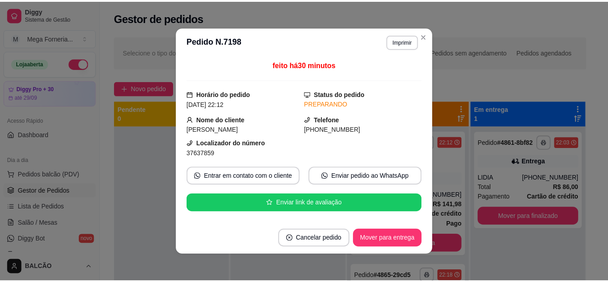
scroll to position [180, 0]
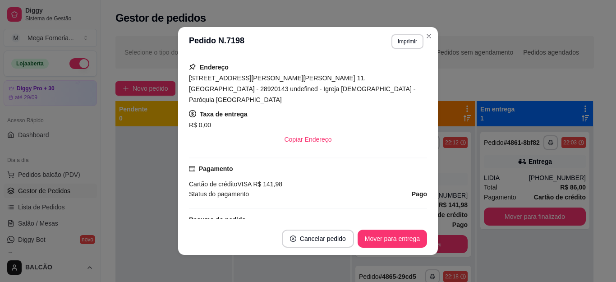
click at [429, 44] on header "**********" at bounding box center [308, 41] width 260 height 29
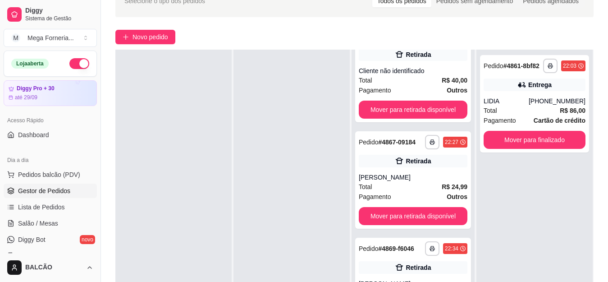
scroll to position [47, 0]
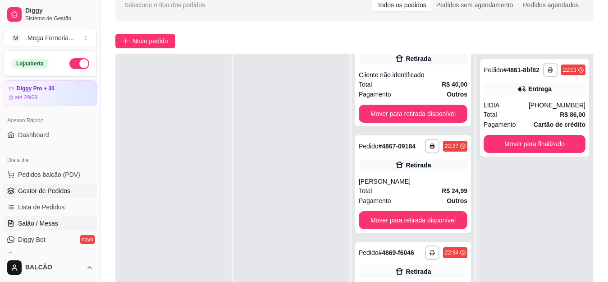
click at [60, 223] on link "Salão / Mesas" at bounding box center [50, 223] width 93 height 14
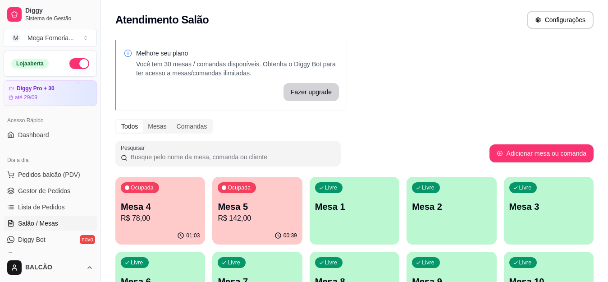
click at [149, 194] on div "Ocupada Mesa 4 R$ 78,00" at bounding box center [160, 202] width 90 height 50
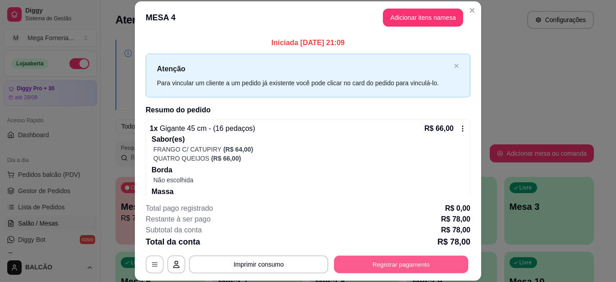
click at [361, 271] on button "Registrar pagamento" at bounding box center [401, 264] width 134 height 18
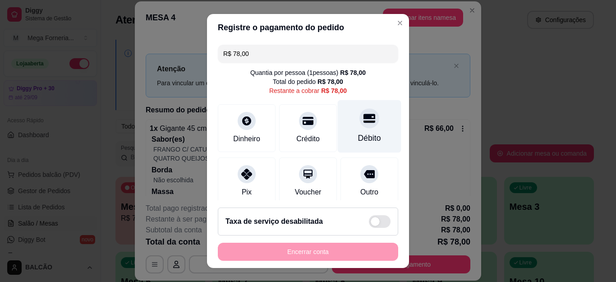
click at [358, 132] on div "Débito" at bounding box center [369, 138] width 23 height 12
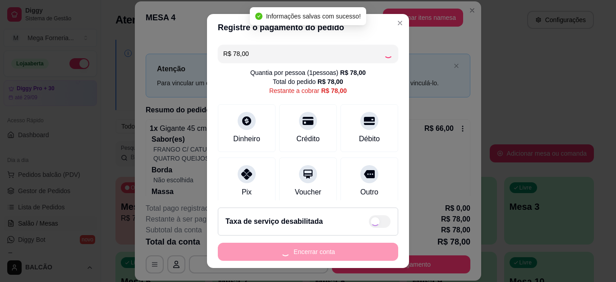
type input "R$ 0,00"
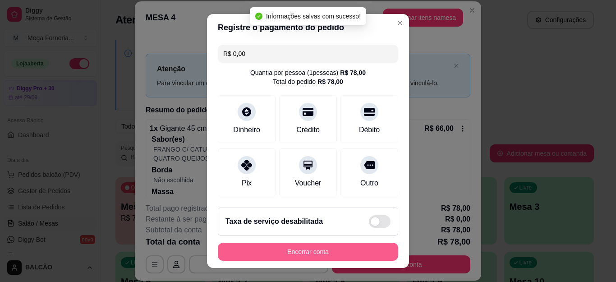
click at [371, 252] on button "Encerrar conta" at bounding box center [308, 252] width 180 height 18
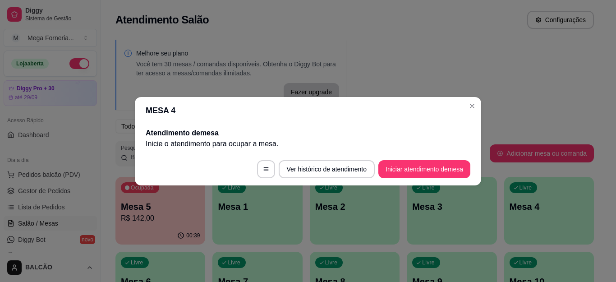
click at [480, 107] on header "MESA 4" at bounding box center [308, 110] width 346 height 27
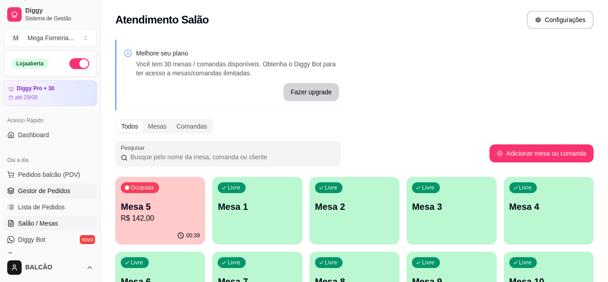
click at [55, 196] on link "Gestor de Pedidos" at bounding box center [50, 190] width 93 height 14
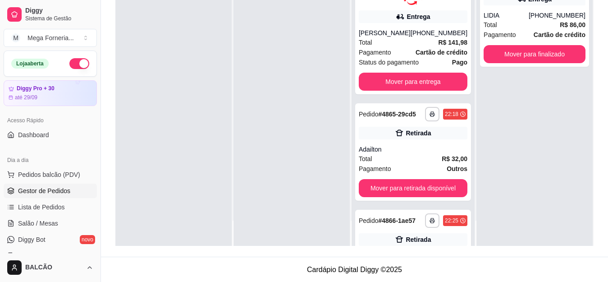
scroll to position [138, 0]
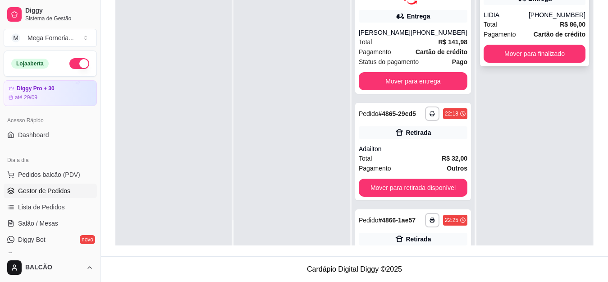
click at [518, 47] on button "Mover para finalizado" at bounding box center [535, 54] width 102 height 18
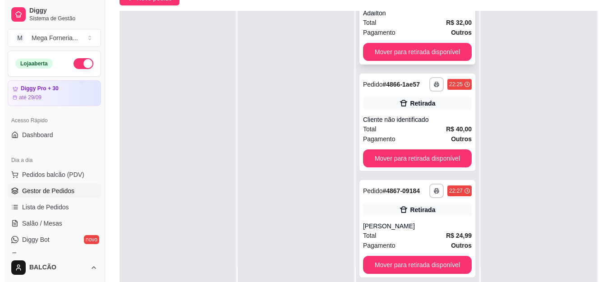
scroll to position [225, 0]
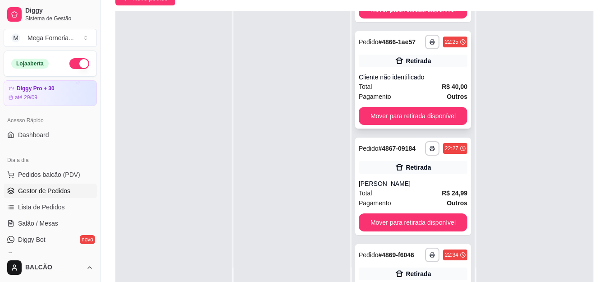
click at [391, 82] on div "Cliente não identificado" at bounding box center [413, 77] width 109 height 9
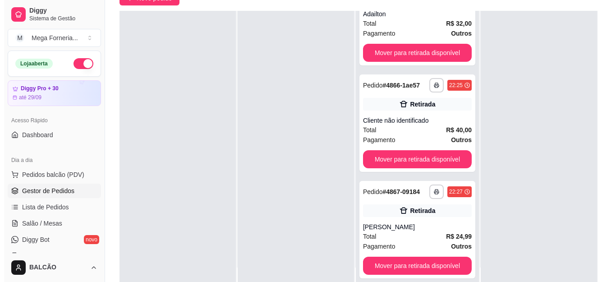
scroll to position [92, 0]
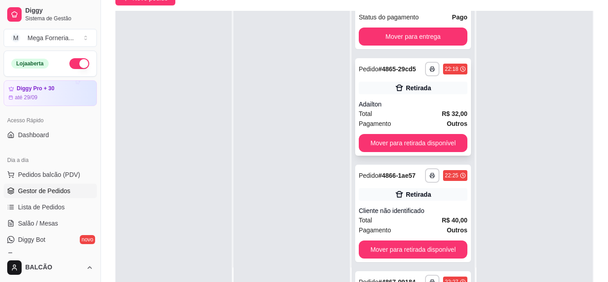
click at [407, 109] on div "Adailton" at bounding box center [413, 104] width 109 height 9
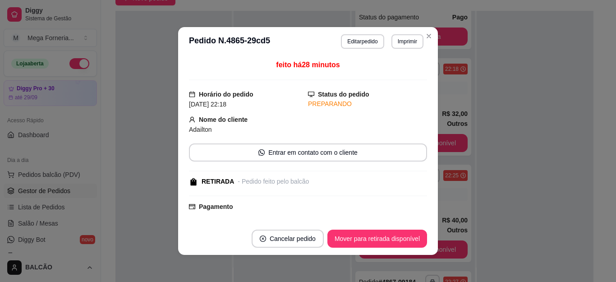
scroll to position [117, 0]
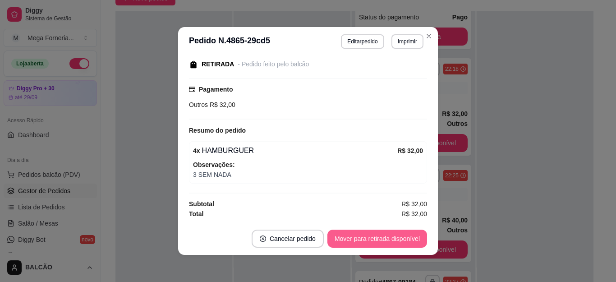
click at [384, 233] on button "Mover para retirada disponível" at bounding box center [377, 238] width 100 height 18
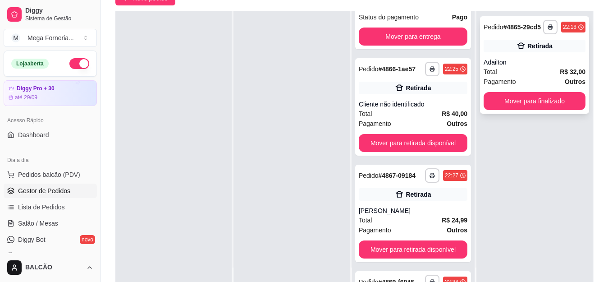
click at [516, 67] on div "Adailton" at bounding box center [535, 62] width 102 height 9
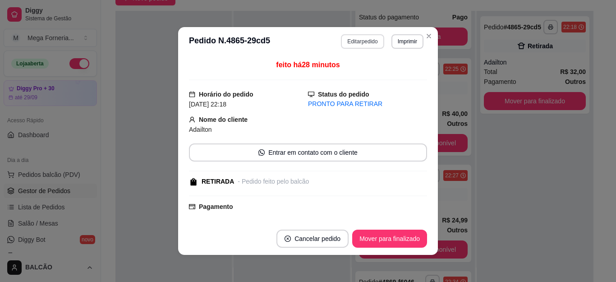
click at [361, 42] on button "Editar pedido" at bounding box center [362, 41] width 43 height 14
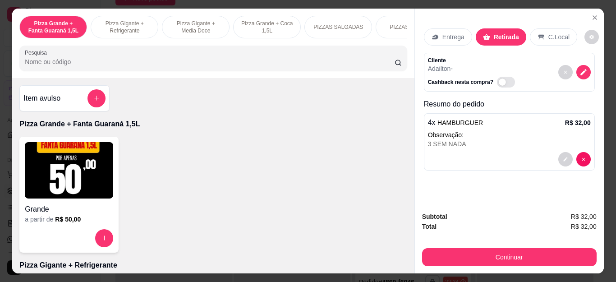
click at [469, 251] on button "Continuar" at bounding box center [509, 257] width 174 height 18
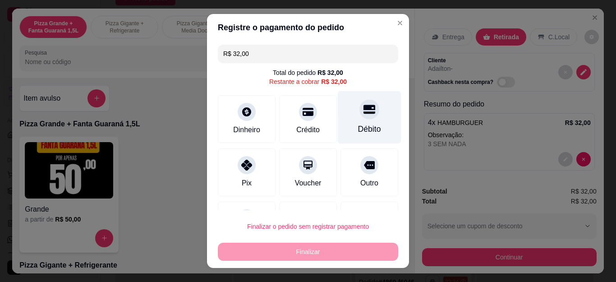
click at [343, 120] on div "Débito" at bounding box center [370, 117] width 64 height 53
type input "R$ 0,00"
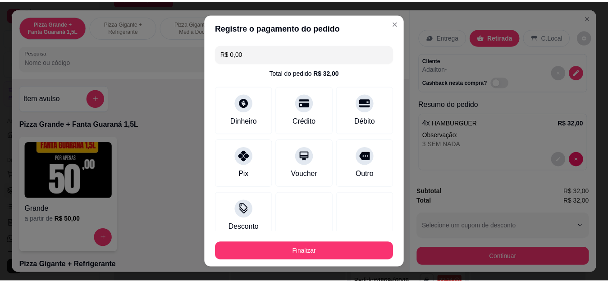
scroll to position [59, 0]
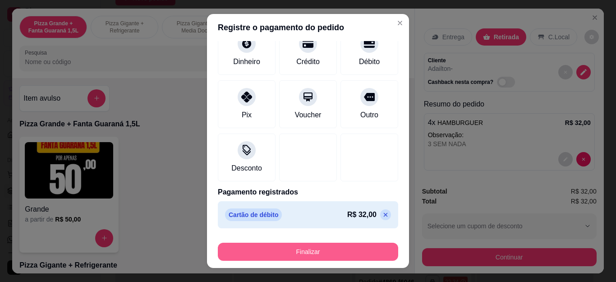
click at [343, 243] on button "Finalizar" at bounding box center [308, 252] width 180 height 18
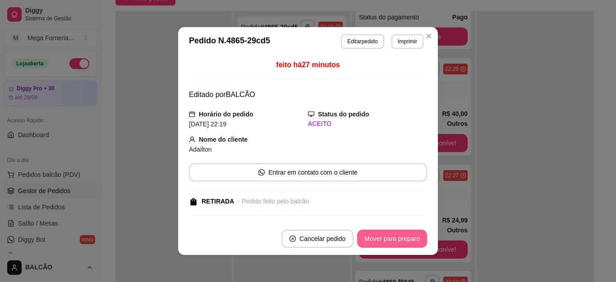
click at [392, 238] on button "Mover para preparo" at bounding box center [392, 238] width 70 height 18
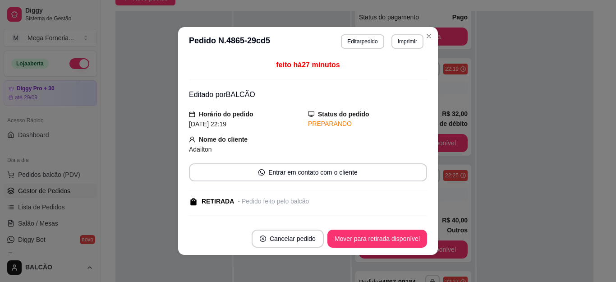
click at [392, 238] on button "Mover para retirada disponível" at bounding box center [377, 238] width 100 height 18
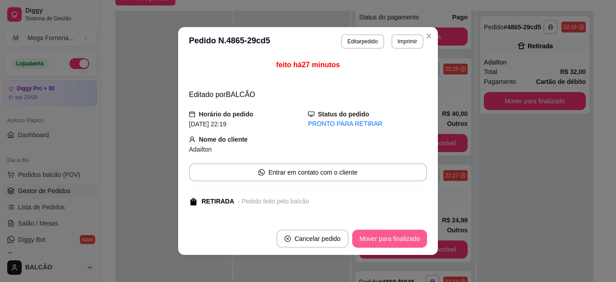
click at [392, 238] on button "Mover para finalizado" at bounding box center [389, 238] width 75 height 18
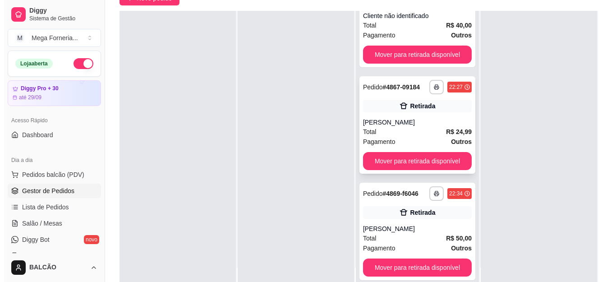
scroll to position [204, 0]
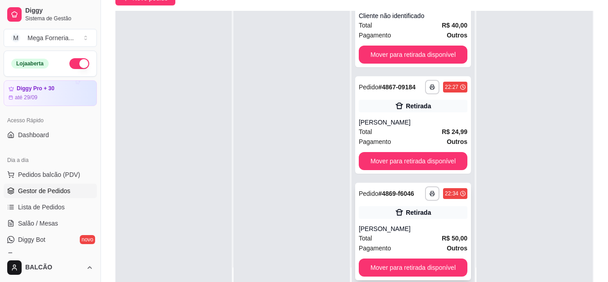
click at [404, 251] on div "Pagamento Outros" at bounding box center [413, 248] width 109 height 10
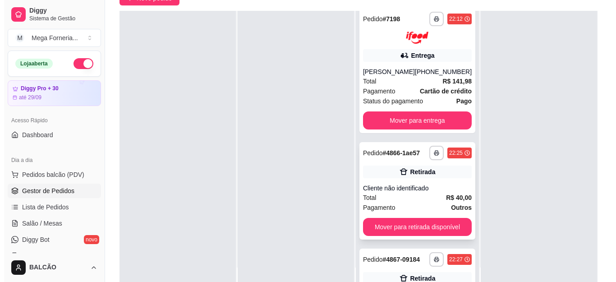
scroll to position [0, 0]
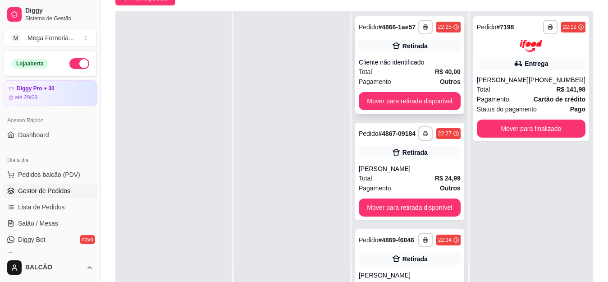
click at [366, 57] on div "**********" at bounding box center [409, 64] width 109 height 97
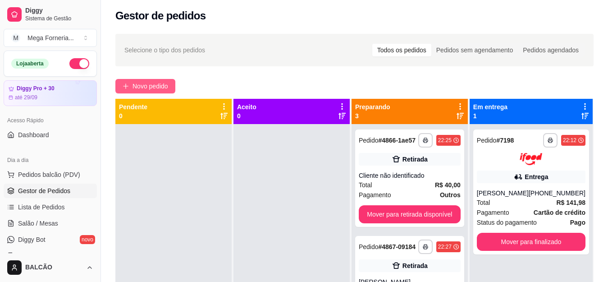
click at [132, 87] on button "Novo pedido" at bounding box center [145, 86] width 60 height 14
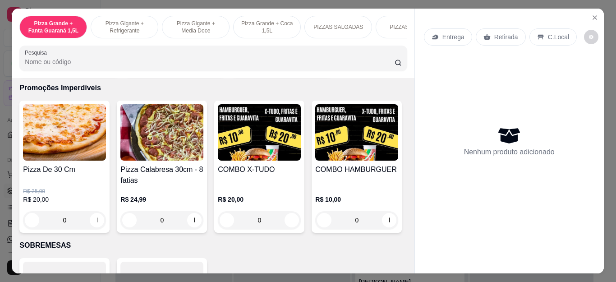
scroll to position [902, 0]
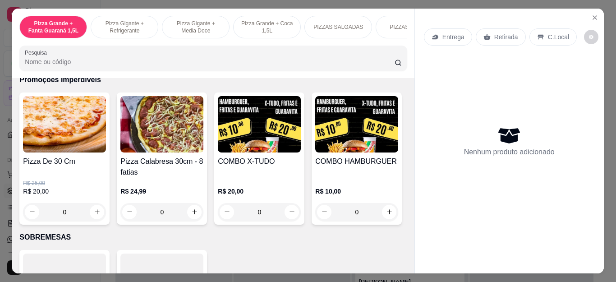
click at [96, 213] on div "0" at bounding box center [64, 212] width 83 height 18
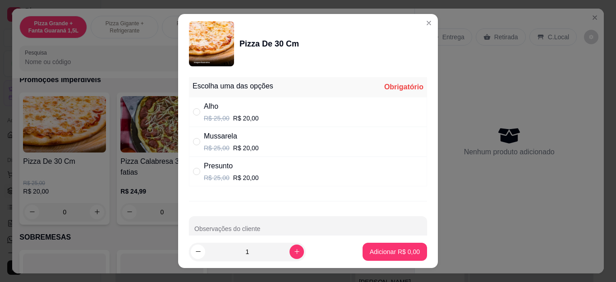
click at [238, 174] on p "R$ 20,00" at bounding box center [246, 177] width 26 height 9
radio input "true"
click at [408, 248] on button "Adicionar R$ 20,00" at bounding box center [393, 252] width 66 height 18
type input "1"
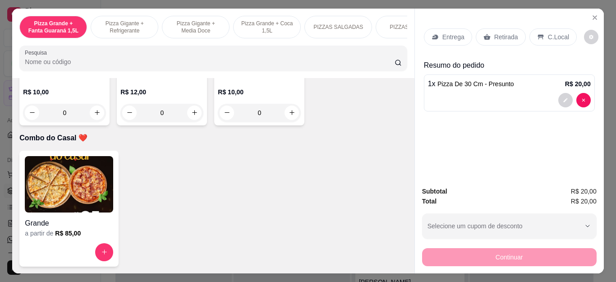
scroll to position [2480, 0]
type input "1"
click at [456, 34] on p "Entrega" at bounding box center [453, 36] width 22 height 9
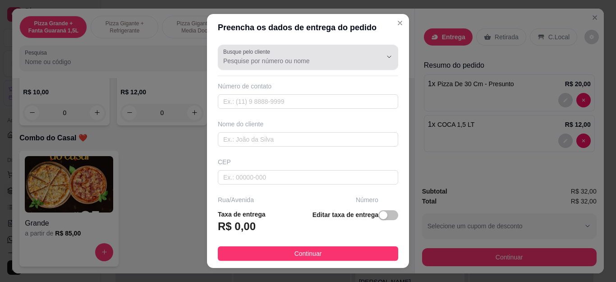
click at [345, 66] on div at bounding box center [308, 57] width 170 height 18
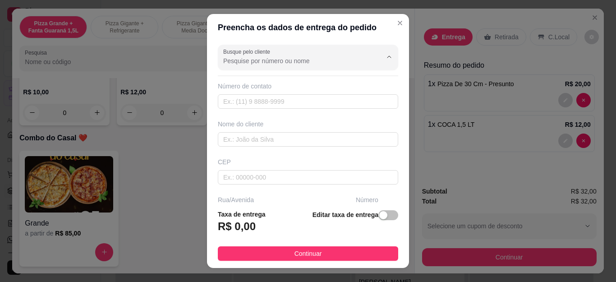
click at [247, 60] on input "Busque pelo cliente" at bounding box center [295, 60] width 144 height 9
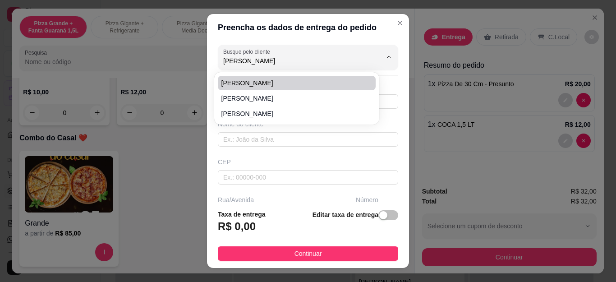
click at [262, 78] on li "[PERSON_NAME]" at bounding box center [297, 83] width 158 height 14
type input "[PERSON_NAME]"
type input "21987476321"
type input "[PERSON_NAME]"
type input "Cantinho Feliz"
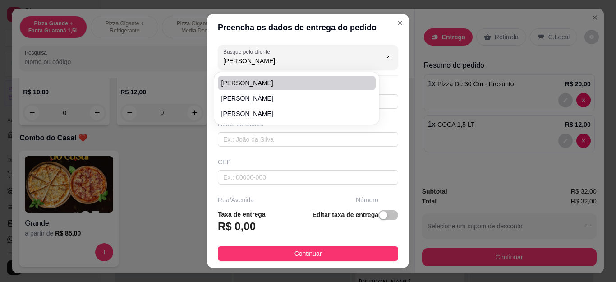
type input "520"
type input "Cabo Frio"
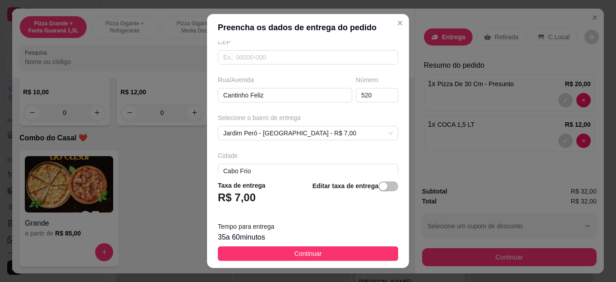
scroll to position [135, 0]
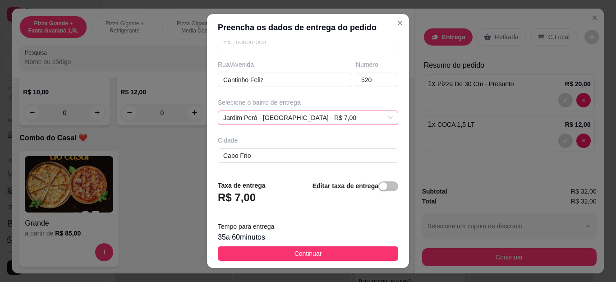
click at [288, 116] on div "Jardim Peró - [GEOGRAPHIC_DATA] - R$ 7,00" at bounding box center [308, 117] width 180 height 14
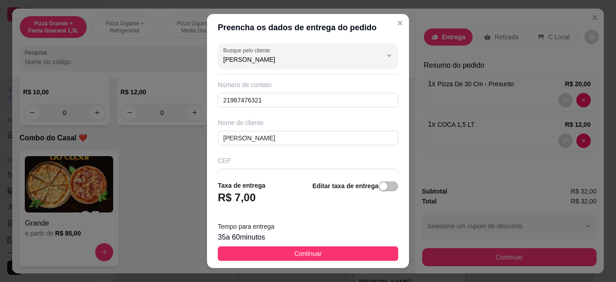
scroll to position [0, 0]
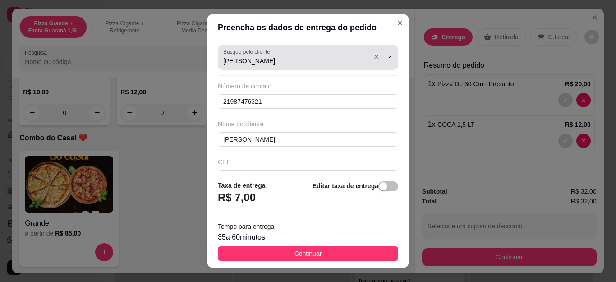
click at [295, 67] on div "Busque pelo cliente [PERSON_NAME]" at bounding box center [308, 57] width 180 height 25
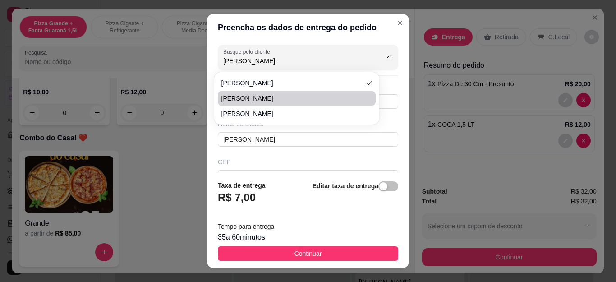
click at [298, 94] on span "[PERSON_NAME]" at bounding box center [292, 98] width 142 height 9
type input "[PERSON_NAME]"
type input "22998943119"
type input "[PERSON_NAME]"
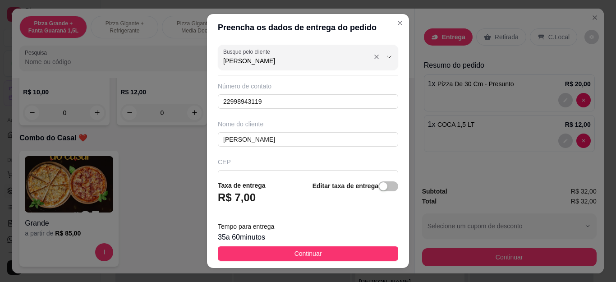
click at [283, 62] on input "[PERSON_NAME]" at bounding box center [295, 60] width 144 height 9
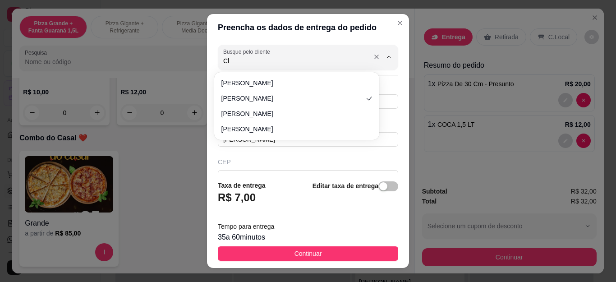
type input "C"
click at [384, 89] on div "Busque pelo cliente Número de contato 22998943119 Nome do cliente [PERSON_NAME]…" at bounding box center [308, 107] width 202 height 132
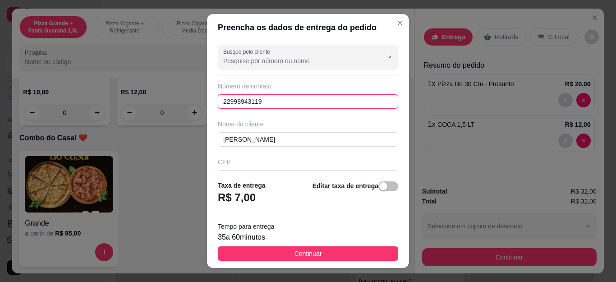
drag, startPoint x: 297, startPoint y: 106, endPoint x: 146, endPoint y: 86, distance: 152.7
click at [146, 86] on div "Preencha os dados de entrega do pedido Busque pelo cliente Número de contato 22…" at bounding box center [308, 141] width 616 height 282
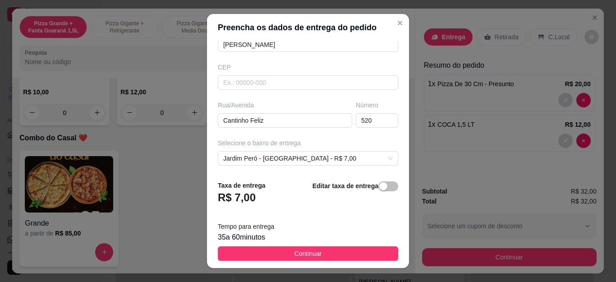
scroll to position [172, 0]
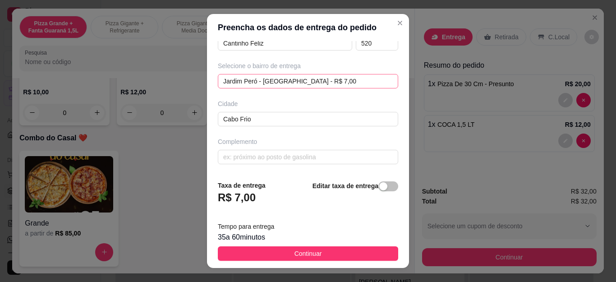
click at [270, 82] on div "[GEOGRAPHIC_DATA] - [GEOGRAPHIC_DATA] - R$ 7,00 6648eebcf18e8d34e2f282ee 6648ee…" at bounding box center [308, 81] width 180 height 14
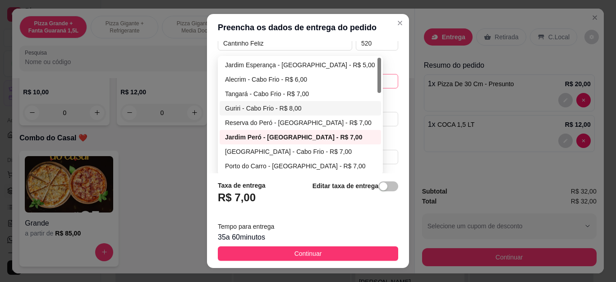
click at [285, 109] on div "Guriri - Cabo Frio - R$ 8,00" at bounding box center [300, 108] width 151 height 10
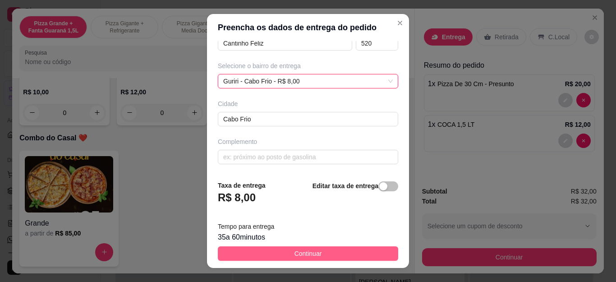
click at [343, 254] on button "Continuar" at bounding box center [308, 253] width 180 height 14
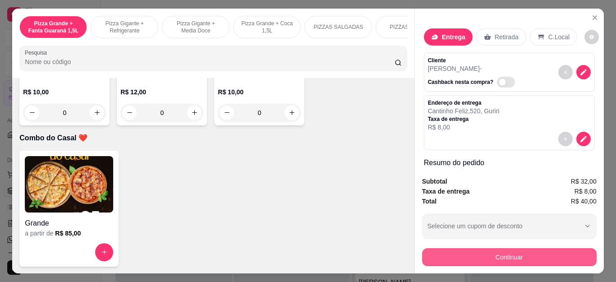
click at [474, 253] on button "Continuar" at bounding box center [509, 257] width 174 height 18
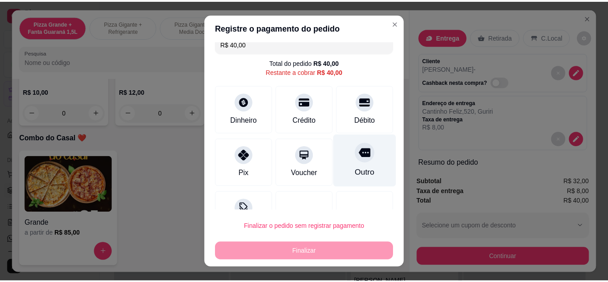
scroll to position [43, 0]
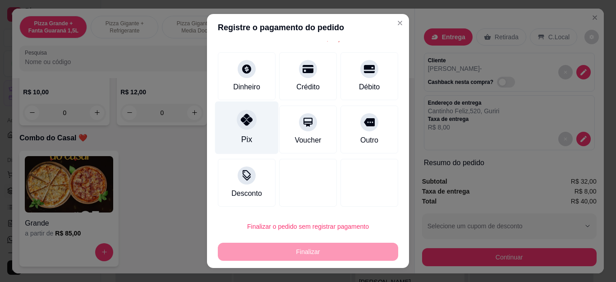
click at [243, 124] on icon at bounding box center [247, 120] width 12 height 12
type input "R$ 0,00"
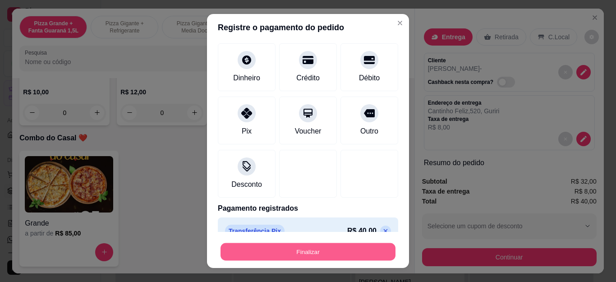
click at [338, 248] on button "Finalizar" at bounding box center [307, 252] width 175 height 18
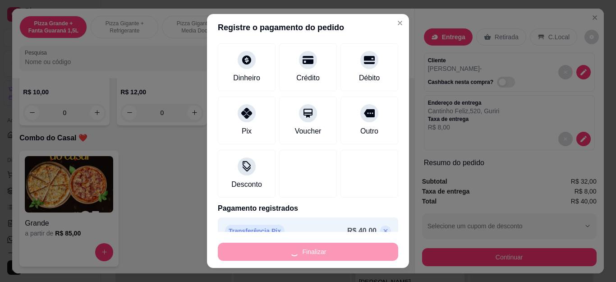
type input "0"
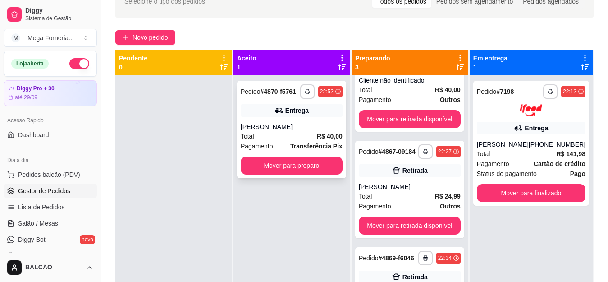
scroll to position [47, 0]
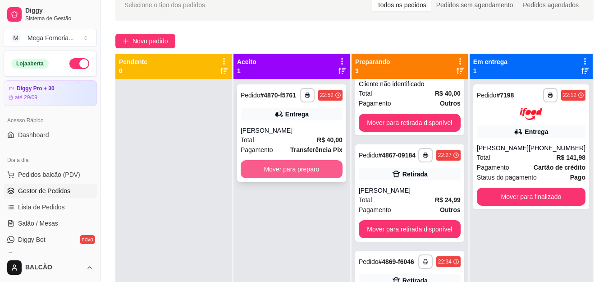
click at [321, 167] on button "Mover para preparo" at bounding box center [292, 169] width 102 height 18
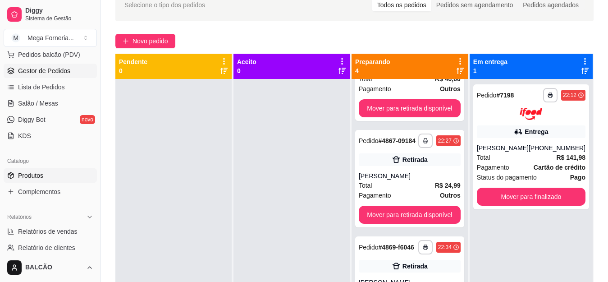
scroll to position [135, 0]
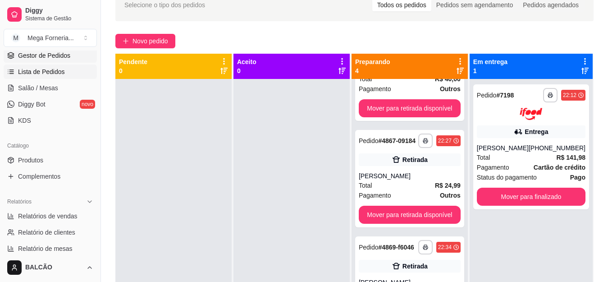
click at [49, 74] on span "Lista de Pedidos" at bounding box center [41, 71] width 47 height 9
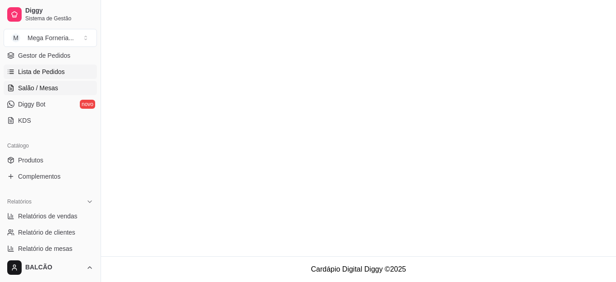
click at [53, 85] on span "Salão / Mesas" at bounding box center [38, 87] width 40 height 9
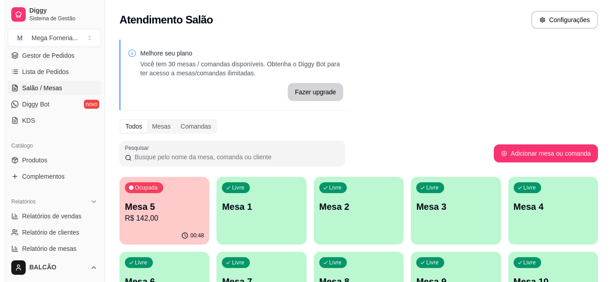
scroll to position [45, 0]
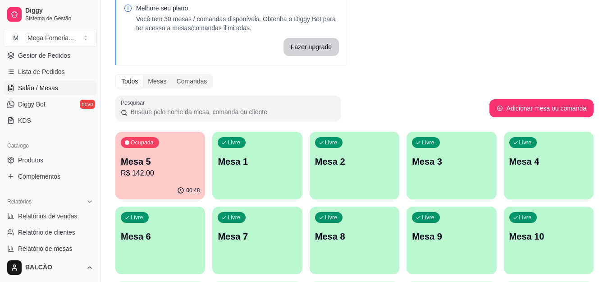
click at [150, 157] on p "Mesa 5" at bounding box center [160, 161] width 79 height 13
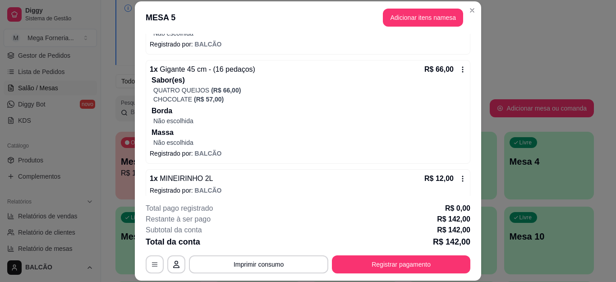
scroll to position [177, 0]
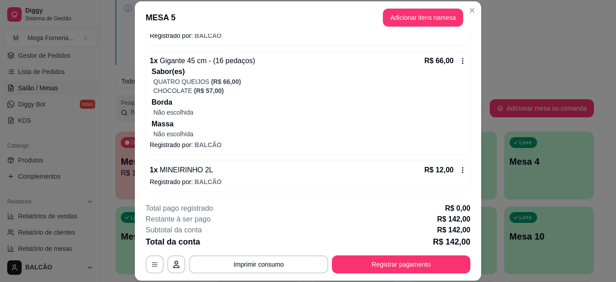
click at [462, 61] on icon at bounding box center [462, 61] width 1 height 6
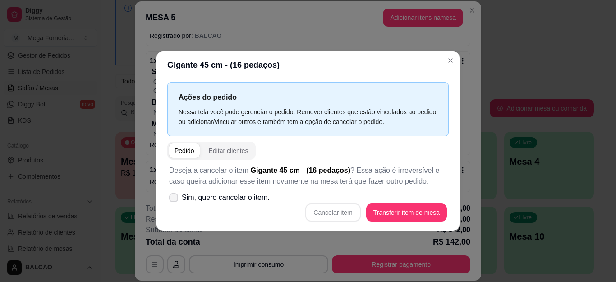
click at [181, 196] on label "Sim, quero cancelar o item." at bounding box center [219, 197] width 108 height 18
click at [174, 199] on input "Sim, quero cancelar o item." at bounding box center [172, 202] width 6 height 6
checkbox input "true"
click at [356, 208] on button "Cancelar item" at bounding box center [333, 212] width 54 height 18
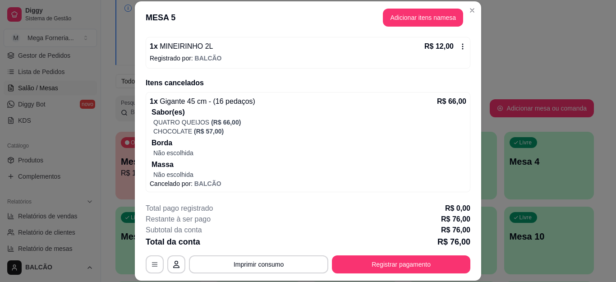
scroll to position [56, 0]
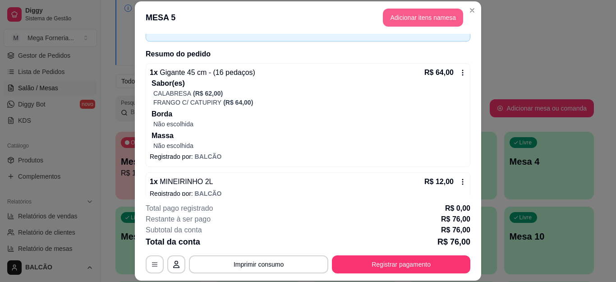
click at [422, 13] on button "Adicionar itens na mesa" at bounding box center [423, 18] width 80 height 18
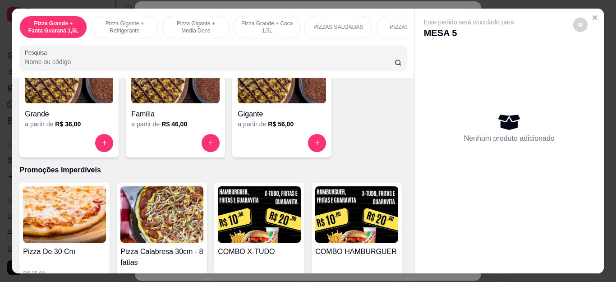
scroll to position [676, 0]
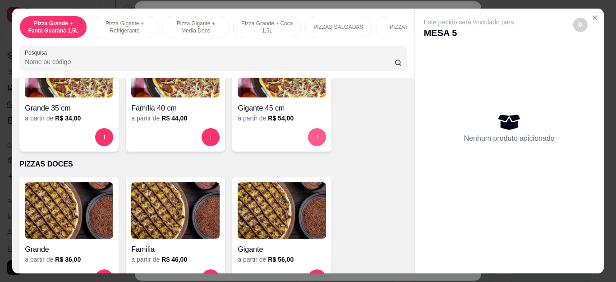
click at [314, 140] on icon "increase-product-quantity" at bounding box center [317, 136] width 7 height 7
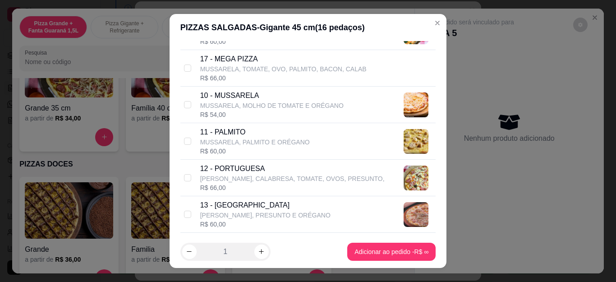
click at [245, 180] on p "[PERSON_NAME], CALABRESA, TOMATE, OVOS, PRESUNTO," at bounding box center [292, 178] width 184 height 9
checkbox input "true"
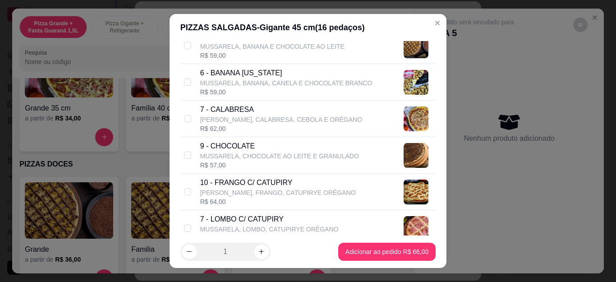
scroll to position [225, 0]
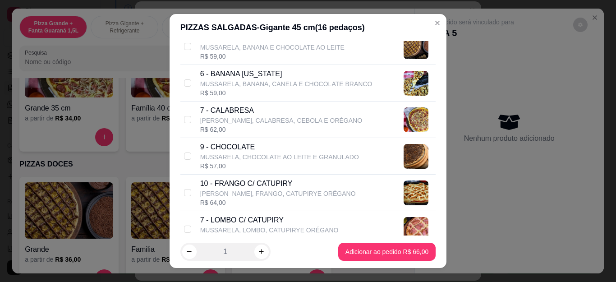
click at [238, 150] on p "9 - CHOCOLATE" at bounding box center [279, 147] width 159 height 11
checkbox input "true"
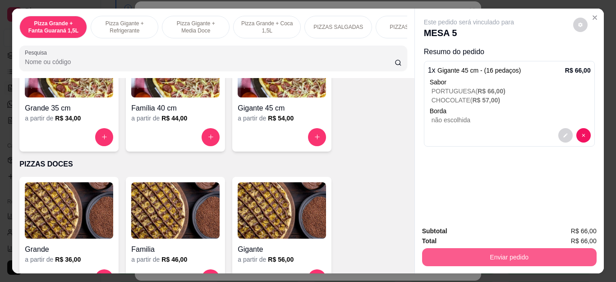
click at [473, 249] on button "Enviar pedido" at bounding box center [509, 257] width 174 height 18
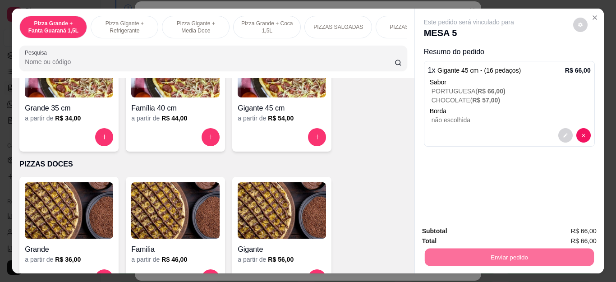
click at [580, 228] on button "Enviar pedido" at bounding box center [573, 231] width 50 height 17
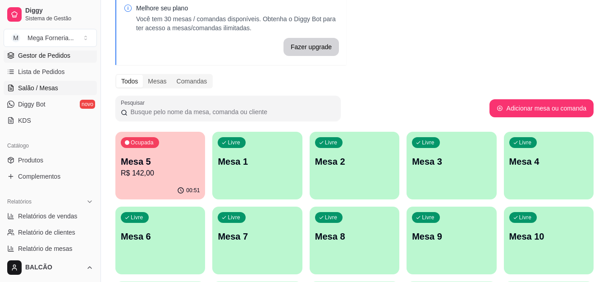
scroll to position [45, 0]
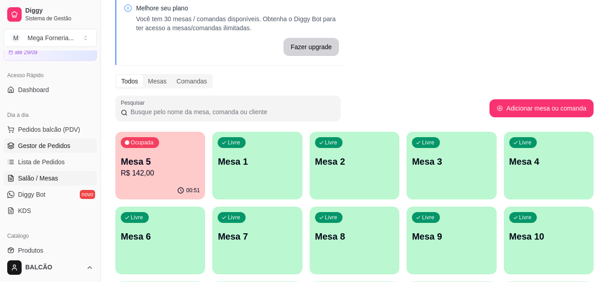
click at [37, 150] on link "Gestor de Pedidos" at bounding box center [50, 145] width 93 height 14
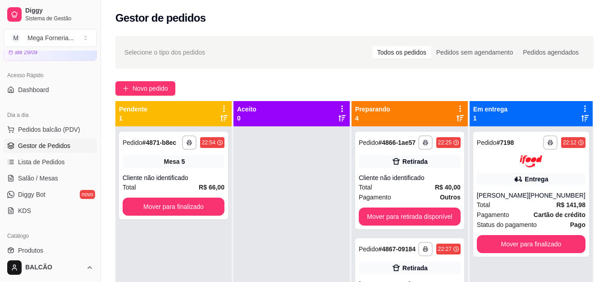
scroll to position [25, 0]
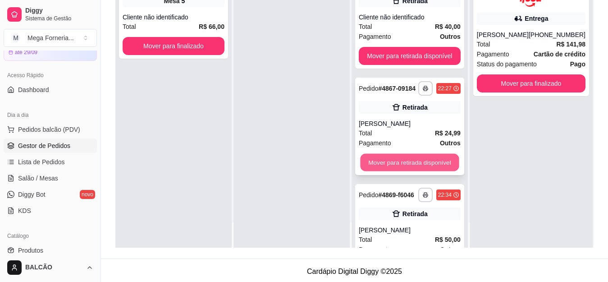
click at [407, 170] on button "Mover para retirada disponível" at bounding box center [409, 163] width 99 height 18
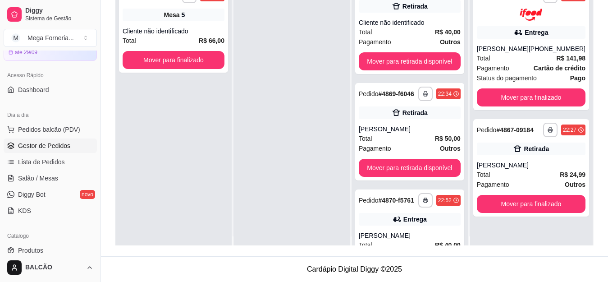
scroll to position [0, 0]
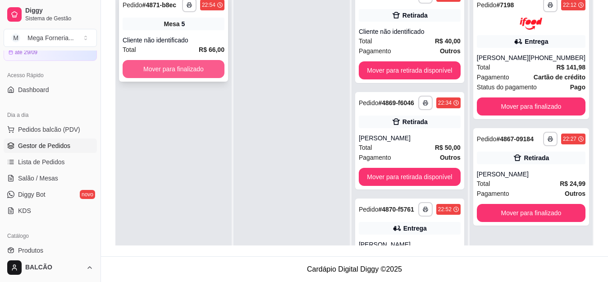
click at [207, 62] on button "Mover para finalizado" at bounding box center [174, 69] width 102 height 18
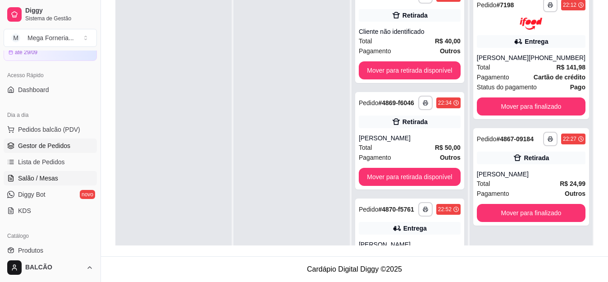
click at [46, 183] on link "Salão / Mesas" at bounding box center [50, 178] width 93 height 14
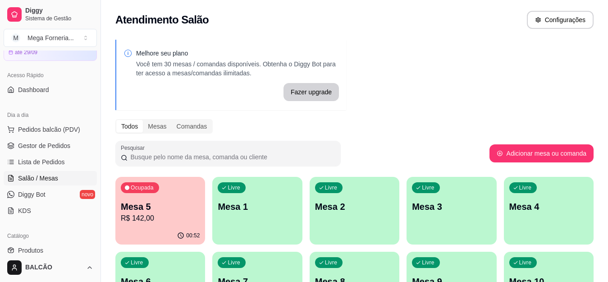
click at [133, 215] on p "R$ 142,00" at bounding box center [160, 218] width 79 height 11
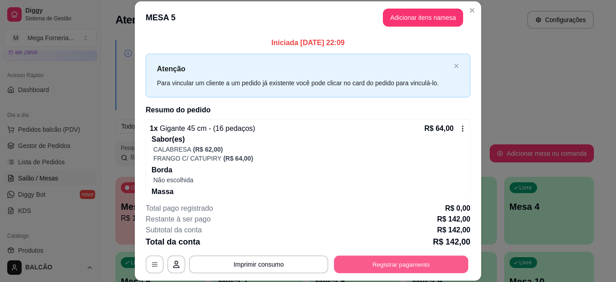
click at [351, 270] on button "Registrar pagamento" at bounding box center [401, 264] width 134 height 18
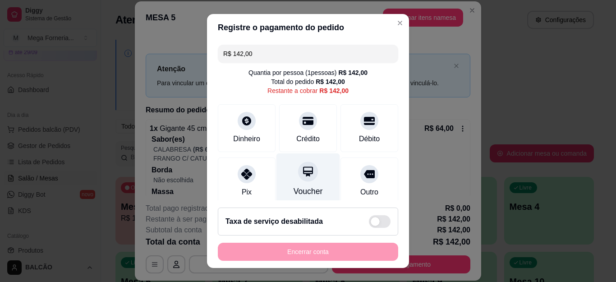
scroll to position [73, 0]
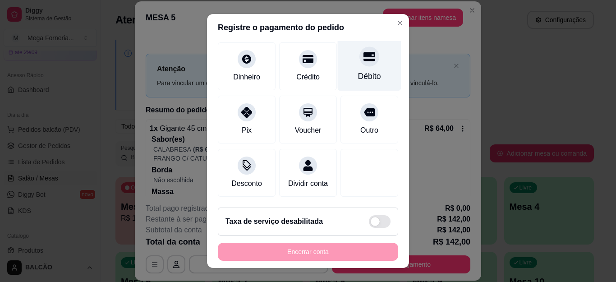
click at [362, 51] on div "Débito" at bounding box center [370, 64] width 64 height 53
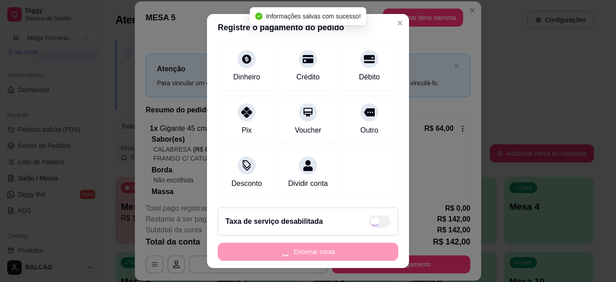
type input "R$ 0,00"
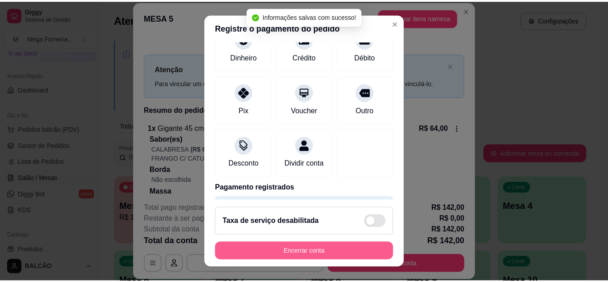
scroll to position [64, 0]
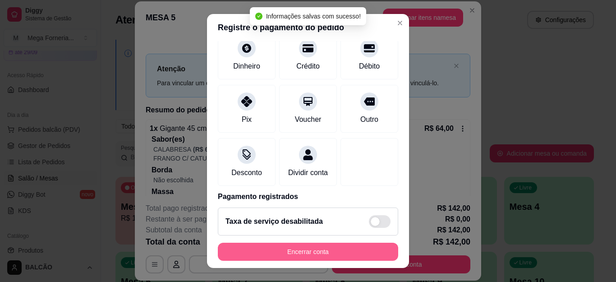
click at [352, 256] on button "Encerrar conta" at bounding box center [308, 252] width 180 height 18
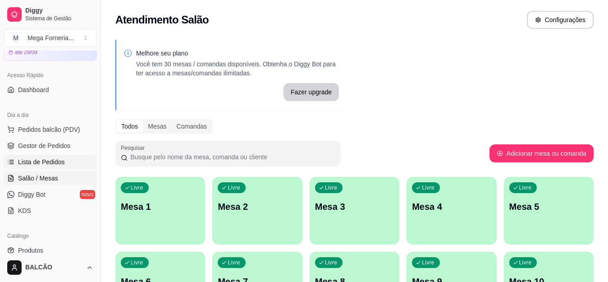
click at [49, 159] on span "Lista de Pedidos" at bounding box center [41, 161] width 47 height 9
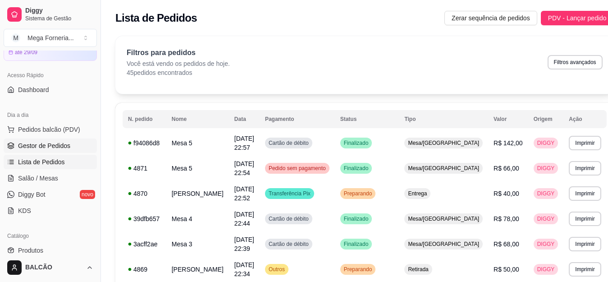
click at [54, 143] on span "Gestor de Pedidos" at bounding box center [44, 145] width 52 height 9
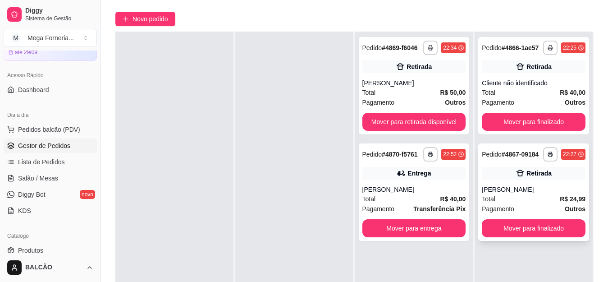
scroll to position [90, 0]
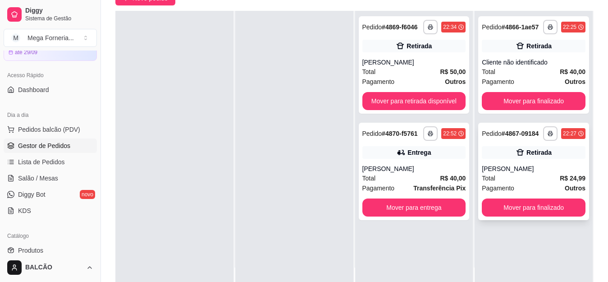
click at [539, 170] on div "[PERSON_NAME]" at bounding box center [534, 168] width 104 height 9
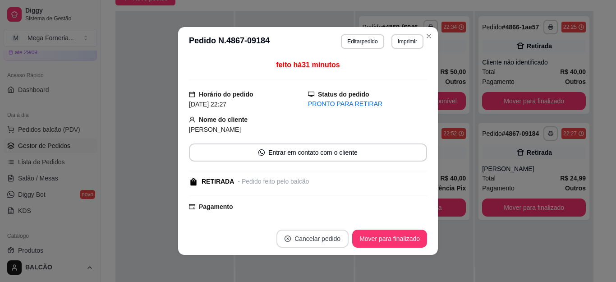
click at [328, 237] on button "Cancelar pedido" at bounding box center [312, 238] width 72 height 18
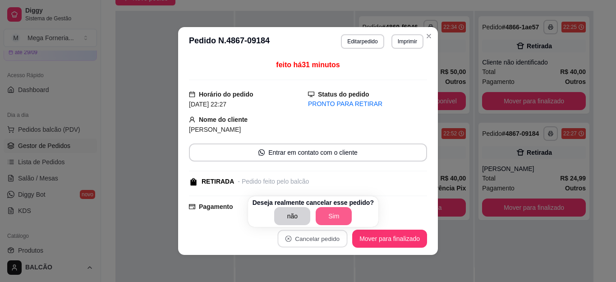
click at [338, 213] on button "Sim" at bounding box center [334, 216] width 36 height 18
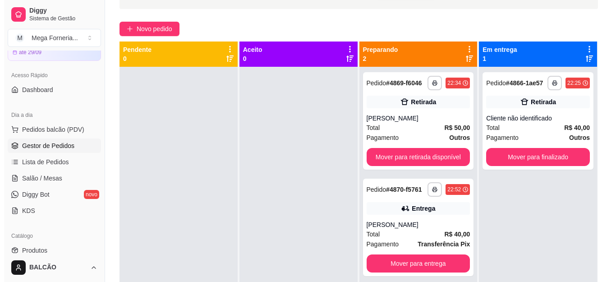
scroll to position [45, 0]
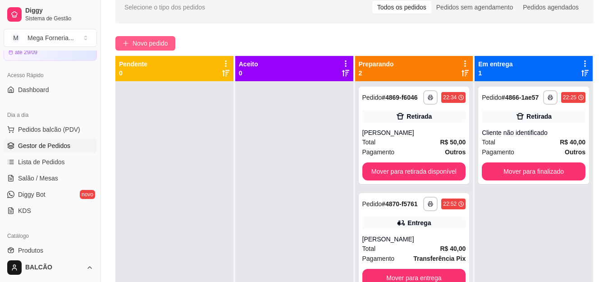
click at [164, 45] on span "Novo pedido" at bounding box center [151, 43] width 36 height 10
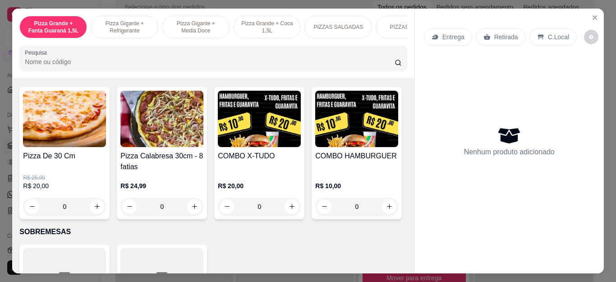
scroll to position [947, 0]
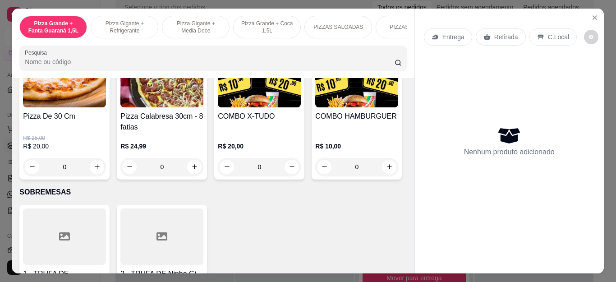
click at [289, 170] on div "0" at bounding box center [259, 167] width 83 height 18
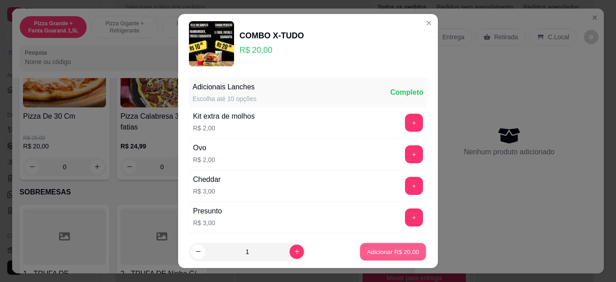
click at [397, 256] on p "Adicionar R$ 20,00" at bounding box center [393, 251] width 52 height 9
type input "1"
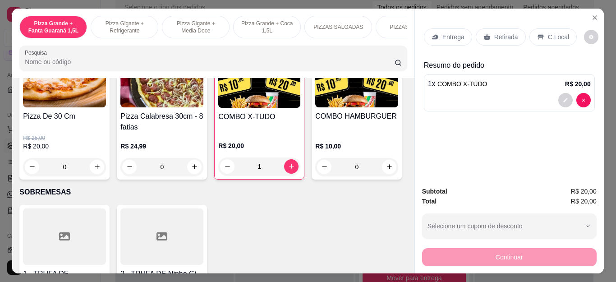
click at [453, 33] on p "Entrega" at bounding box center [453, 36] width 22 height 9
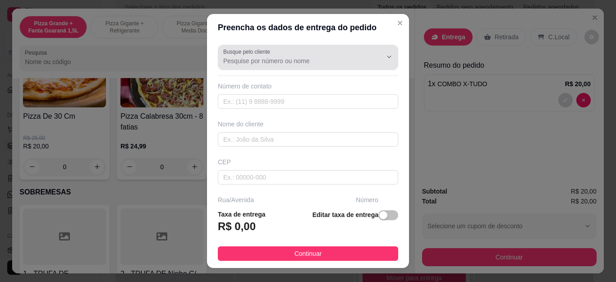
click at [276, 66] on div at bounding box center [308, 57] width 170 height 18
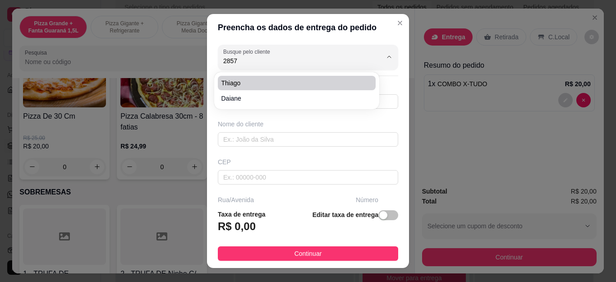
click at [280, 78] on span "Thiago" at bounding box center [292, 82] width 142 height 9
type input "Thiago"
type input "22999302857"
type input "Thiago"
type input "Cabo Frio"
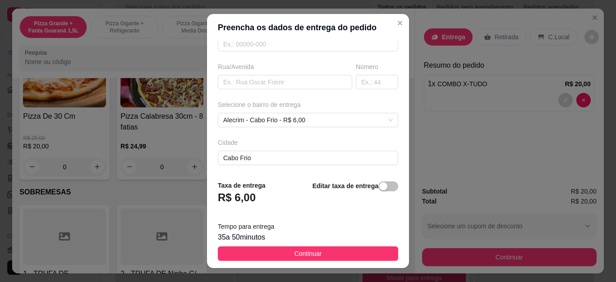
scroll to position [172, 0]
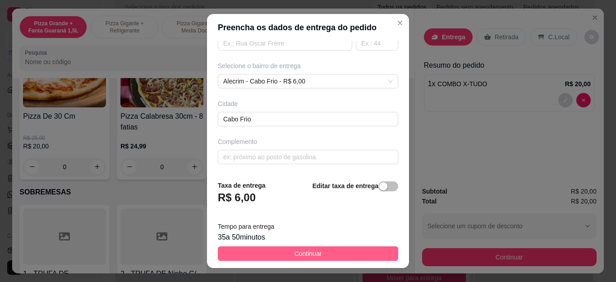
type input "Thiago"
click at [322, 251] on button "Continuar" at bounding box center [308, 253] width 180 height 14
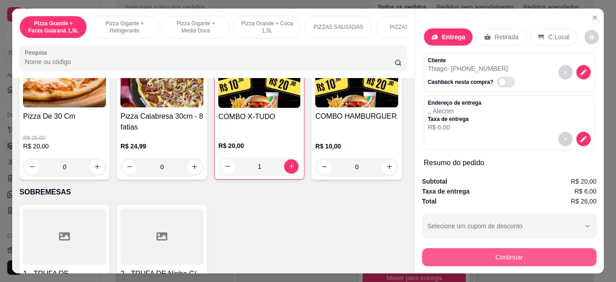
click at [501, 254] on button "Continuar" at bounding box center [509, 257] width 174 height 18
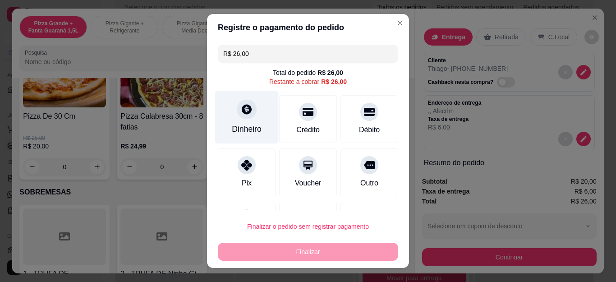
click at [247, 127] on div "Dinheiro" at bounding box center [247, 129] width 30 height 12
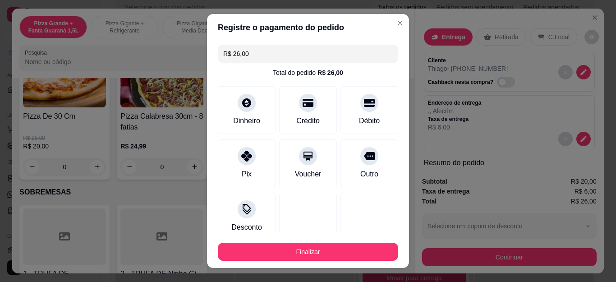
type input "R$ 0,00"
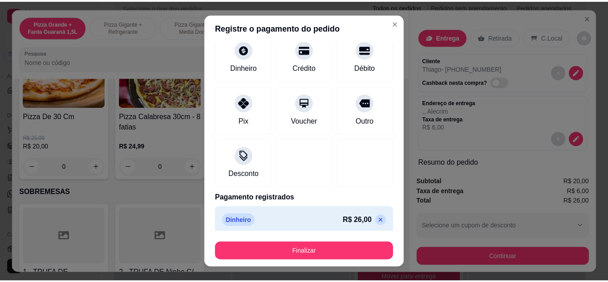
scroll to position [59, 0]
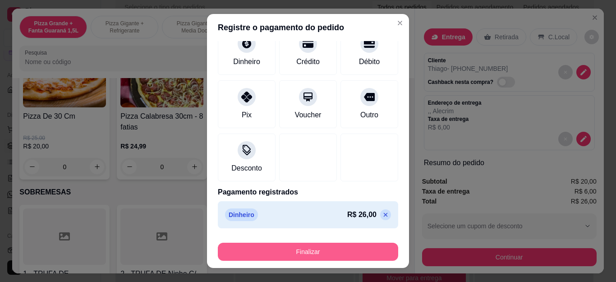
click at [326, 253] on button "Finalizar" at bounding box center [308, 252] width 180 height 18
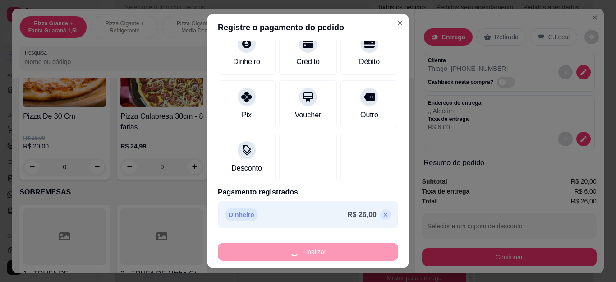
type input "0"
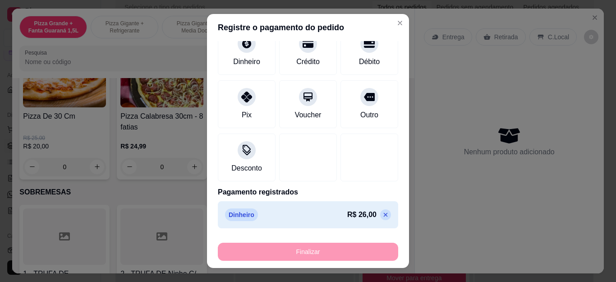
type input "-R$ 26,00"
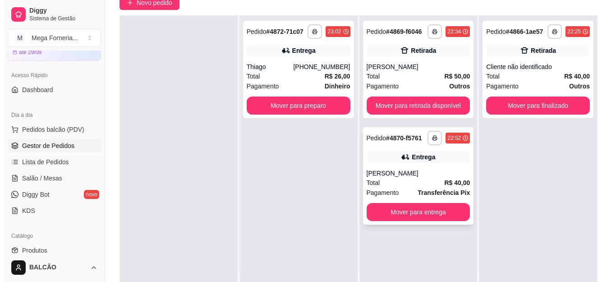
scroll to position [90, 0]
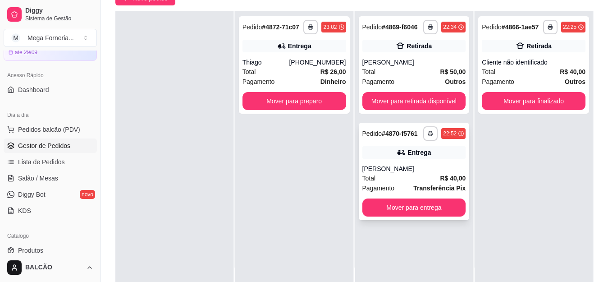
click at [390, 154] on div "Entrega" at bounding box center [414, 152] width 104 height 13
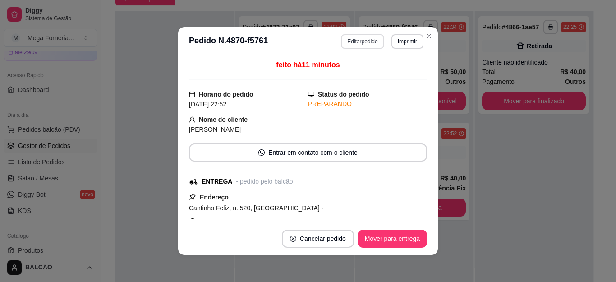
click at [365, 39] on button "Editar pedido" at bounding box center [362, 41] width 43 height 14
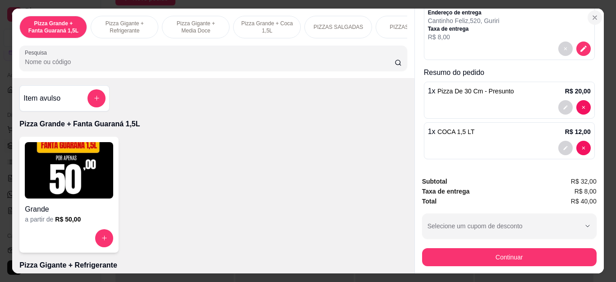
click at [591, 14] on icon "Close" at bounding box center [594, 17] width 7 height 7
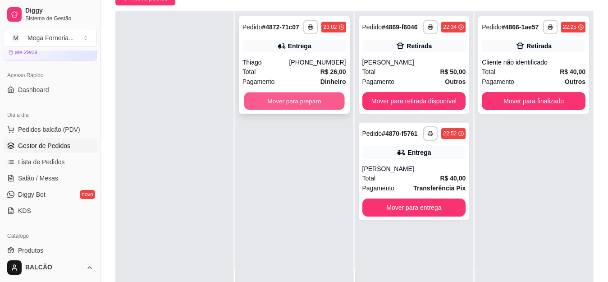
click at [339, 101] on button "Mover para preparo" at bounding box center [294, 101] width 101 height 18
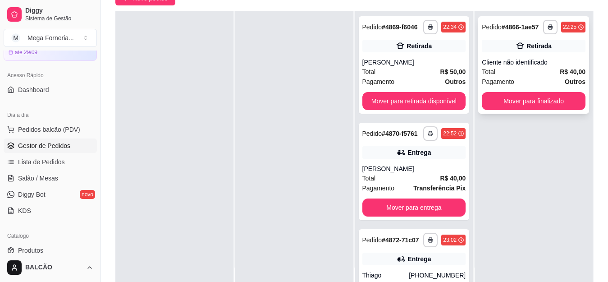
click at [543, 54] on div "**********" at bounding box center [533, 64] width 111 height 97
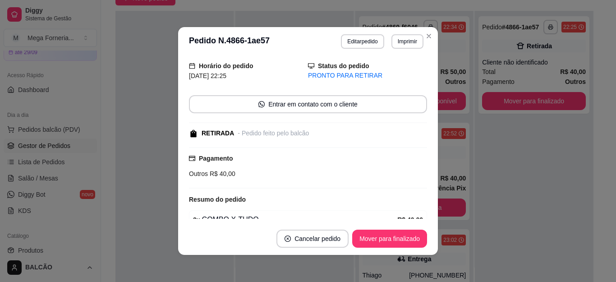
scroll to position [74, 0]
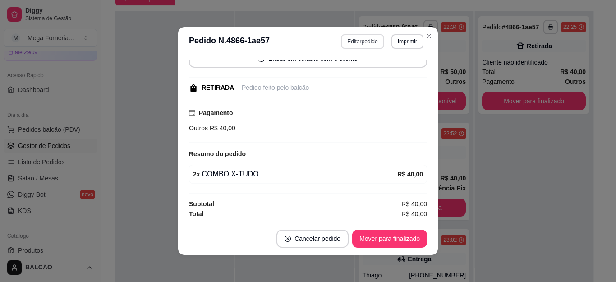
click at [357, 41] on button "Editar pedido" at bounding box center [362, 41] width 43 height 14
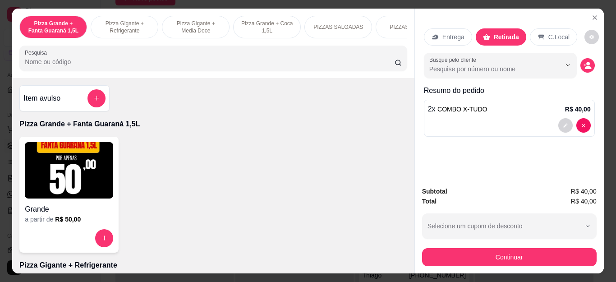
click at [491, 259] on button "Continuar" at bounding box center [509, 257] width 174 height 18
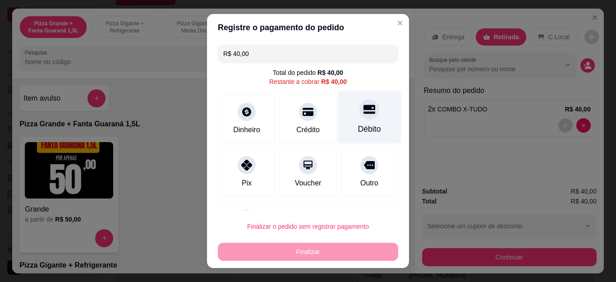
click at [364, 118] on div "Débito" at bounding box center [370, 117] width 64 height 53
type input "R$ 0,00"
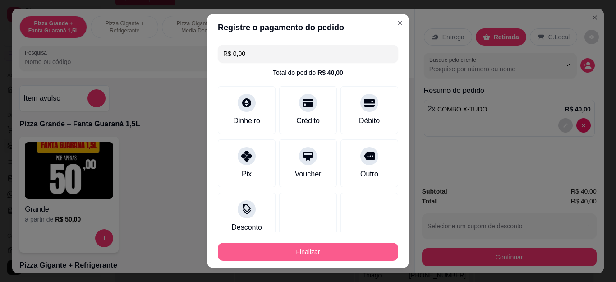
click at [348, 258] on button "Finalizar" at bounding box center [308, 252] width 180 height 18
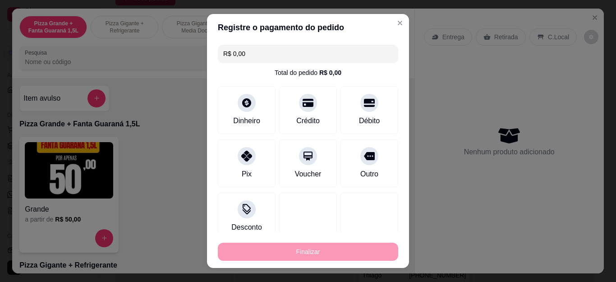
type input "0"
type input "-R$ 40,00"
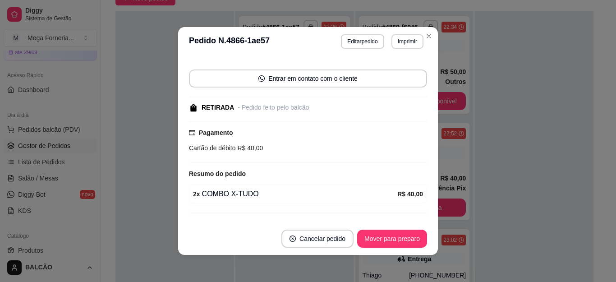
scroll to position [94, 0]
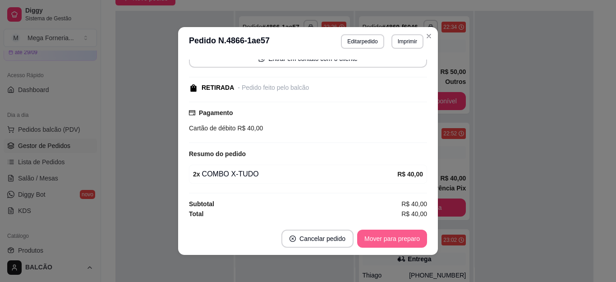
click at [384, 232] on button "Mover para preparo" at bounding box center [392, 238] width 70 height 18
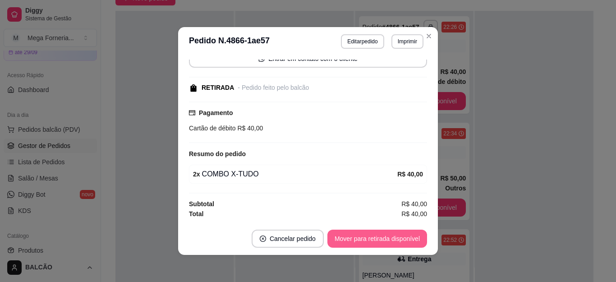
click at [384, 232] on button "Mover para retirada disponível" at bounding box center [377, 238] width 100 height 18
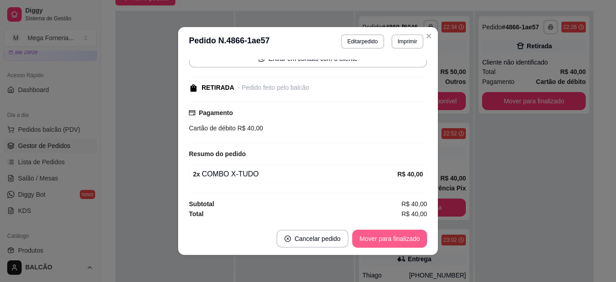
click at [384, 232] on button "Mover para finalizado" at bounding box center [389, 238] width 75 height 18
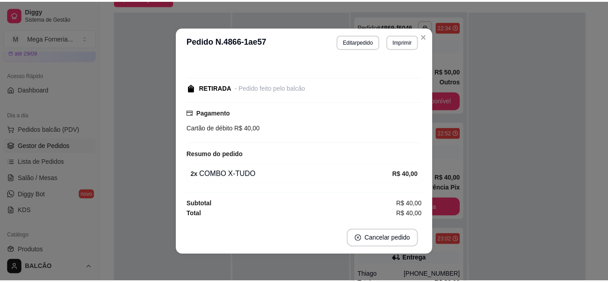
scroll to position [46, 0]
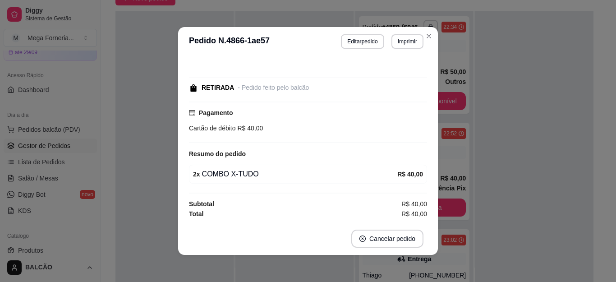
click at [421, 46] on header "**********" at bounding box center [308, 41] width 260 height 29
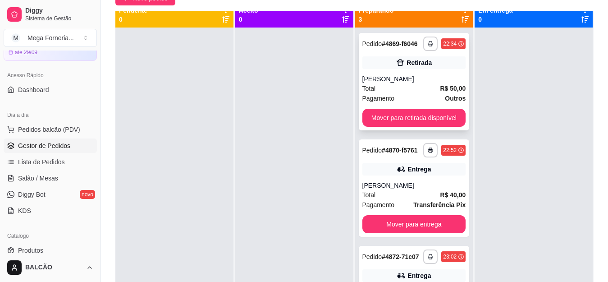
scroll to position [0, 0]
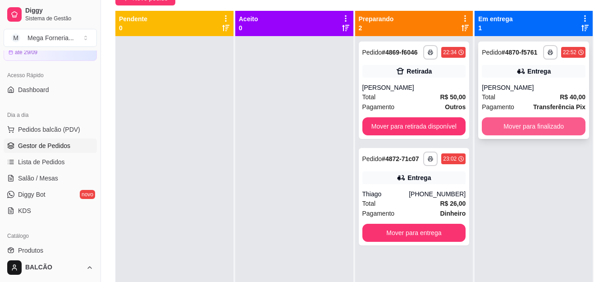
click at [532, 131] on button "Mover para finalizado" at bounding box center [534, 126] width 104 height 18
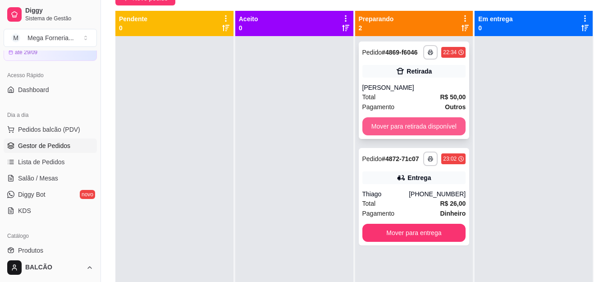
click at [447, 124] on button "Mover para retirada disponível" at bounding box center [414, 126] width 104 height 18
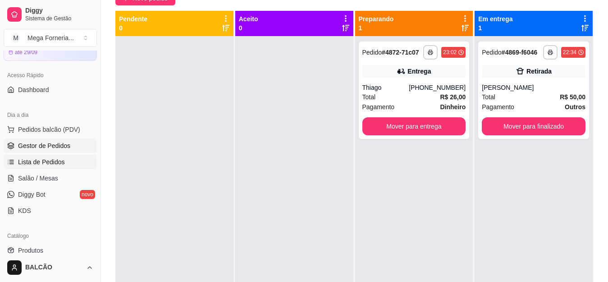
scroll to position [135, 0]
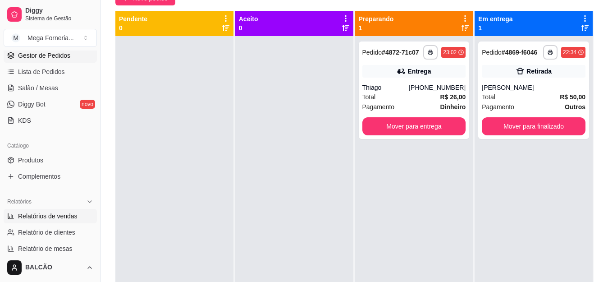
click at [26, 217] on span "Relatórios de vendas" at bounding box center [48, 215] width 60 height 9
select select "ALL"
select select "0"
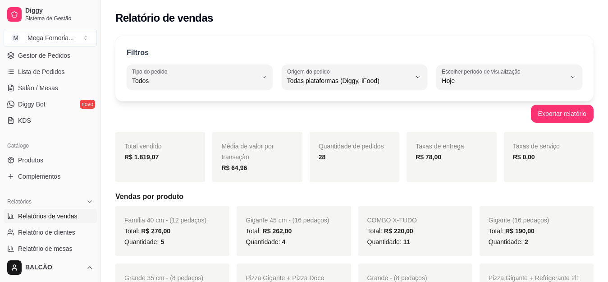
click at [138, 154] on strong "R$ 1.819,07" at bounding box center [141, 156] width 34 height 7
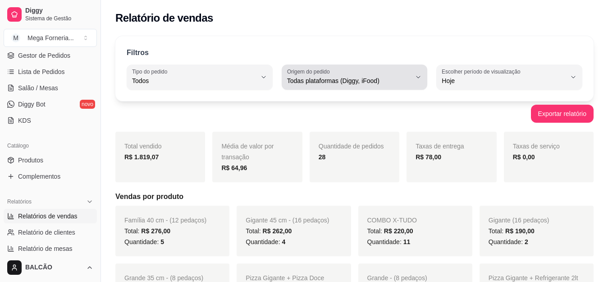
click at [337, 73] on div "Todas plataformas (Diggy, iFood)" at bounding box center [349, 77] width 124 height 18
click at [350, 82] on span "Todas plataformas (Diggy, iFood)" at bounding box center [349, 80] width 124 height 9
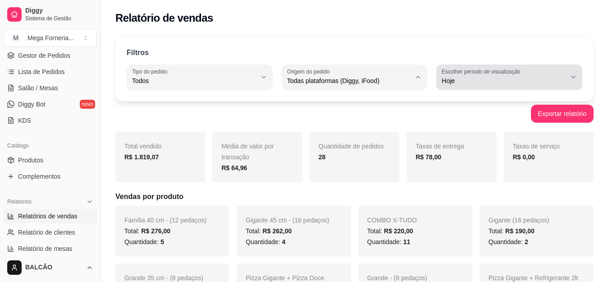
click at [492, 88] on button "Escolher período de visualização Hoje" at bounding box center [509, 76] width 146 height 25
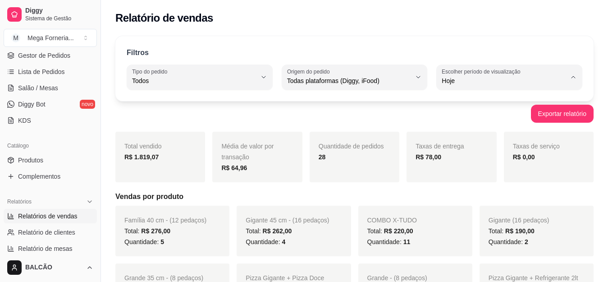
click at [163, 156] on div "R$ 1.819,07" at bounding box center [160, 156] width 72 height 11
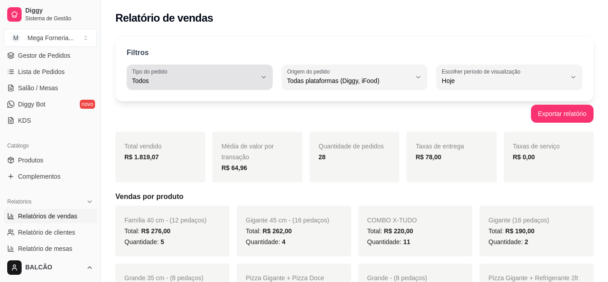
click at [217, 86] on div "Todos" at bounding box center [194, 77] width 124 height 18
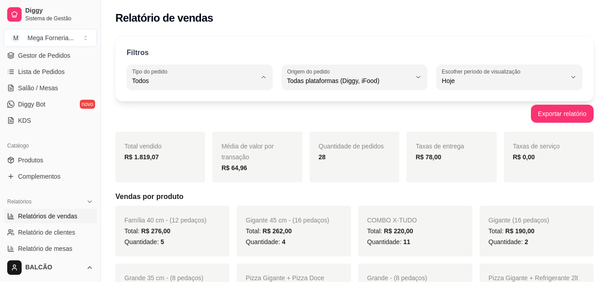
click at [182, 116] on span "Entrega" at bounding box center [196, 117] width 118 height 9
type input "DELIVERY"
select select "DELIVERY"
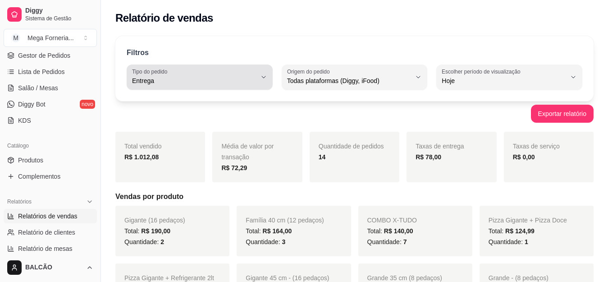
click at [197, 82] on span "Entrega" at bounding box center [194, 80] width 124 height 9
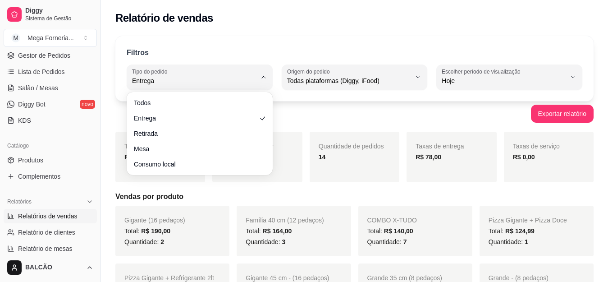
click at [192, 110] on ul "Todos Entrega Retirada Mesa Consumo local" at bounding box center [199, 134] width 139 height 76
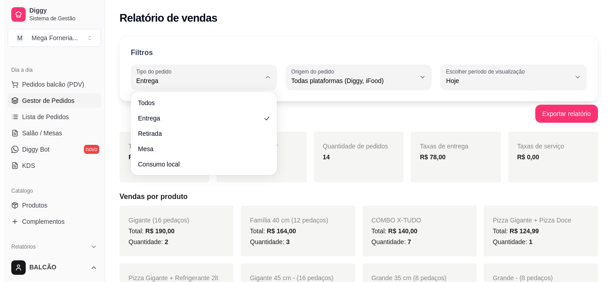
scroll to position [45, 0]
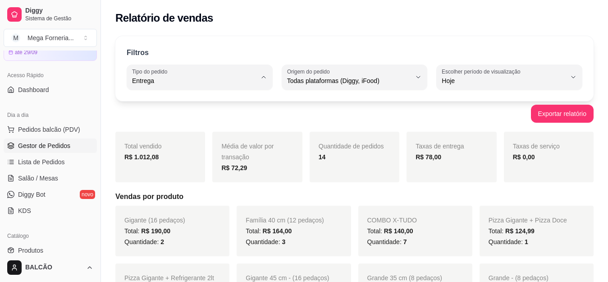
click at [30, 148] on span "Gestor de Pedidos" at bounding box center [44, 145] width 52 height 9
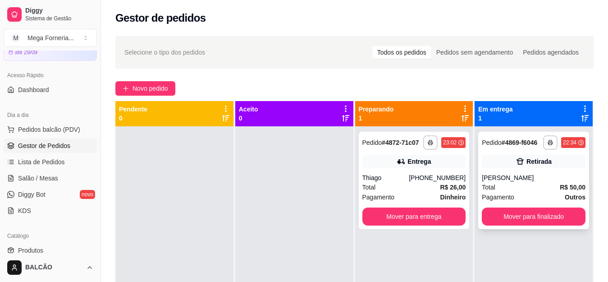
click at [524, 181] on div "[PERSON_NAME]" at bounding box center [534, 177] width 104 height 9
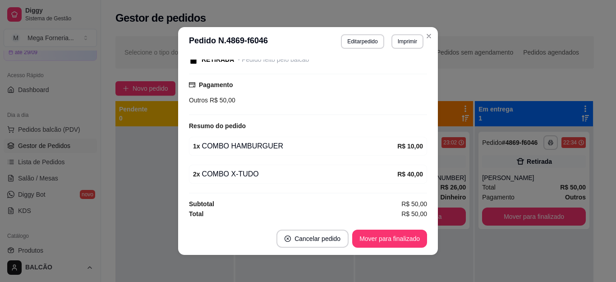
scroll to position [2, 0]
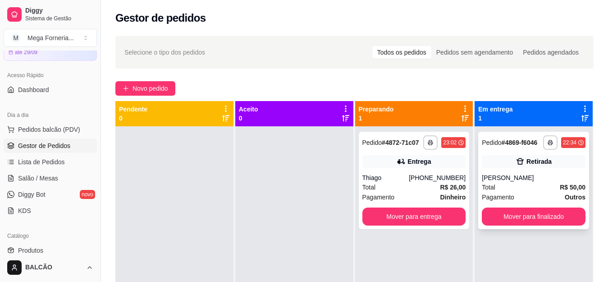
click at [533, 185] on div "Total R$ 50,00" at bounding box center [534, 187] width 104 height 10
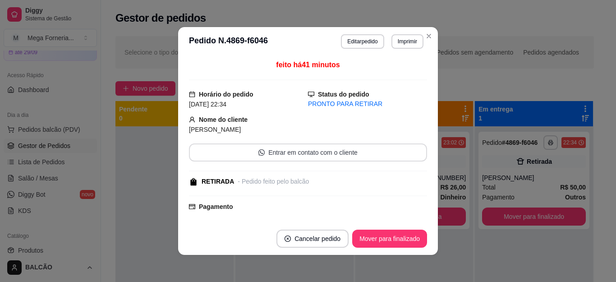
scroll to position [122, 0]
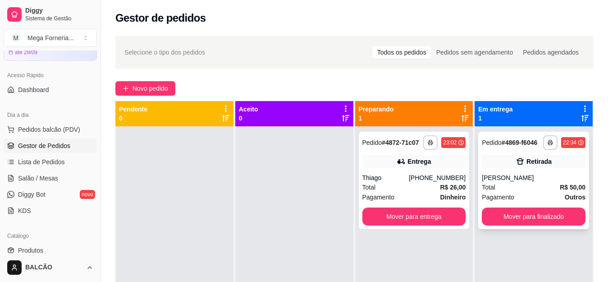
click at [545, 189] on div "Total R$ 50,00" at bounding box center [534, 187] width 104 height 10
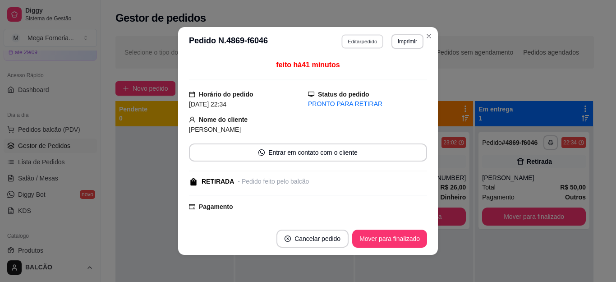
click at [369, 35] on button "Editar pedido" at bounding box center [363, 41] width 42 height 14
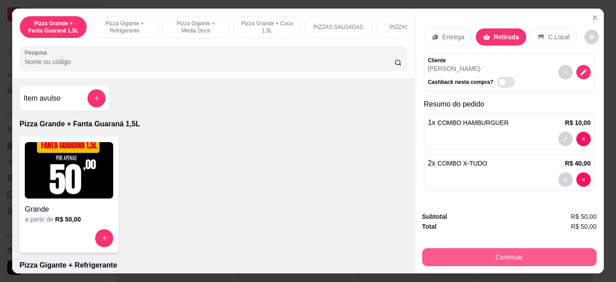
click at [439, 251] on button "Continuar" at bounding box center [509, 257] width 174 height 18
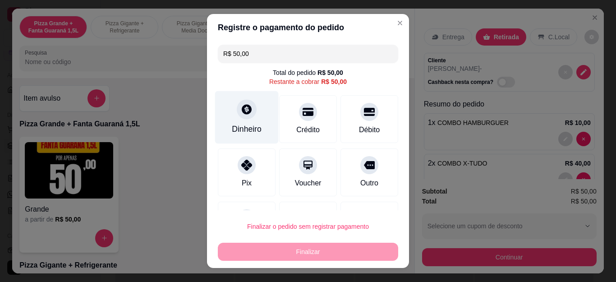
click at [242, 119] on div at bounding box center [247, 110] width 20 height 20
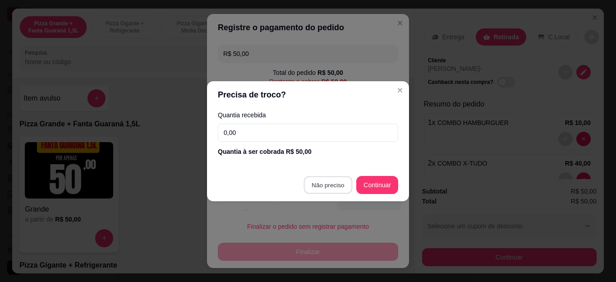
type input "R$ 0,00"
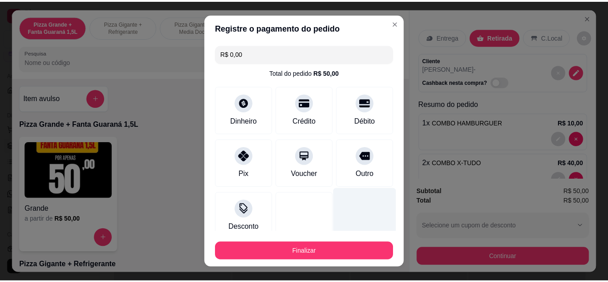
scroll to position [59, 0]
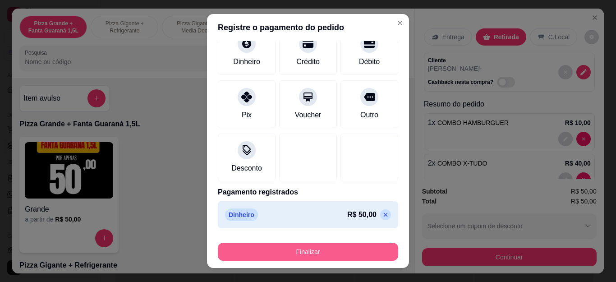
click at [324, 249] on button "Finalizar" at bounding box center [308, 252] width 180 height 18
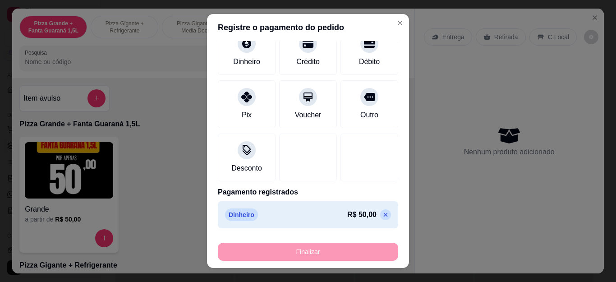
type input "0"
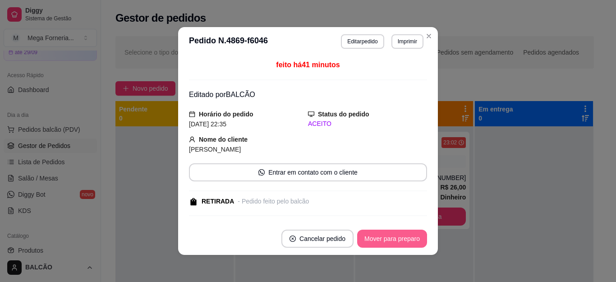
click at [371, 240] on button "Mover para preparo" at bounding box center [392, 238] width 70 height 18
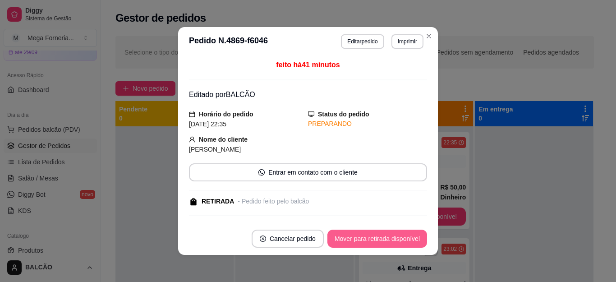
click at [371, 240] on button "Mover para retirada disponível" at bounding box center [377, 238] width 100 height 18
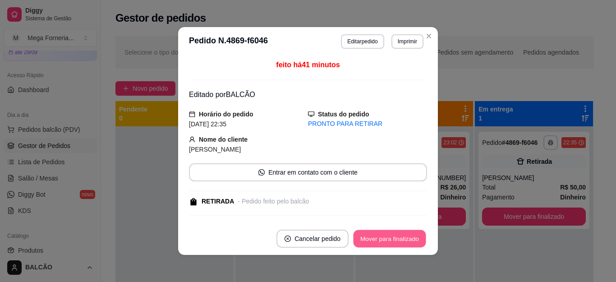
click at [371, 240] on button "Mover para finalizado" at bounding box center [389, 239] width 73 height 18
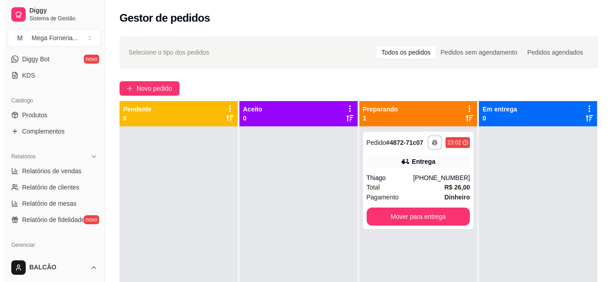
scroll to position [271, 0]
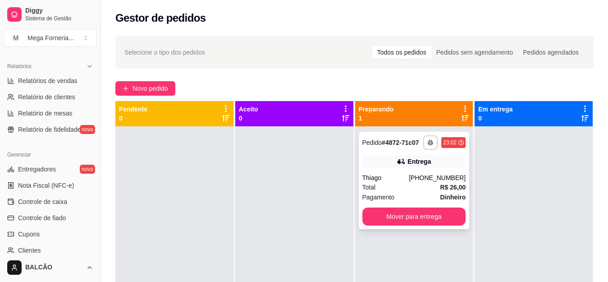
click at [408, 178] on div "Thiago" at bounding box center [385, 177] width 47 height 9
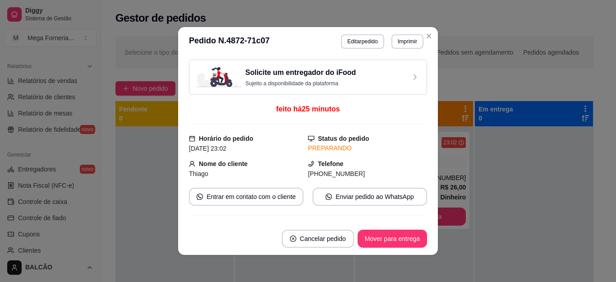
click at [337, 172] on span "[PHONE_NUMBER]" at bounding box center [336, 173] width 57 height 7
copy div "[PHONE_NUMBER] Entrar em contato com o cliente Enviar pedido ao WhatsApp"
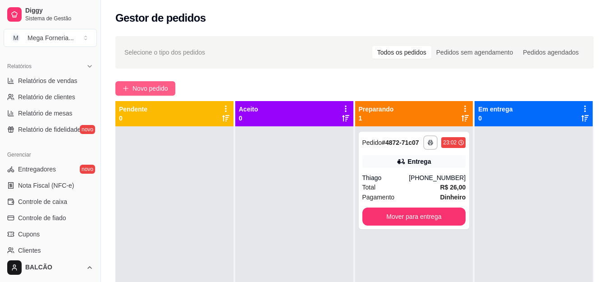
click at [147, 87] on span "Novo pedido" at bounding box center [151, 88] width 36 height 10
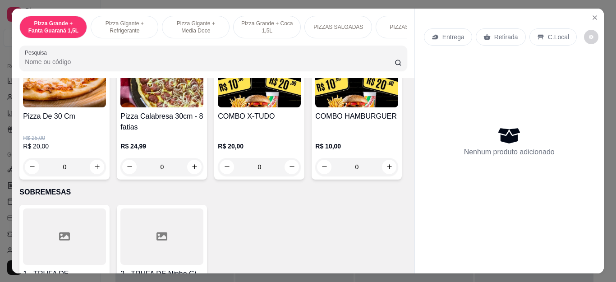
scroll to position [902, 0]
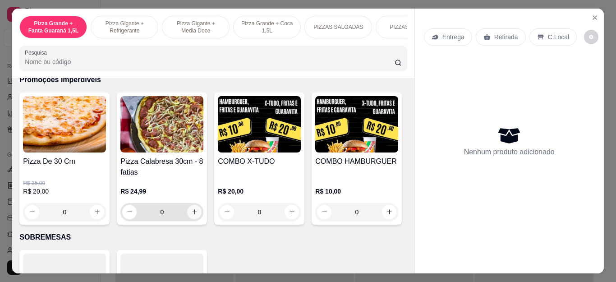
click at [190, 219] on button "increase-product-quantity" at bounding box center [194, 212] width 14 height 14
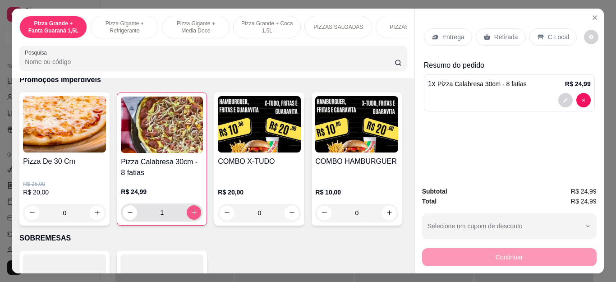
type input "1"
click at [476, 36] on div "Retirada" at bounding box center [501, 36] width 50 height 17
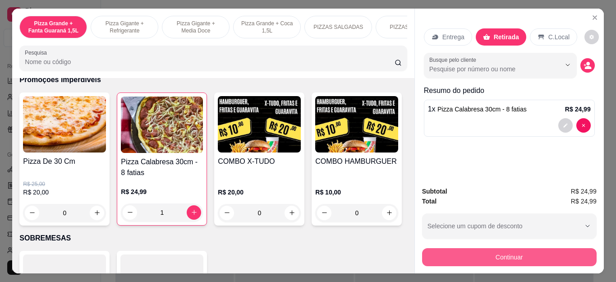
click at [509, 253] on button "Continuar" at bounding box center [509, 257] width 174 height 18
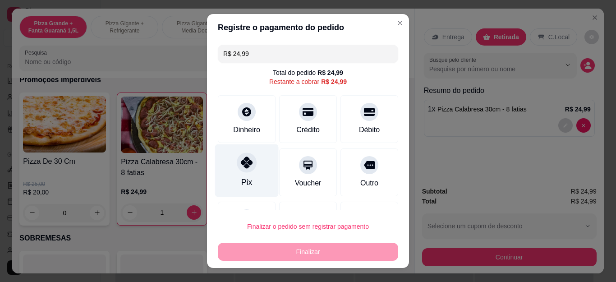
click at [229, 173] on div "Pix" at bounding box center [247, 170] width 64 height 53
type input "R$ 0,00"
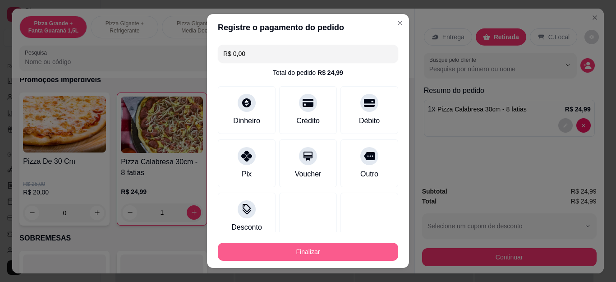
click at [296, 260] on button "Finalizar" at bounding box center [308, 252] width 180 height 18
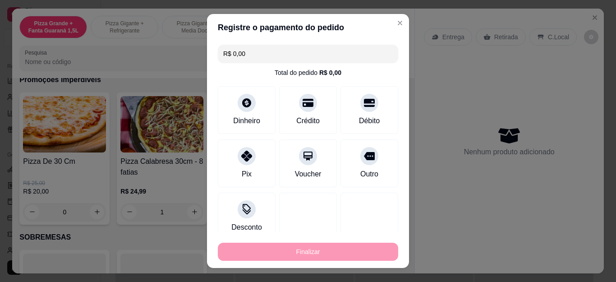
type input "0"
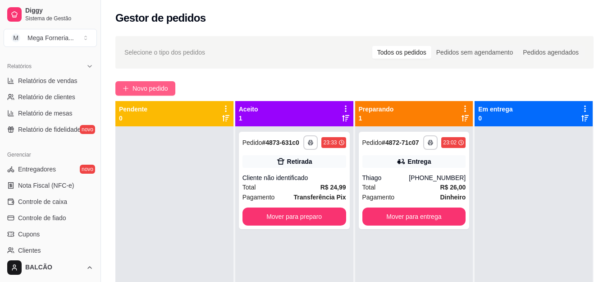
click at [131, 90] on button "Novo pedido" at bounding box center [145, 88] width 60 height 14
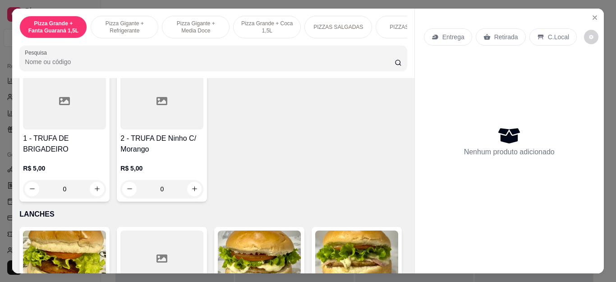
scroll to position [947, 0]
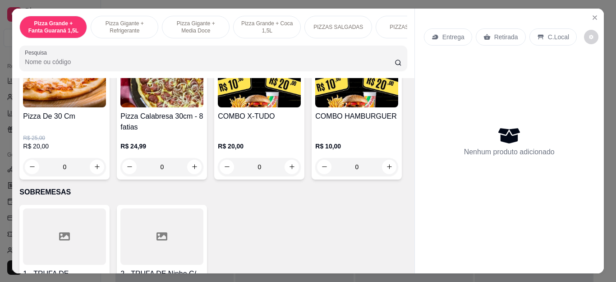
click at [97, 167] on div "0" at bounding box center [64, 167] width 83 height 18
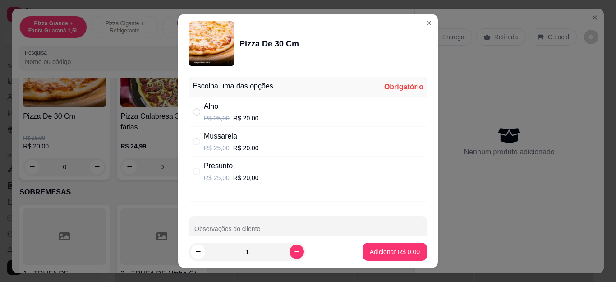
click at [216, 178] on p "R$ 25,00" at bounding box center [217, 177] width 26 height 9
radio input "true"
click at [383, 250] on p "Adicionar R$ 20,00" at bounding box center [393, 251] width 54 height 9
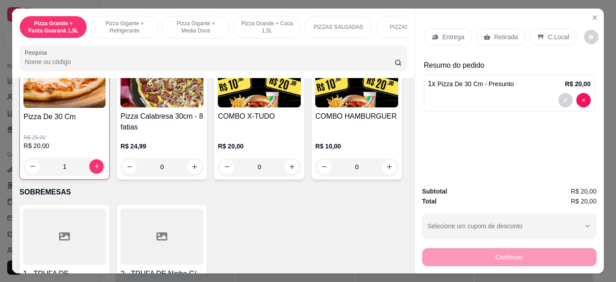
type input "1"
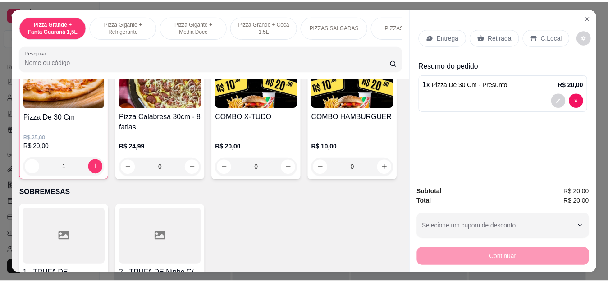
scroll to position [947, 0]
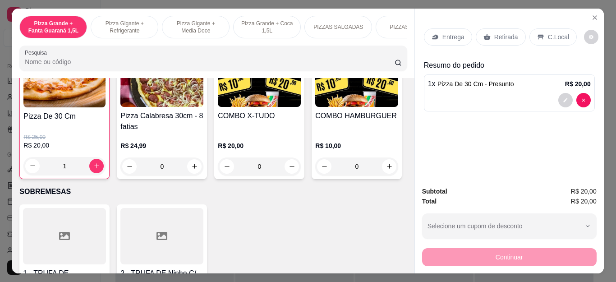
click at [489, 33] on div "Retirada" at bounding box center [501, 36] width 50 height 17
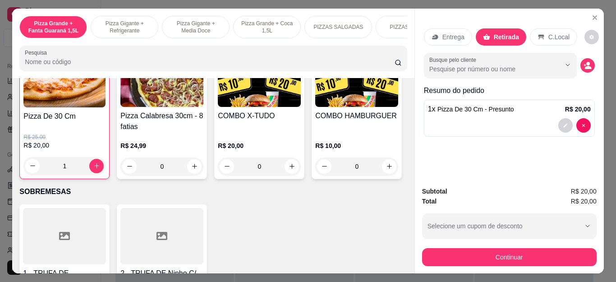
click at [523, 248] on button "Continuar" at bounding box center [509, 257] width 174 height 18
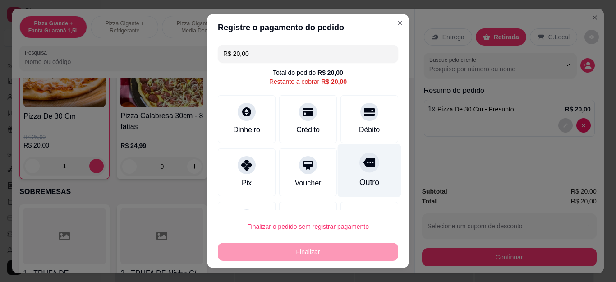
click at [363, 167] on div "Outro" at bounding box center [370, 170] width 64 height 53
type input "R$ 0,00"
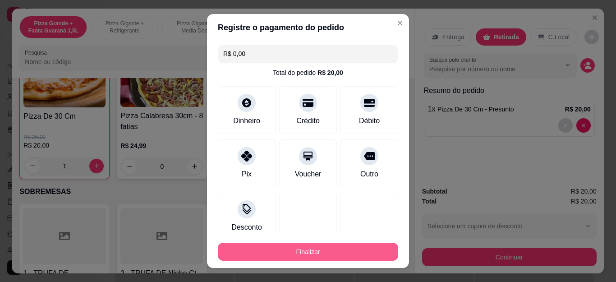
click at [324, 257] on button "Finalizar" at bounding box center [308, 252] width 180 height 18
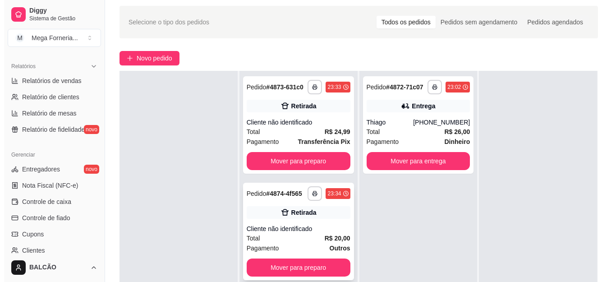
scroll to position [45, 0]
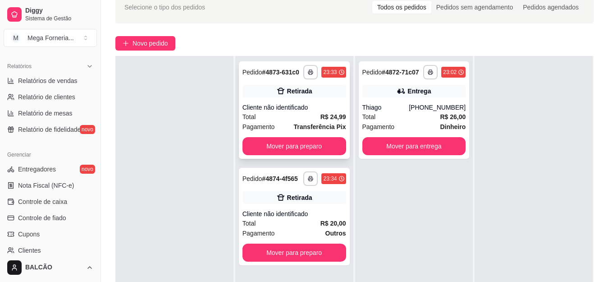
click at [302, 96] on div "Retirada" at bounding box center [295, 91] width 104 height 13
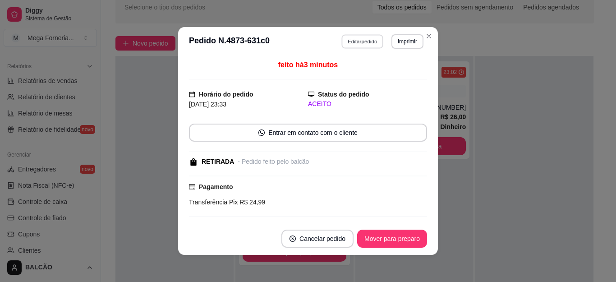
click at [358, 41] on button "Editar pedido" at bounding box center [363, 41] width 42 height 14
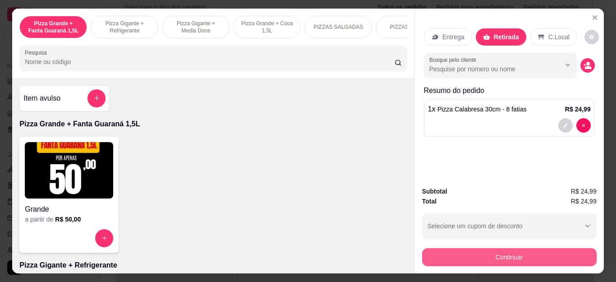
click at [486, 248] on button "Continuar" at bounding box center [509, 257] width 174 height 18
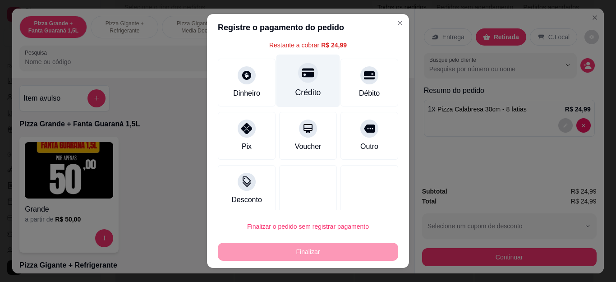
scroll to position [43, 0]
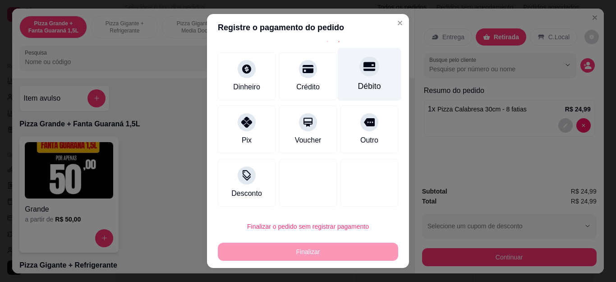
click at [352, 55] on div "Débito" at bounding box center [370, 74] width 64 height 53
type input "R$ 0,00"
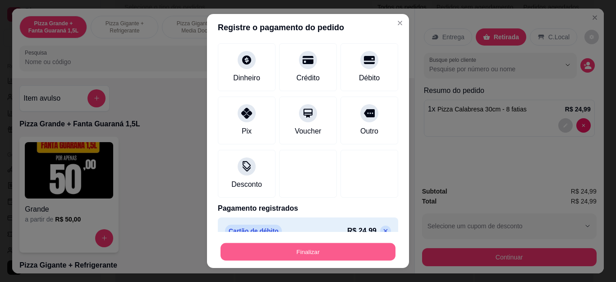
click at [327, 248] on button "Finalizar" at bounding box center [307, 252] width 175 height 18
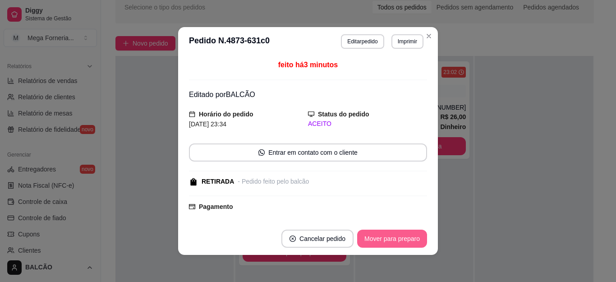
click at [381, 234] on button "Mover para preparo" at bounding box center [392, 238] width 70 height 18
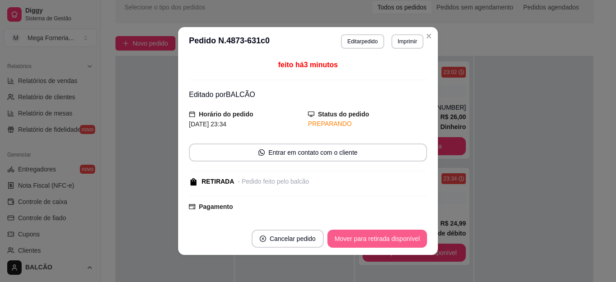
click at [381, 234] on button "Mover para retirada disponível" at bounding box center [377, 238] width 100 height 18
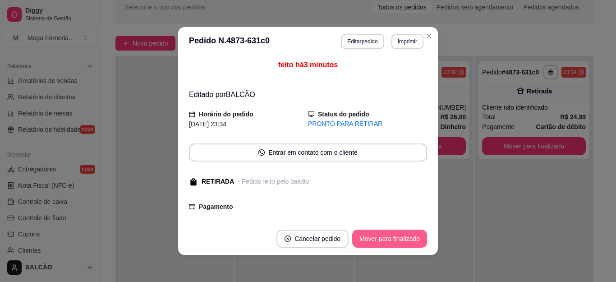
click at [381, 234] on button "Mover para finalizado" at bounding box center [389, 238] width 75 height 18
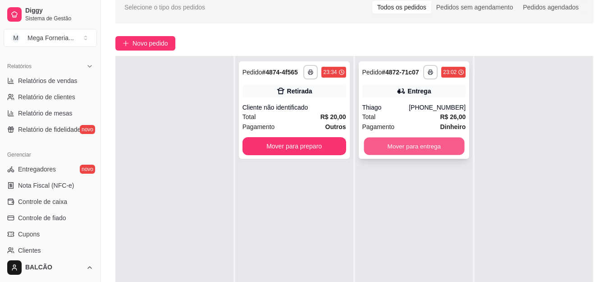
click at [402, 147] on button "Mover para entrega" at bounding box center [414, 147] width 101 height 18
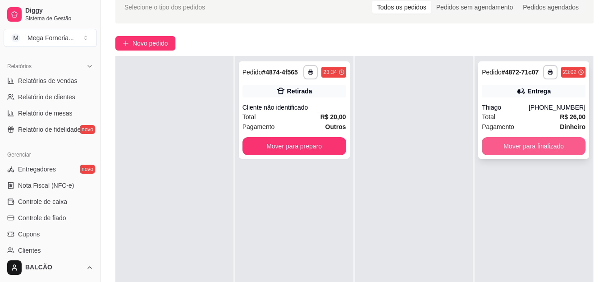
click at [499, 146] on button "Mover para finalizado" at bounding box center [534, 146] width 104 height 18
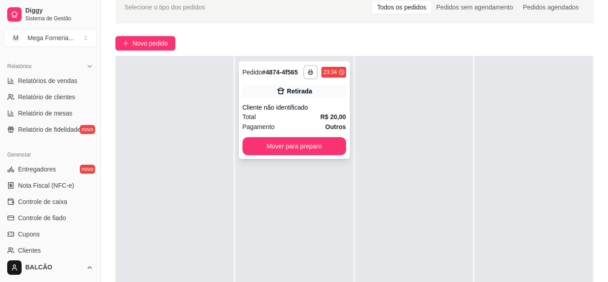
click at [313, 106] on div "Cliente não identificado" at bounding box center [295, 107] width 104 height 9
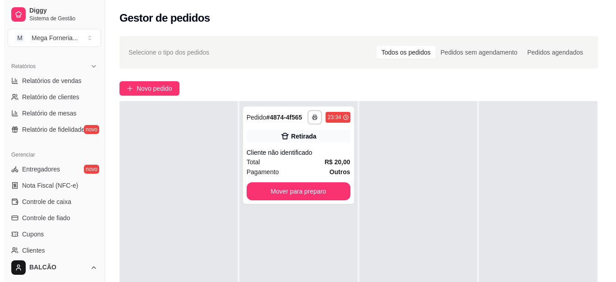
scroll to position [0, 0]
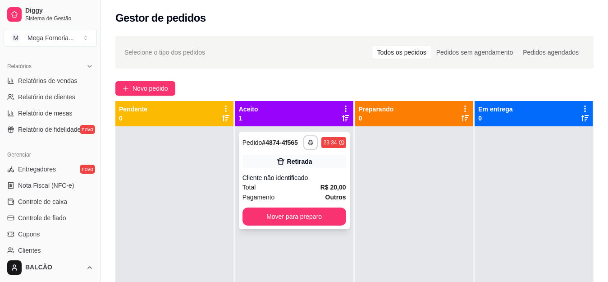
click at [325, 174] on div "Cliente não identificado" at bounding box center [295, 177] width 104 height 9
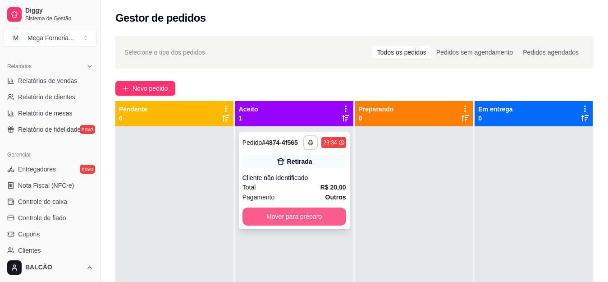
click at [301, 211] on button "Mover para preparo" at bounding box center [295, 216] width 104 height 18
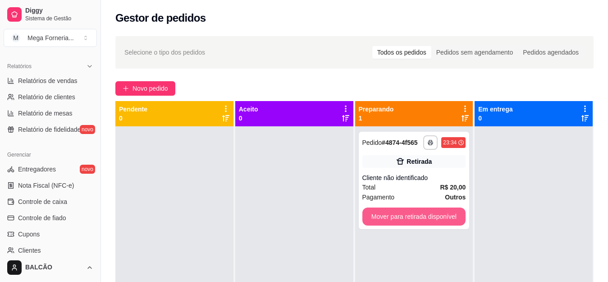
click at [396, 210] on button "Mover para retirada disponível" at bounding box center [414, 216] width 104 height 18
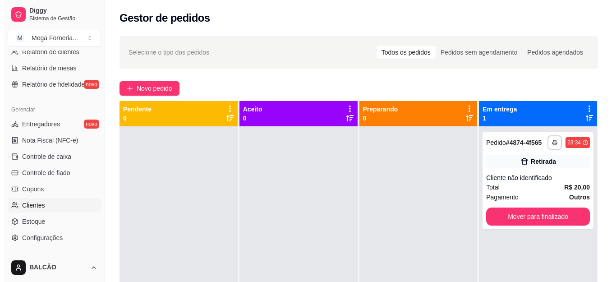
scroll to position [135, 0]
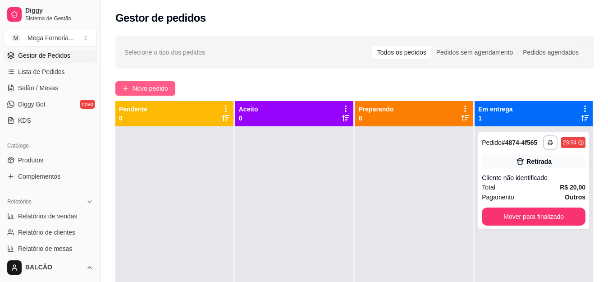
click at [172, 87] on button "Novo pedido" at bounding box center [145, 88] width 60 height 14
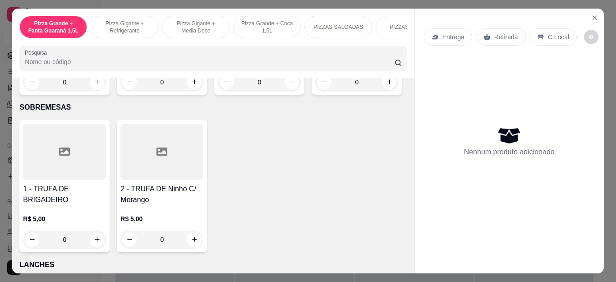
scroll to position [1037, 0]
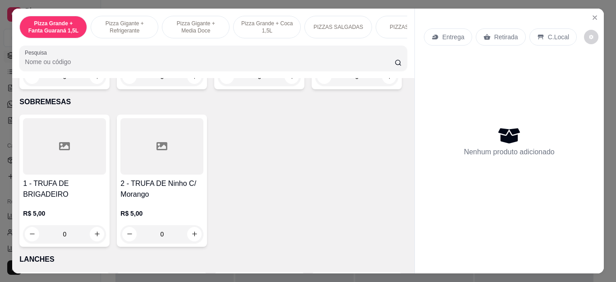
click at [315, 86] on div "0" at bounding box center [356, 77] width 83 height 18
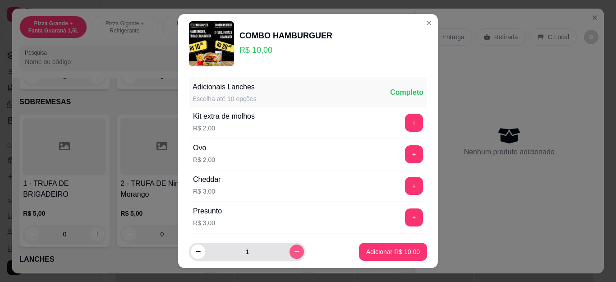
click at [289, 252] on button "increase-product-quantity" at bounding box center [296, 251] width 14 height 14
type input "4"
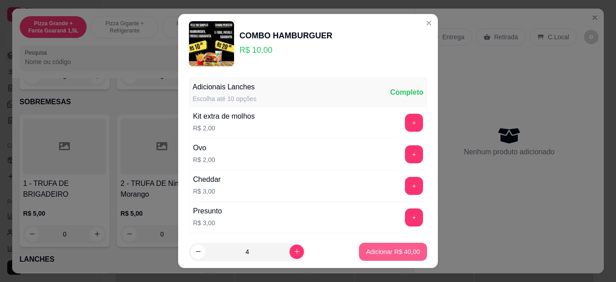
click at [376, 248] on p "Adicionar R$ 40,00" at bounding box center [393, 251] width 54 height 9
type input "4"
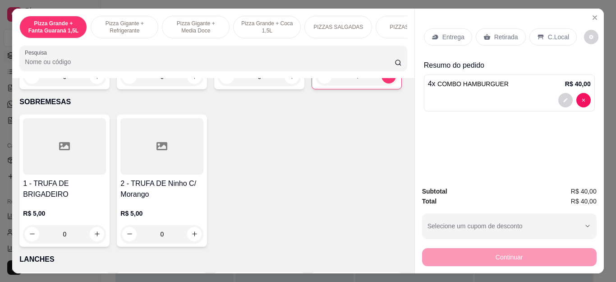
click at [455, 41] on div "Entrega" at bounding box center [448, 36] width 48 height 17
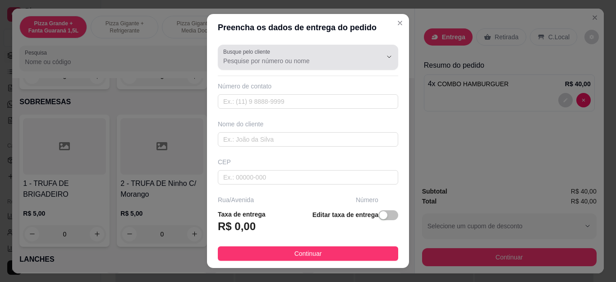
click at [254, 45] on div "Busque pelo cliente" at bounding box center [308, 57] width 180 height 25
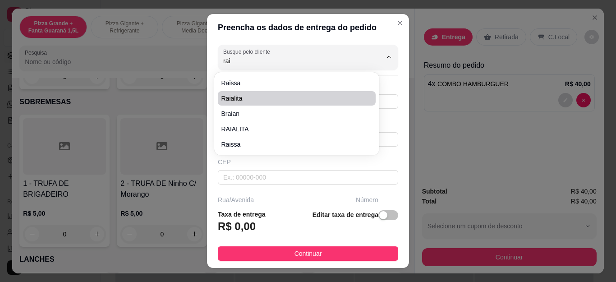
click at [239, 93] on li "Raialita" at bounding box center [297, 98] width 158 height 14
type input "Raialita"
type input "22999035563"
type input "Raialita"
type input "Cabo Frio"
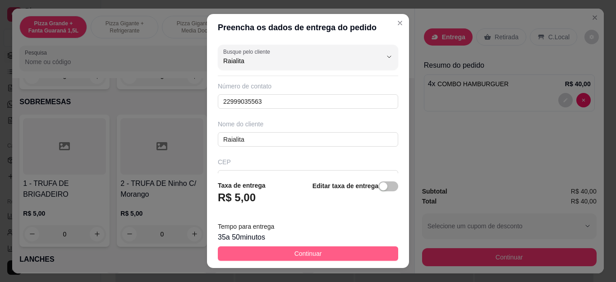
click at [316, 257] on button "Continuar" at bounding box center [308, 253] width 180 height 14
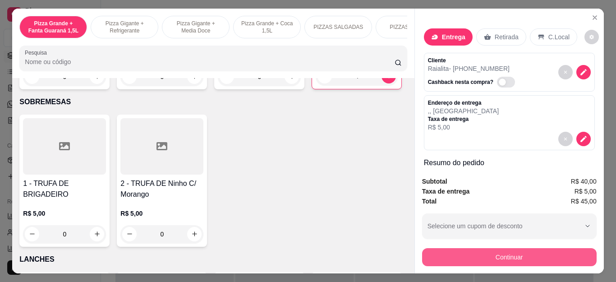
click at [466, 249] on button "Continuar" at bounding box center [509, 257] width 174 height 18
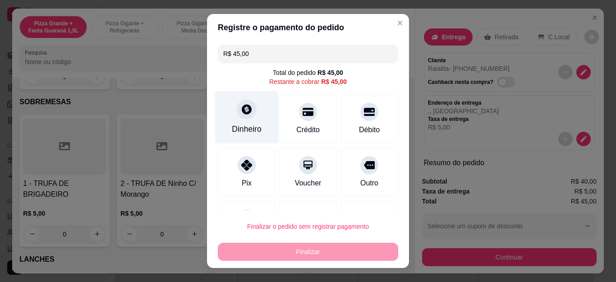
click at [235, 124] on div "Dinheiro" at bounding box center [247, 129] width 30 height 12
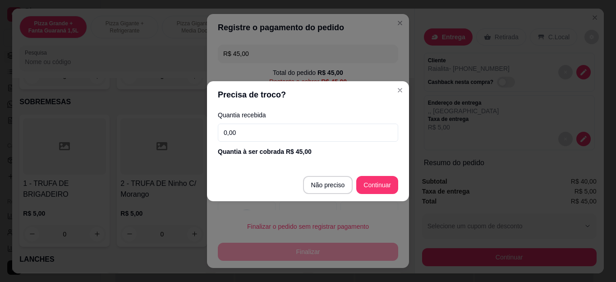
click at [263, 144] on div "Quantia recebida 0,00 Quantia à ser cobrada R$ 45,00" at bounding box center [308, 133] width 202 height 51
drag, startPoint x: 263, startPoint y: 144, endPoint x: 263, endPoint y: 137, distance: 6.8
click at [263, 139] on div "Quantia recebida 0,00 Quantia à ser cobrada R$ 45,00" at bounding box center [308, 133] width 202 height 51
click at [263, 137] on input "0,00" at bounding box center [308, 133] width 180 height 18
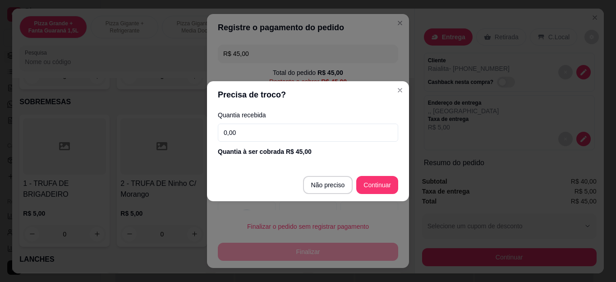
click at [262, 137] on input "0,00" at bounding box center [308, 133] width 180 height 18
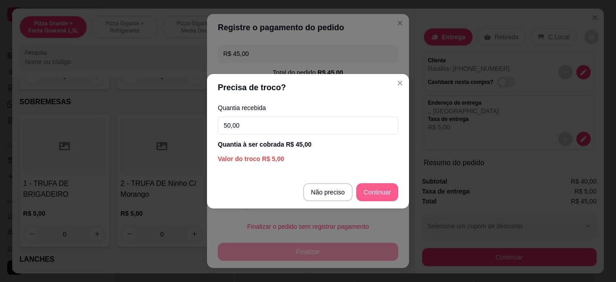
type input "50,00"
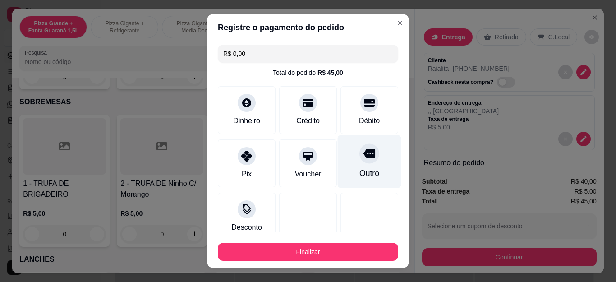
type input "R$ 0,00"
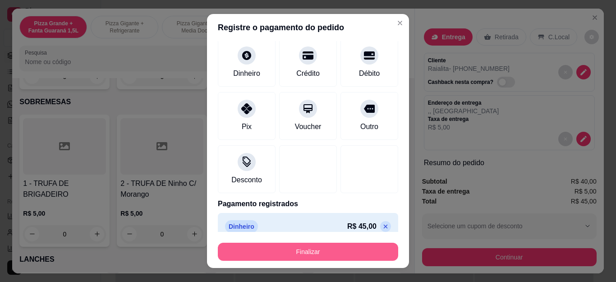
scroll to position [59, 0]
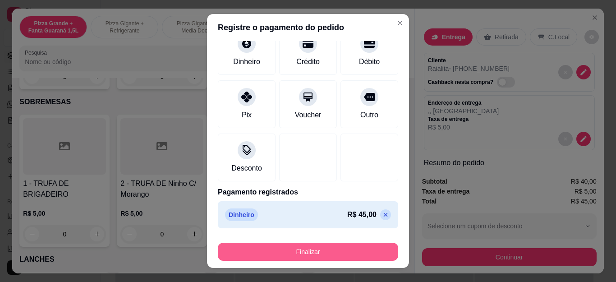
click at [361, 255] on button "Finalizar" at bounding box center [308, 252] width 180 height 18
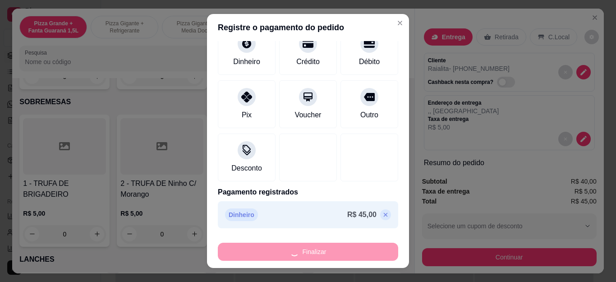
type input "0"
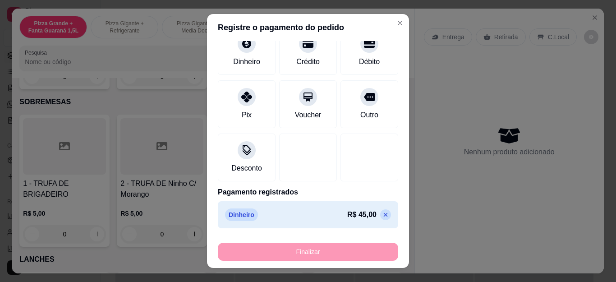
type input "-R$ 45,00"
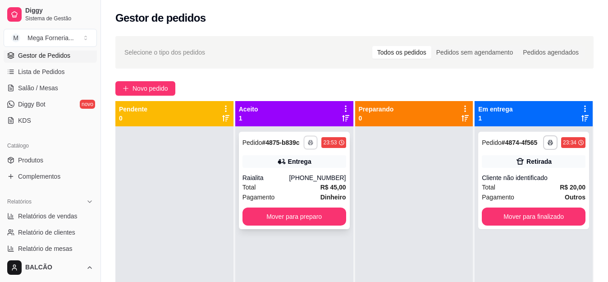
click at [312, 148] on button "button" at bounding box center [311, 142] width 14 height 14
click at [285, 175] on button "IMPRESSORA" at bounding box center [283, 174] width 65 height 14
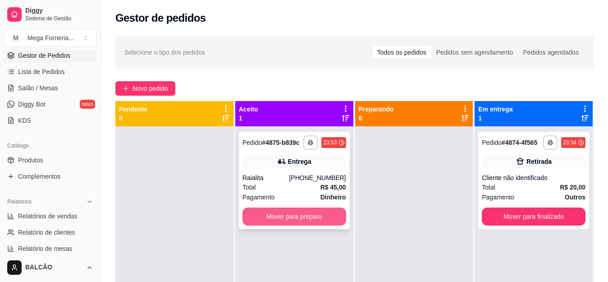
click at [302, 214] on button "Mover para preparo" at bounding box center [295, 216] width 104 height 18
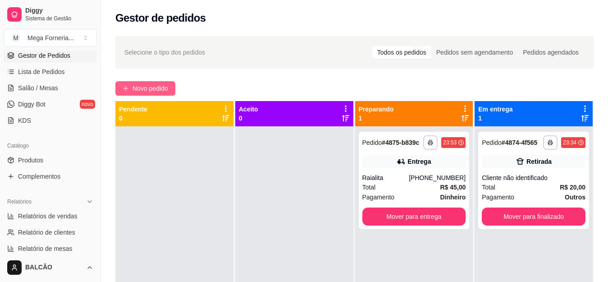
click at [164, 87] on span "Novo pedido" at bounding box center [151, 88] width 36 height 10
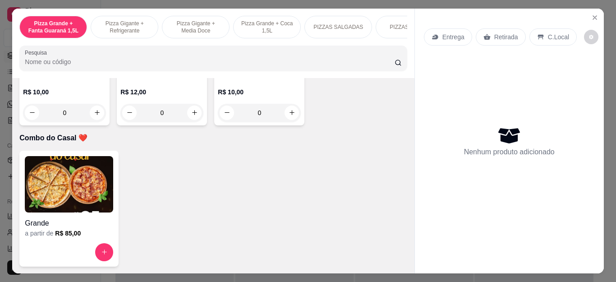
scroll to position [2570, 0]
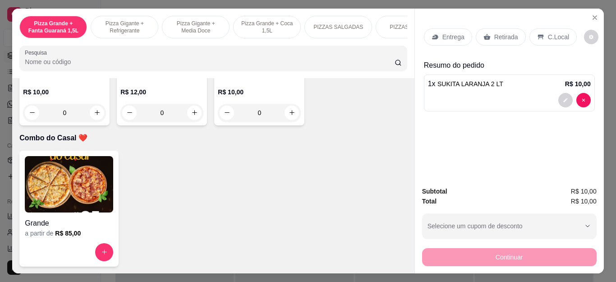
type input "1"
click at [507, 35] on p "Retirada" at bounding box center [506, 36] width 24 height 9
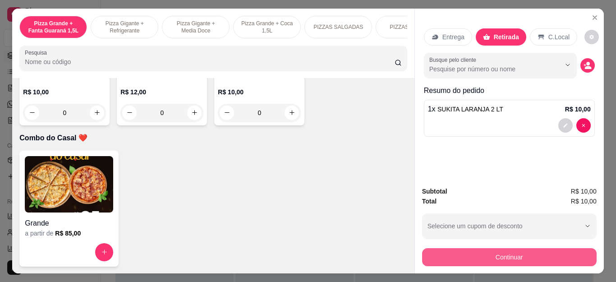
click at [494, 252] on button "Continuar" at bounding box center [509, 257] width 174 height 18
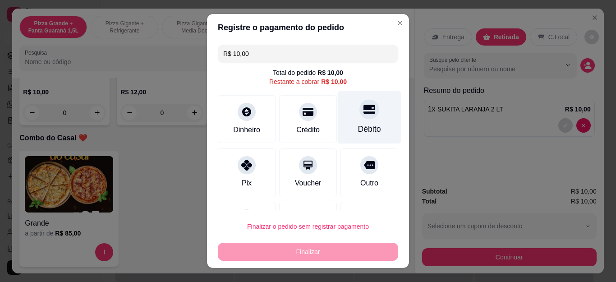
click at [359, 123] on div "Débito" at bounding box center [370, 117] width 64 height 53
type input "R$ 0,00"
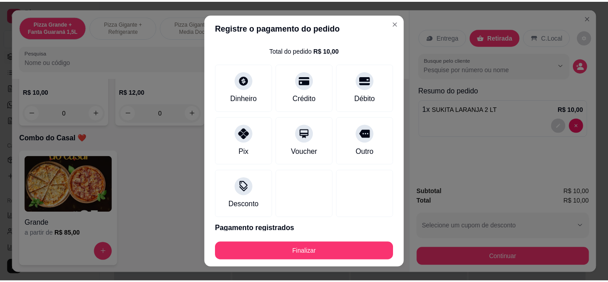
scroll to position [59, 0]
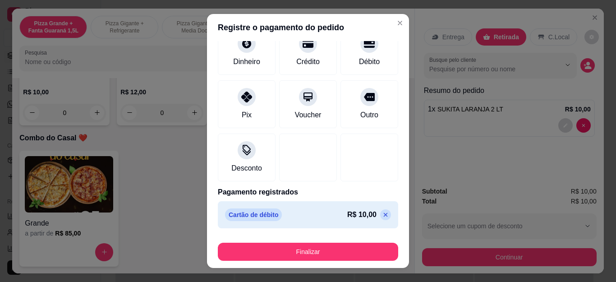
click at [339, 240] on div "Finalizar" at bounding box center [308, 250] width 180 height 22
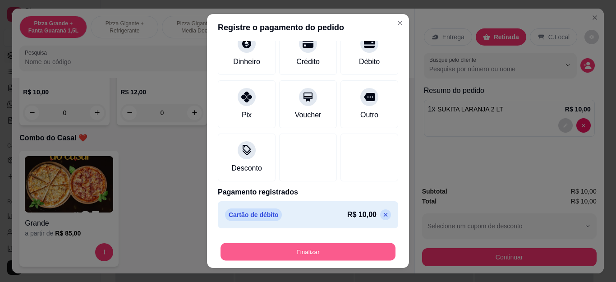
click at [339, 244] on button "Finalizar" at bounding box center [307, 252] width 175 height 18
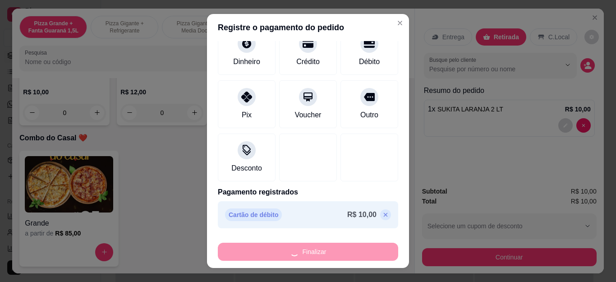
type input "0"
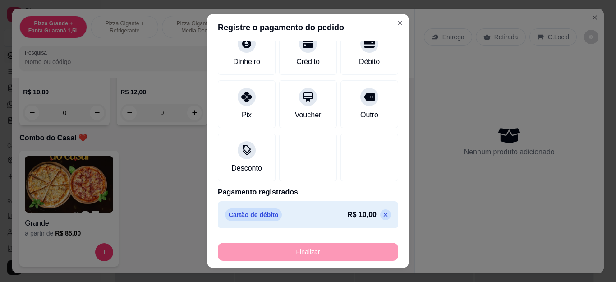
type input "-R$ 10,00"
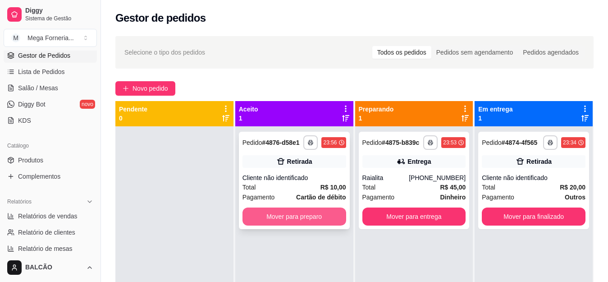
click at [306, 211] on button "Mover para preparo" at bounding box center [295, 216] width 104 height 18
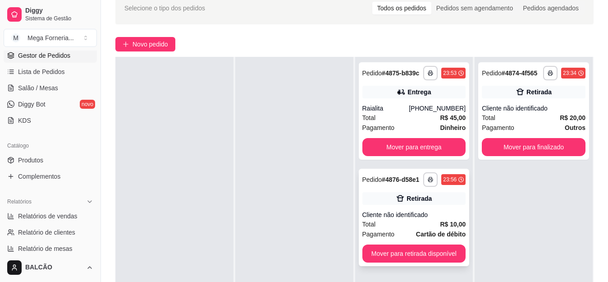
scroll to position [90, 0]
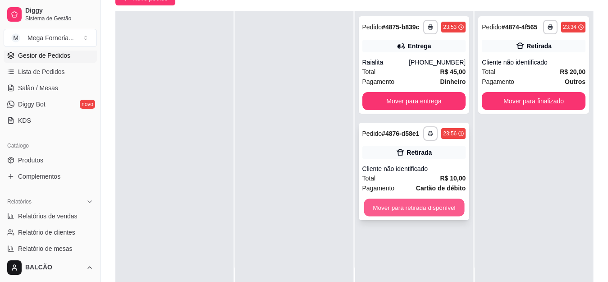
click at [427, 210] on button "Mover para retirada disponível" at bounding box center [414, 208] width 101 height 18
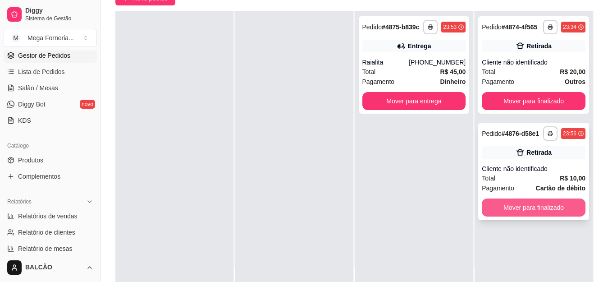
click at [518, 207] on button "Mover para finalizado" at bounding box center [534, 207] width 104 height 18
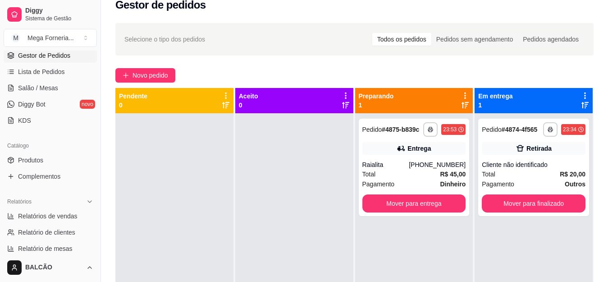
scroll to position [0, 0]
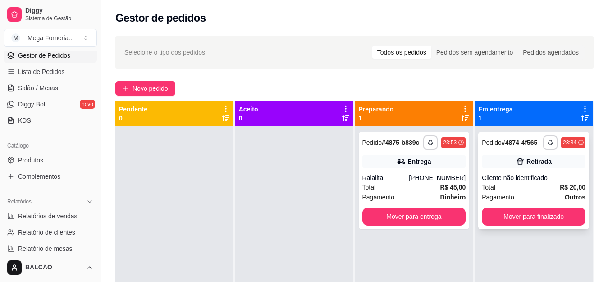
click at [488, 177] on div "Cliente não identificado" at bounding box center [534, 177] width 104 height 9
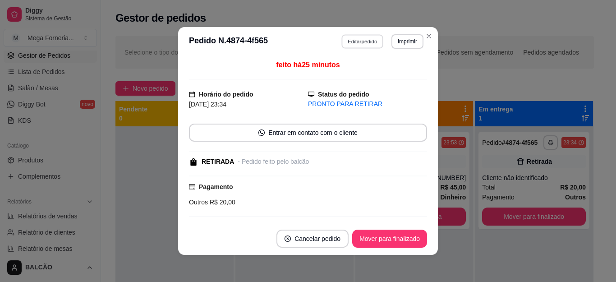
click at [365, 41] on button "Editar pedido" at bounding box center [363, 41] width 42 height 14
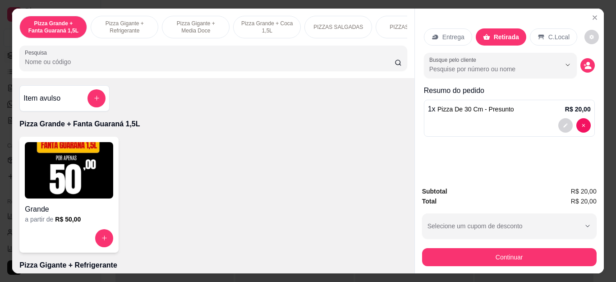
click at [484, 249] on button "Continuar" at bounding box center [509, 257] width 174 height 18
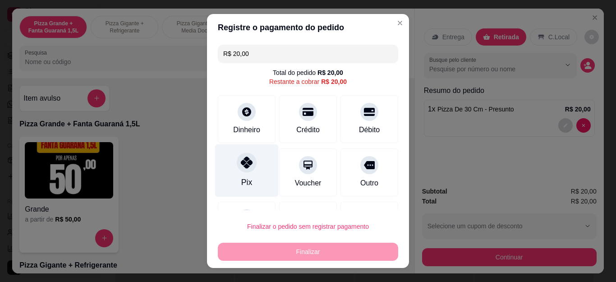
click at [246, 170] on div at bounding box center [247, 163] width 20 height 20
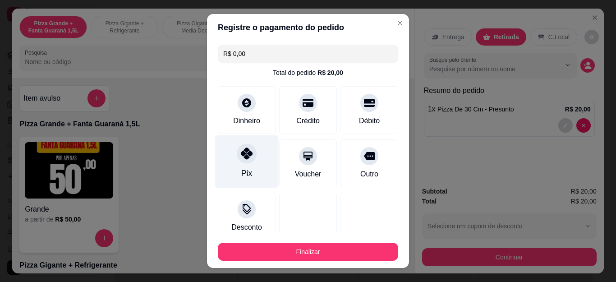
type input "R$ 0,00"
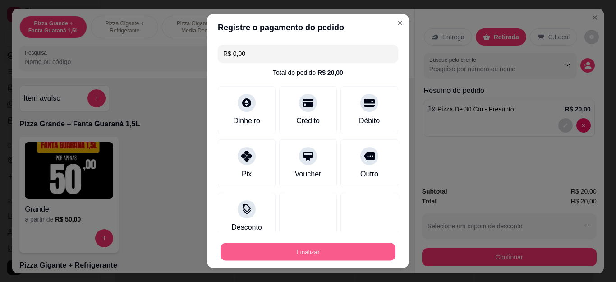
click at [301, 247] on button "Finalizar" at bounding box center [307, 252] width 175 height 18
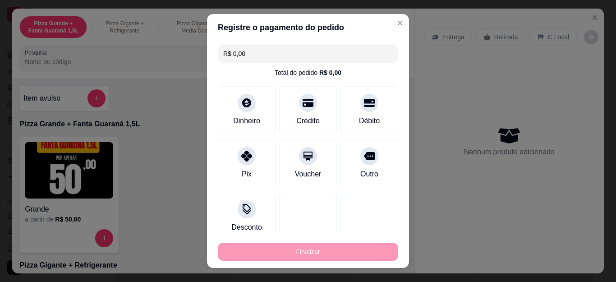
type input "0"
type input "-R$ 20,00"
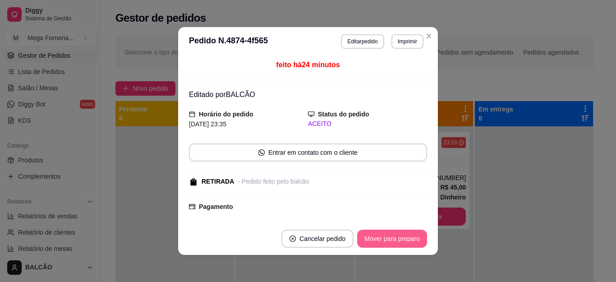
click at [416, 232] on button "Mover para preparo" at bounding box center [392, 238] width 70 height 18
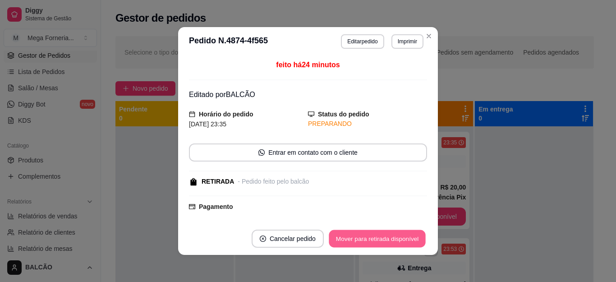
click at [413, 237] on button "Mover para retirada disponível" at bounding box center [377, 239] width 96 height 18
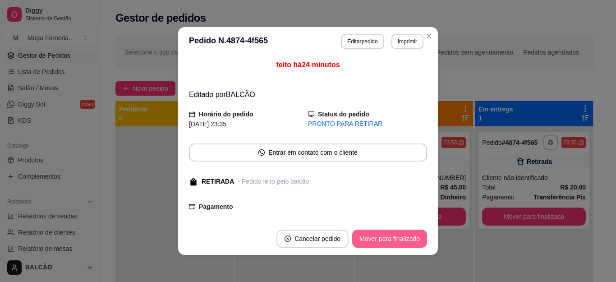
click at [413, 237] on button "Mover para finalizado" at bounding box center [389, 238] width 75 height 18
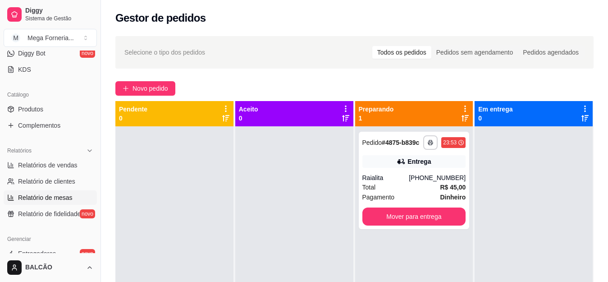
scroll to position [135, 0]
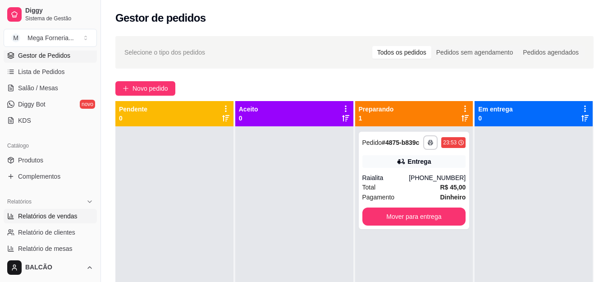
click at [62, 217] on span "Relatórios de vendas" at bounding box center [48, 215] width 60 height 9
select select "ALL"
select select "0"
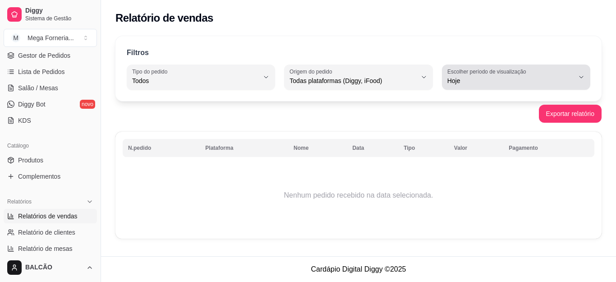
click at [516, 83] on span "Hoje" at bounding box center [510, 80] width 127 height 9
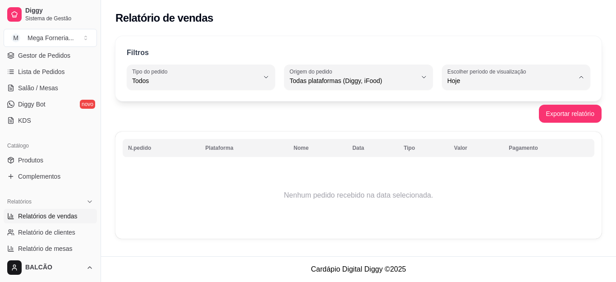
click at [471, 116] on span "Ontem" at bounding box center [512, 117] width 120 height 9
type input "1"
select select "1"
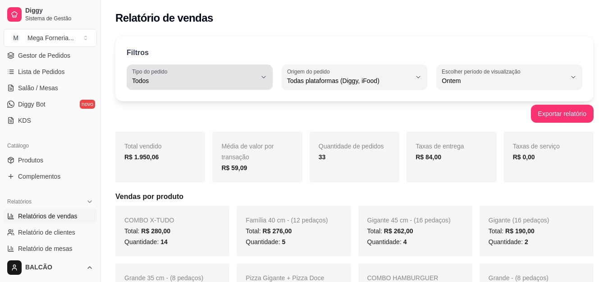
click at [194, 83] on span "Todos" at bounding box center [194, 80] width 124 height 9
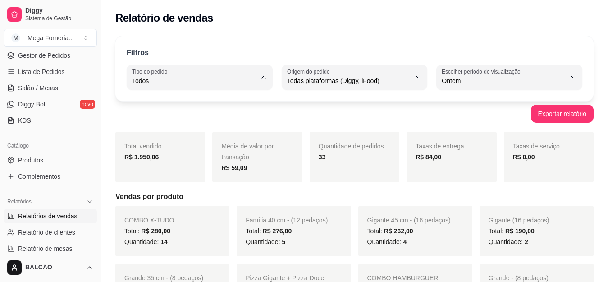
click at [198, 123] on li "Entrega" at bounding box center [199, 117] width 133 height 14
type input "DELIVERY"
select select "DELIVERY"
click at [322, 156] on strong "15" at bounding box center [322, 156] width 7 height 7
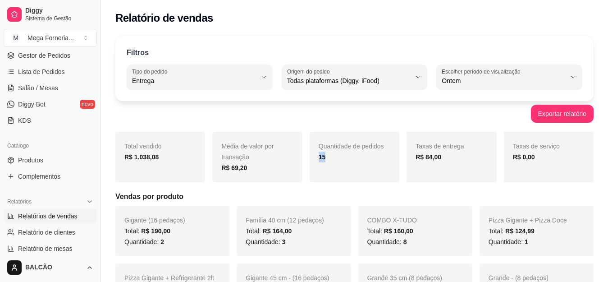
click at [322, 156] on strong "15" at bounding box center [322, 156] width 7 height 7
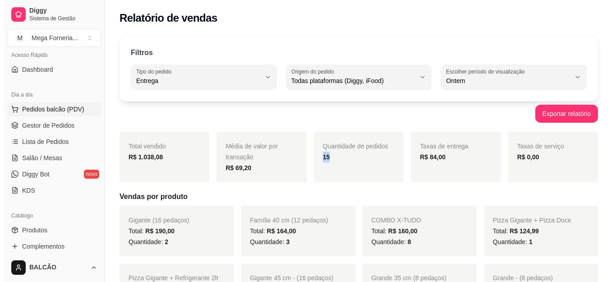
scroll to position [45, 0]
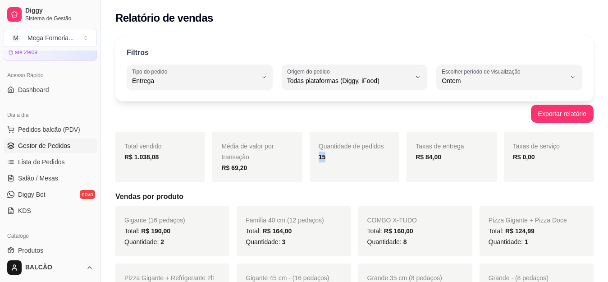
click at [52, 141] on link "Gestor de Pedidos" at bounding box center [50, 145] width 93 height 14
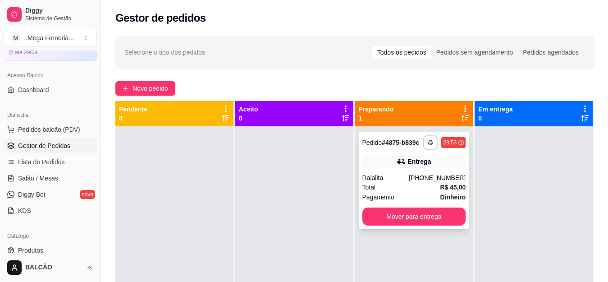
click at [408, 172] on div "**********" at bounding box center [414, 180] width 111 height 97
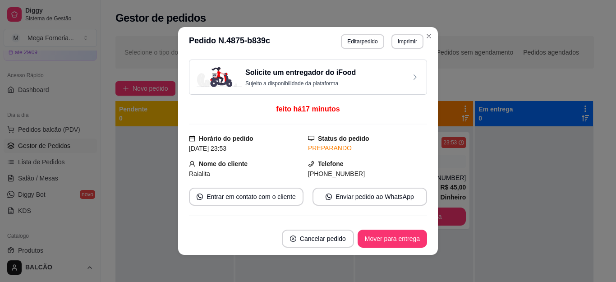
click at [331, 174] on span "[PHONE_NUMBER]" at bounding box center [336, 173] width 57 height 7
copy div "[PHONE_NUMBER] Entrar em contato com o cliente Enviar pedido ao WhatsApp"
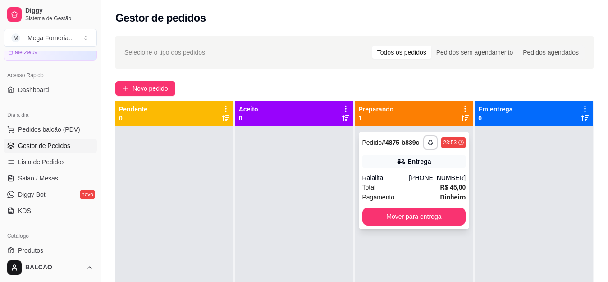
click at [397, 160] on icon at bounding box center [401, 161] width 9 height 9
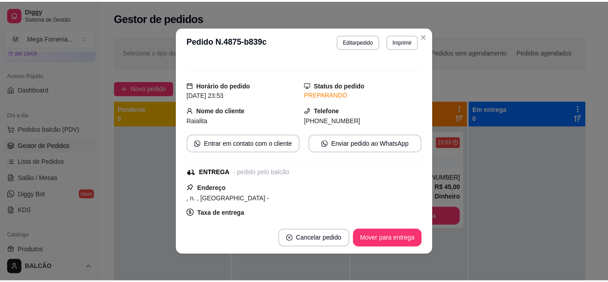
scroll to position [180, 0]
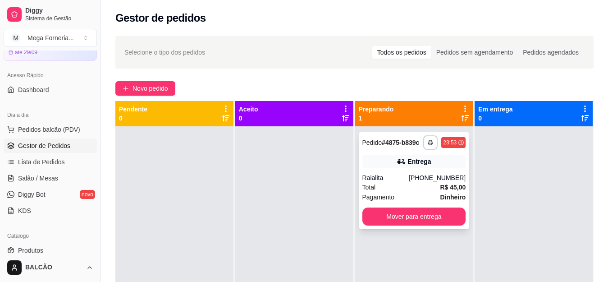
drag, startPoint x: 445, startPoint y: 158, endPoint x: 447, endPoint y: 224, distance: 65.9
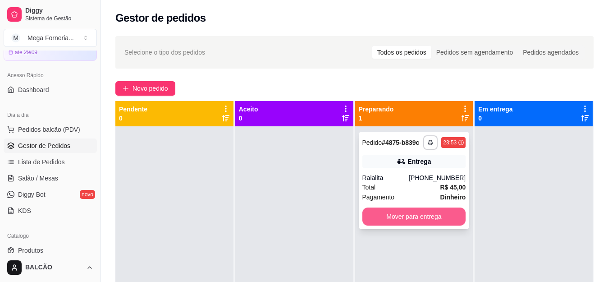
click at [421, 220] on button "Mover para entrega" at bounding box center [414, 216] width 104 height 18
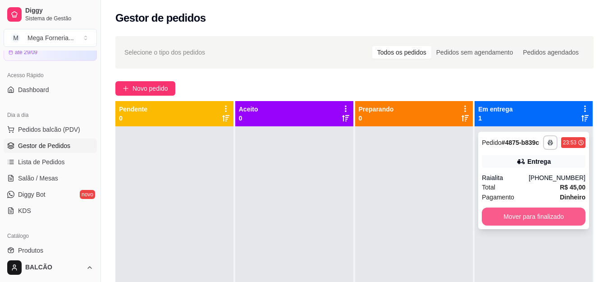
click at [536, 215] on button "Mover para finalizado" at bounding box center [534, 216] width 104 height 18
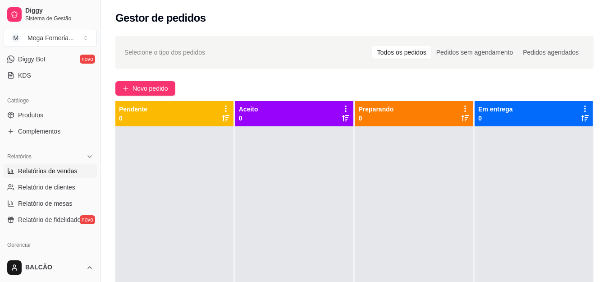
click at [48, 173] on span "Relatórios de vendas" at bounding box center [48, 170] width 60 height 9
select select "ALL"
select select "0"
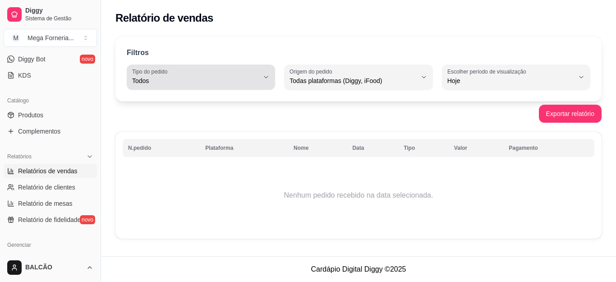
click at [219, 81] on span "Todos" at bounding box center [195, 80] width 127 height 9
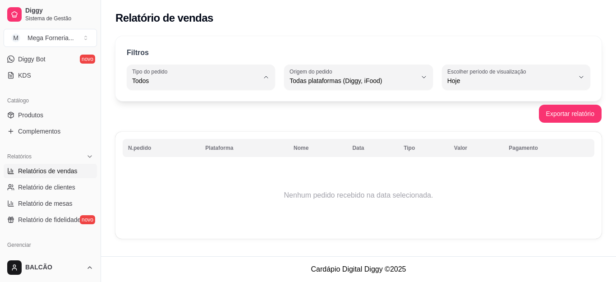
click at [218, 121] on span "Entrega" at bounding box center [197, 117] width 120 height 9
type input "DELIVERY"
select select "DELIVERY"
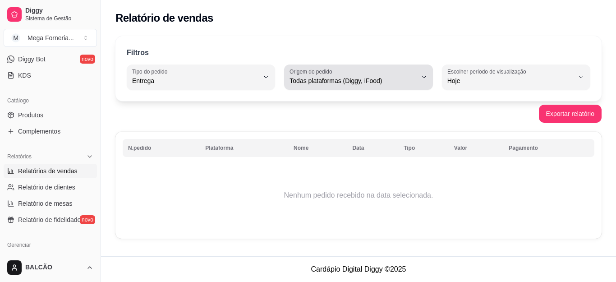
click at [393, 75] on div "Todas plataformas (Diggy, iFood)" at bounding box center [352, 77] width 127 height 18
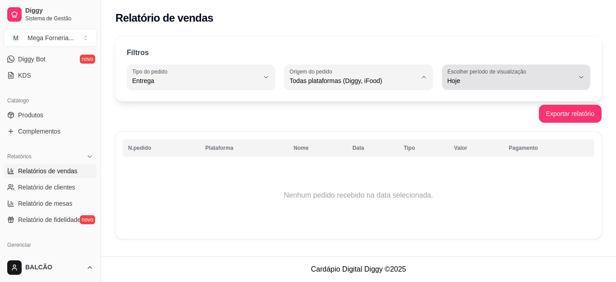
click at [462, 75] on div "Hoje" at bounding box center [510, 77] width 127 height 18
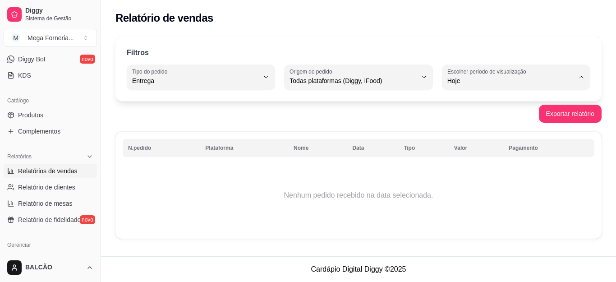
click at [477, 119] on span "Ontem" at bounding box center [512, 117] width 120 height 9
type input "1"
select select "1"
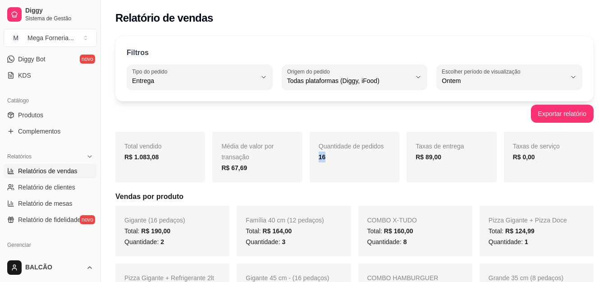
drag, startPoint x: 327, startPoint y: 153, endPoint x: 314, endPoint y: 153, distance: 12.6
click at [314, 153] on div "Quantidade de pedidos 16" at bounding box center [355, 157] width 90 height 50
click at [337, 170] on div "Quantidade de pedidos 16" at bounding box center [355, 157] width 90 height 50
click at [437, 154] on strong "R$ 89,00" at bounding box center [429, 156] width 26 height 7
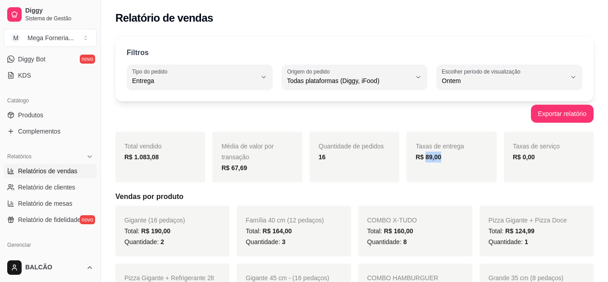
click at [437, 154] on strong "R$ 89,00" at bounding box center [429, 156] width 26 height 7
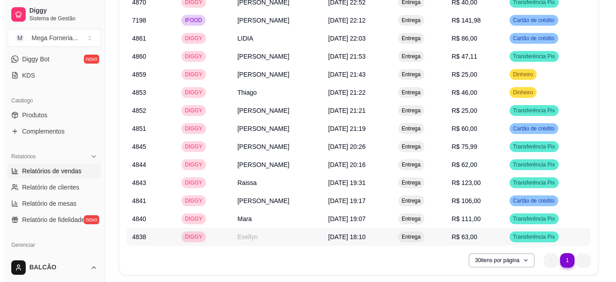
scroll to position [841, 0]
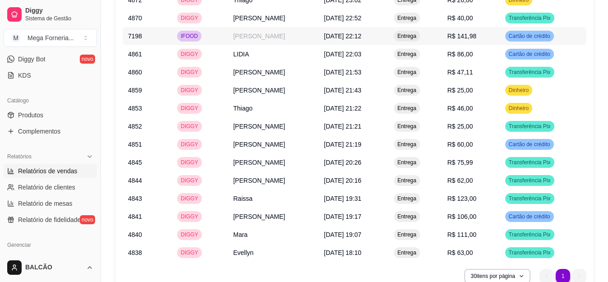
click at [264, 33] on td "[PERSON_NAME]" at bounding box center [273, 36] width 91 height 18
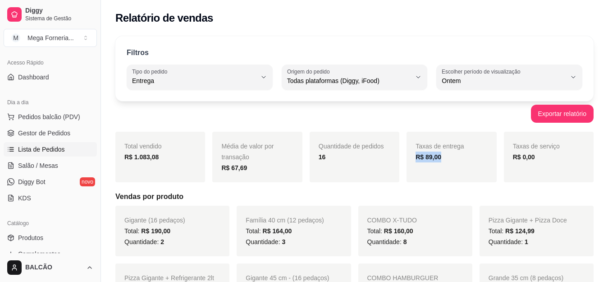
scroll to position [45, 0]
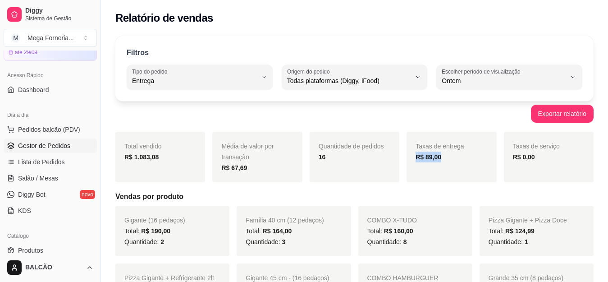
click at [33, 145] on span "Gestor de Pedidos" at bounding box center [44, 145] width 52 height 9
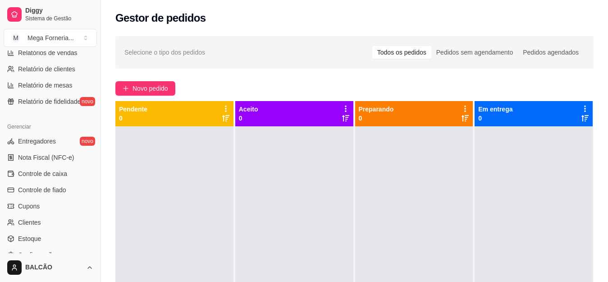
scroll to position [277, 0]
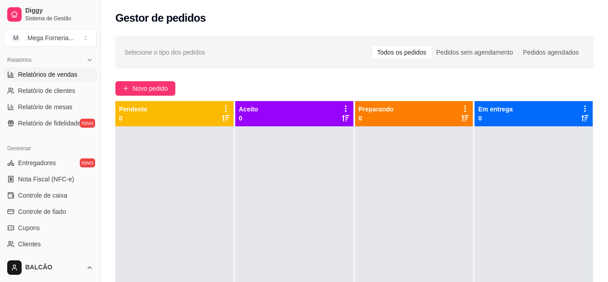
click at [78, 76] on link "Relatórios de vendas" at bounding box center [50, 74] width 93 height 14
select select "ALL"
select select "0"
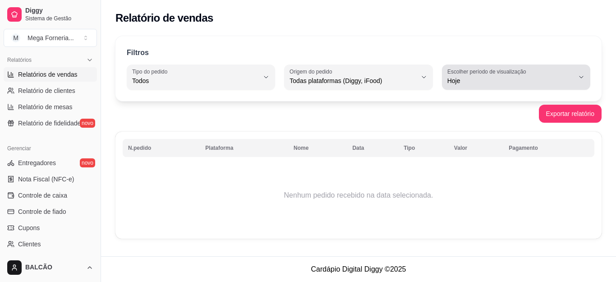
click at [466, 77] on span "Hoje" at bounding box center [510, 80] width 127 height 9
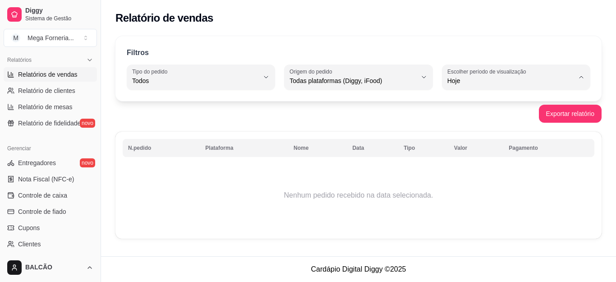
click at [468, 119] on span "Ontem" at bounding box center [512, 117] width 120 height 9
type input "1"
select select "1"
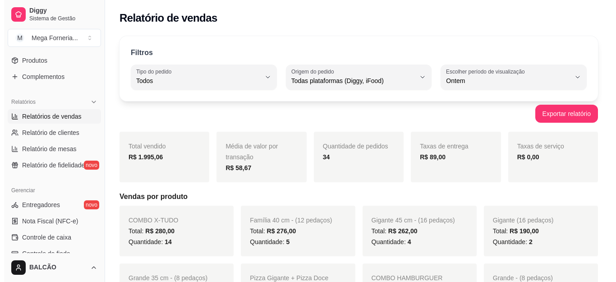
scroll to position [232, 0]
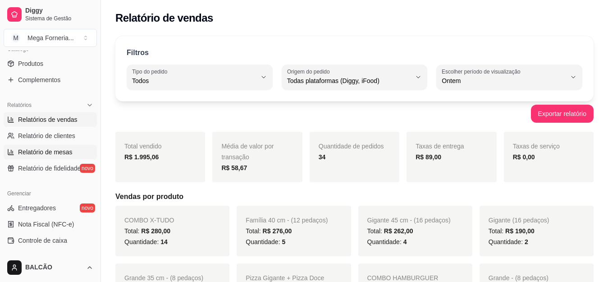
click at [40, 150] on span "Relatório de mesas" at bounding box center [45, 151] width 55 height 9
select select "TOTAL_OF_ORDERS"
select select "7"
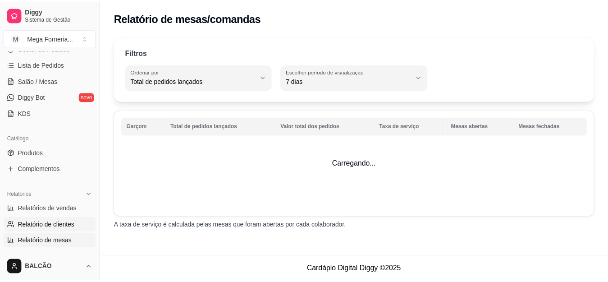
scroll to position [142, 0]
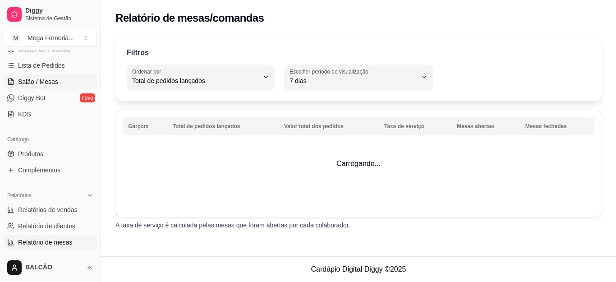
click at [45, 80] on span "Salão / Mesas" at bounding box center [38, 81] width 40 height 9
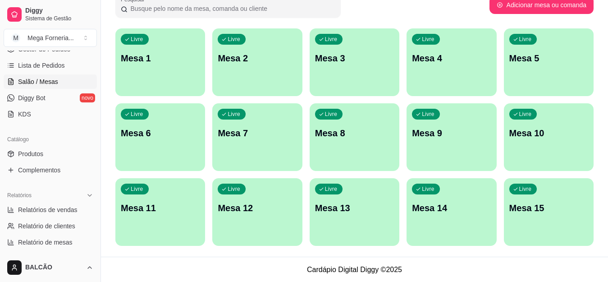
scroll to position [149, 0]
